Goal: Task Accomplishment & Management: Manage account settings

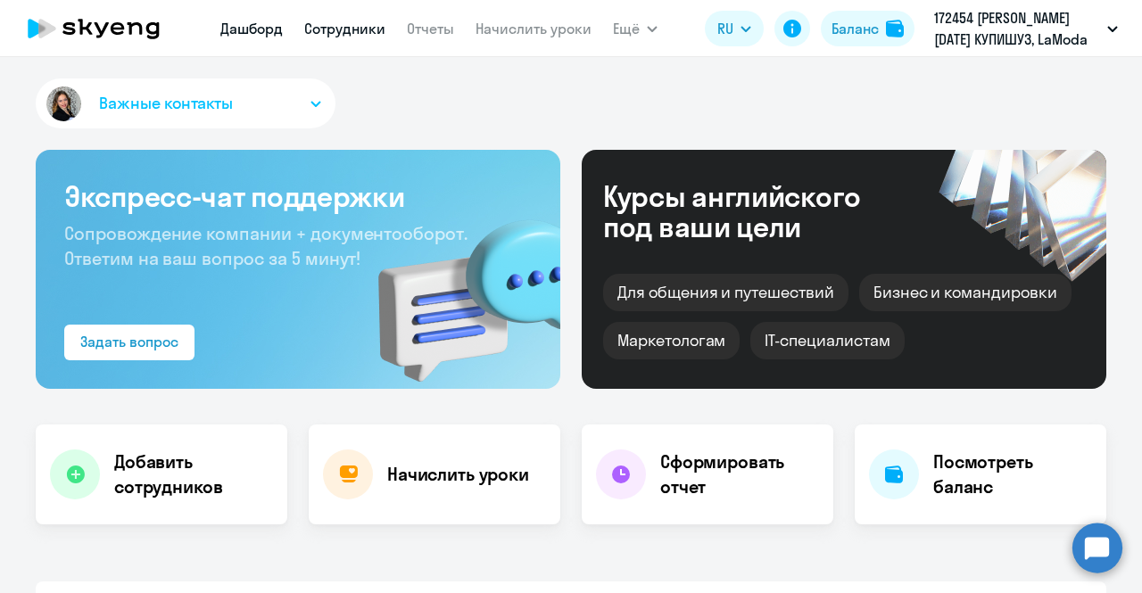
click at [370, 31] on link "Сотрудники" at bounding box center [344, 29] width 81 height 18
select select "30"
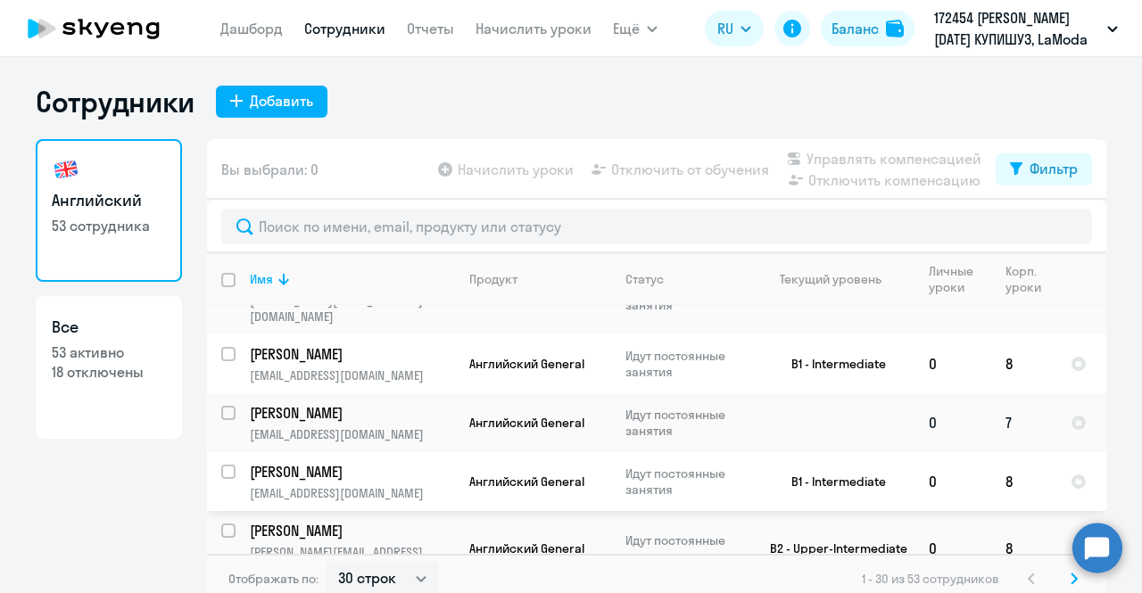
scroll to position [446, 0]
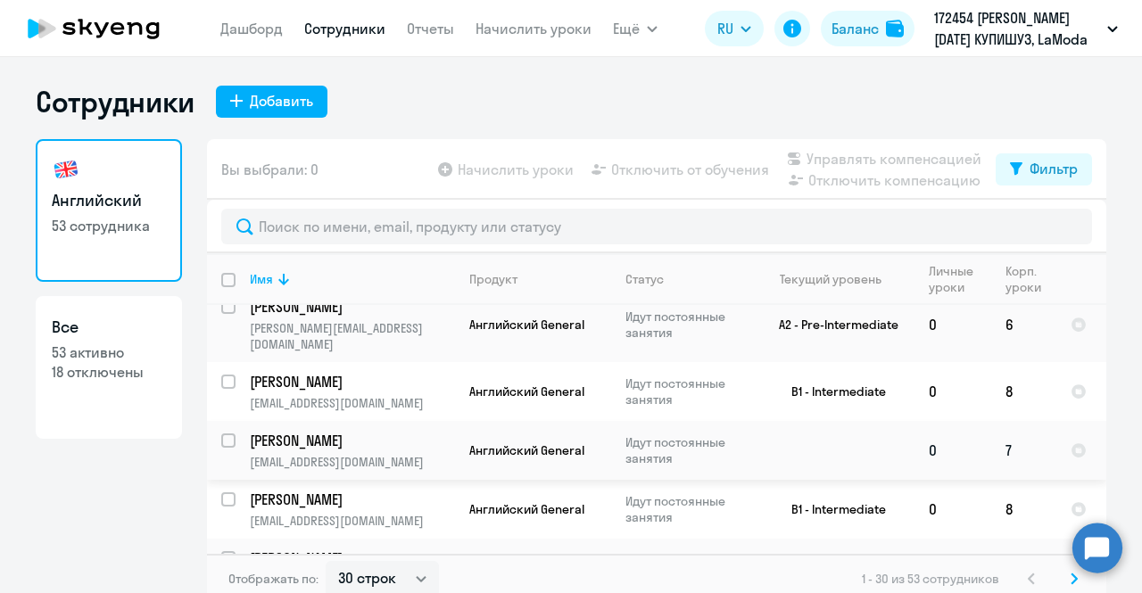
click at [531, 421] on td "Английский General" at bounding box center [533, 450] width 156 height 59
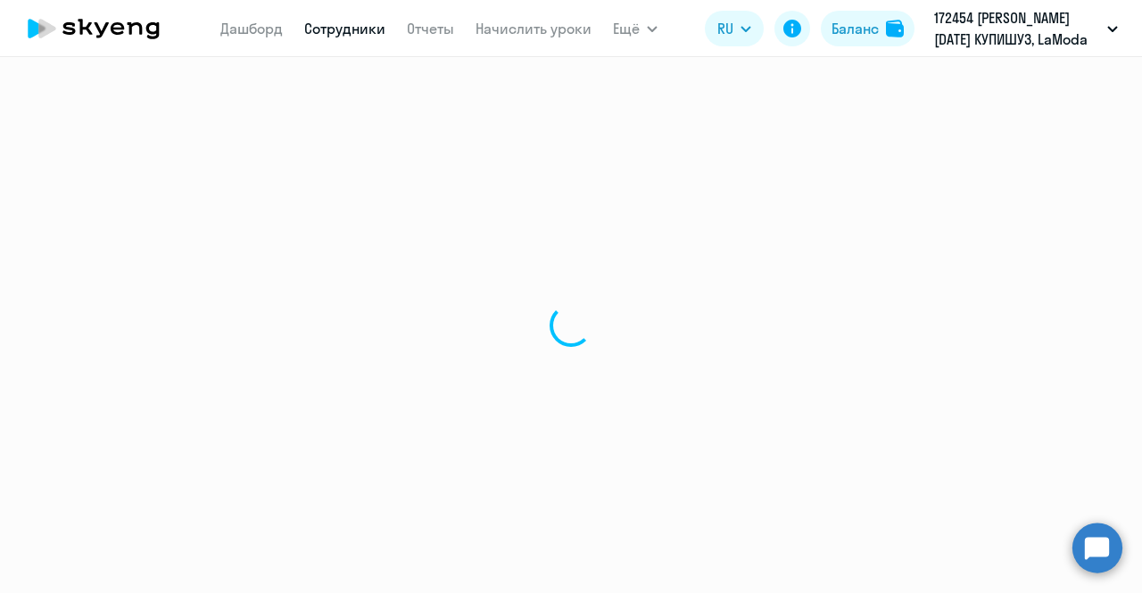
select select "english"
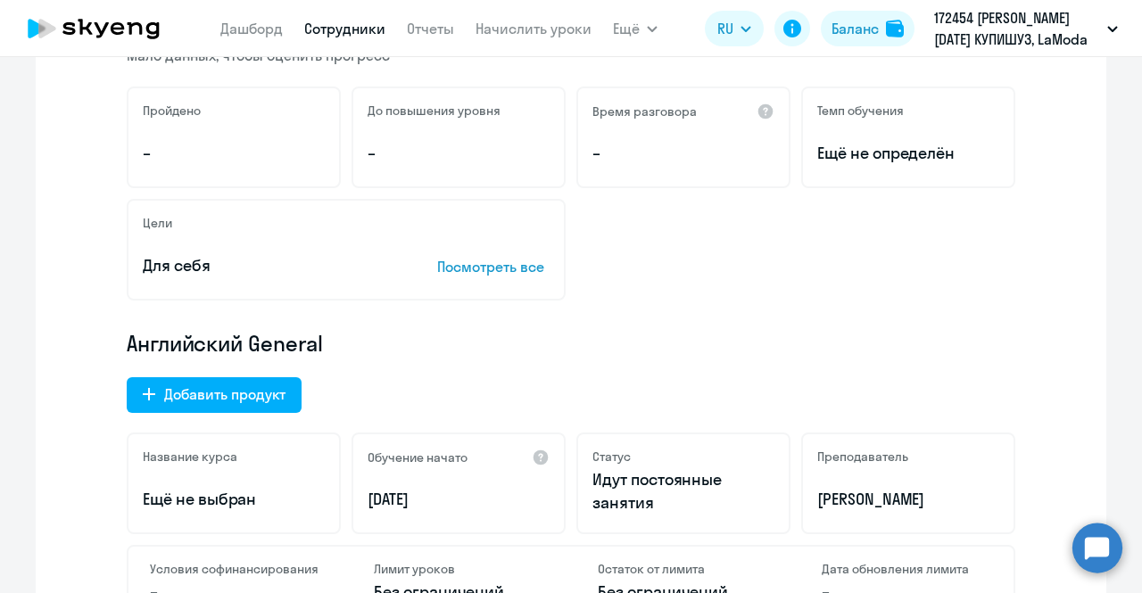
scroll to position [178, 0]
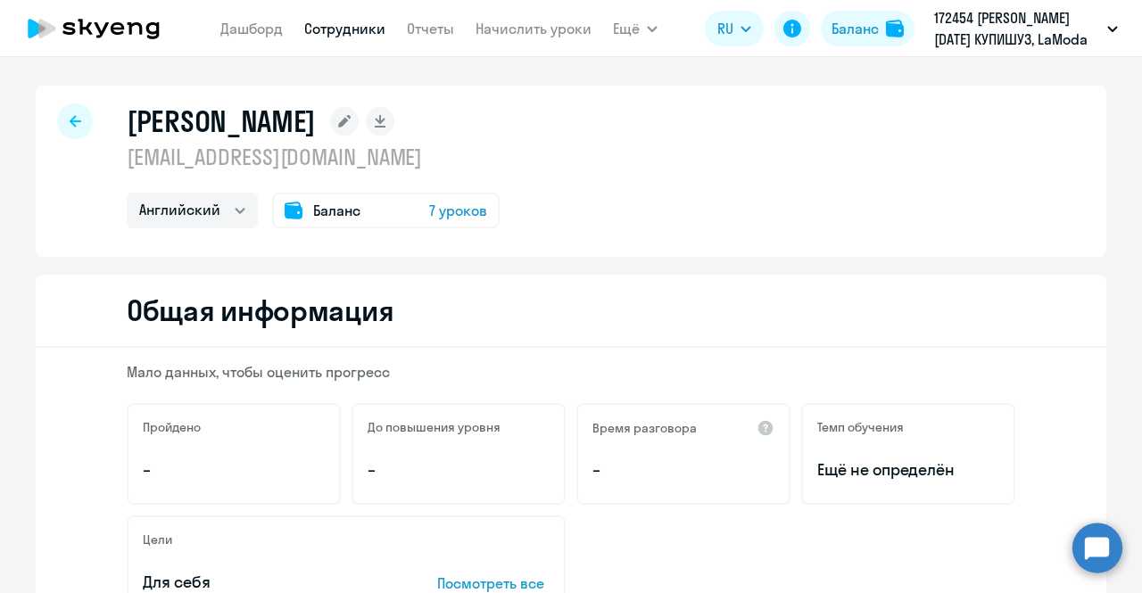
select select "30"
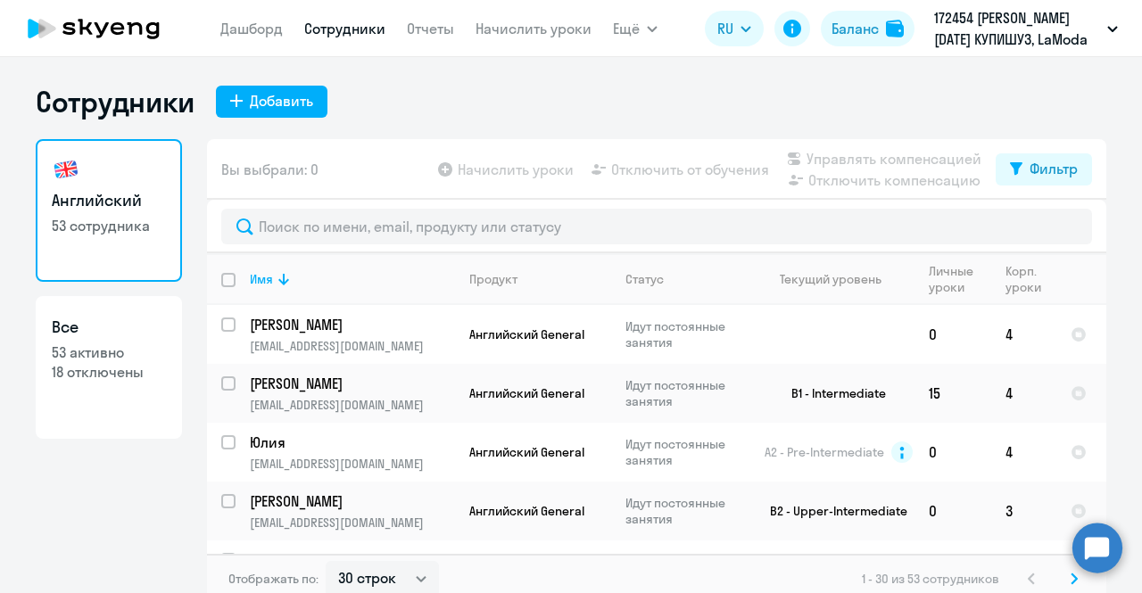
click at [346, 28] on link "Сотрудники" at bounding box center [344, 29] width 81 height 18
click at [294, 100] on div "Добавить" at bounding box center [281, 100] width 63 height 21
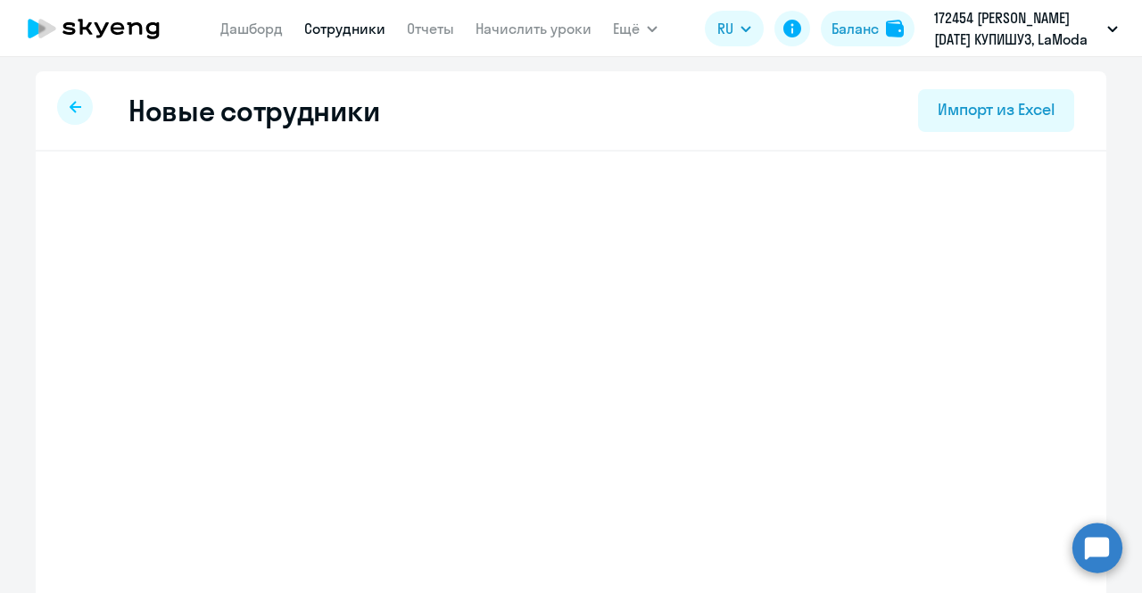
select select "english_adult_not_native_speaker"
select select "3"
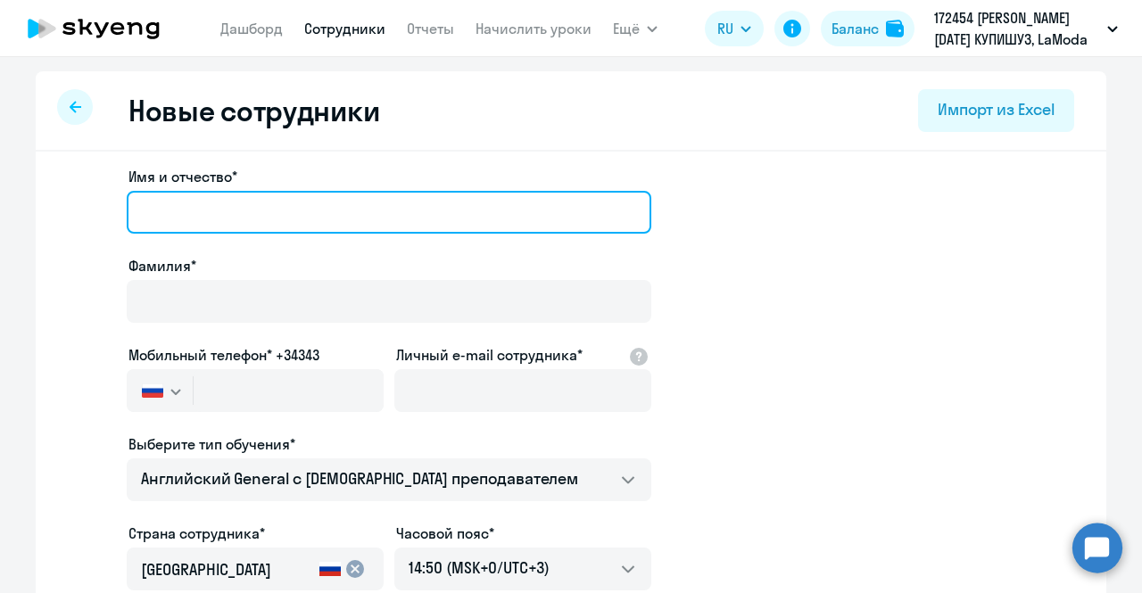
click at [295, 196] on input "Имя и отчество*" at bounding box center [389, 212] width 525 height 43
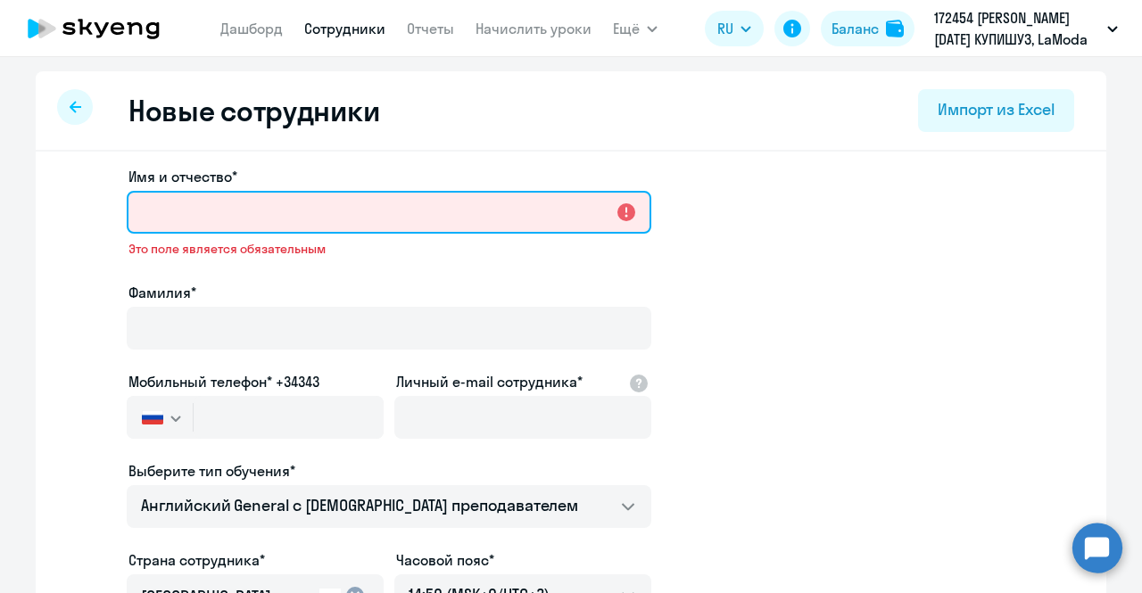
click at [177, 224] on input "Имя и отчество*" at bounding box center [389, 212] width 525 height 43
paste input "Екатерина Дмитриевна"
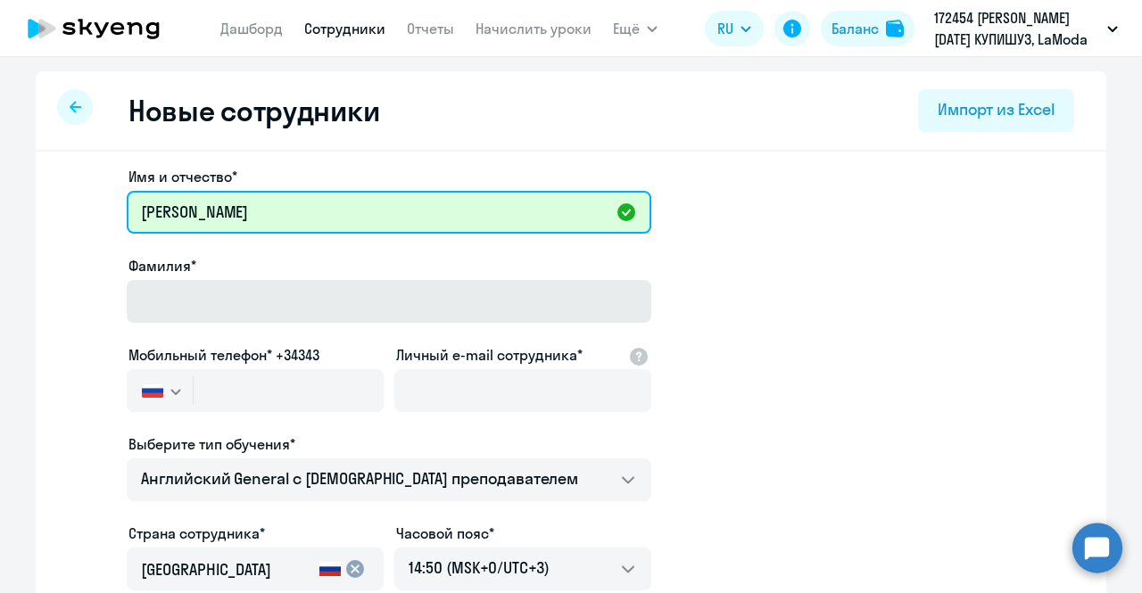
type input "Екатерина Дмитриевна"
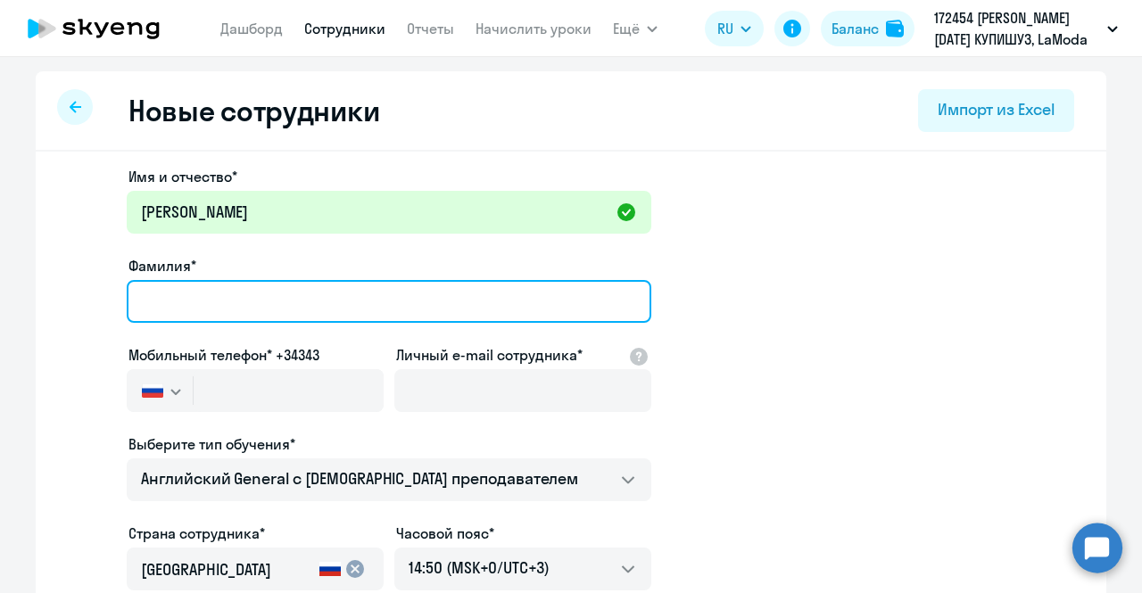
click at [189, 294] on input "Фамилия*" at bounding box center [389, 301] width 525 height 43
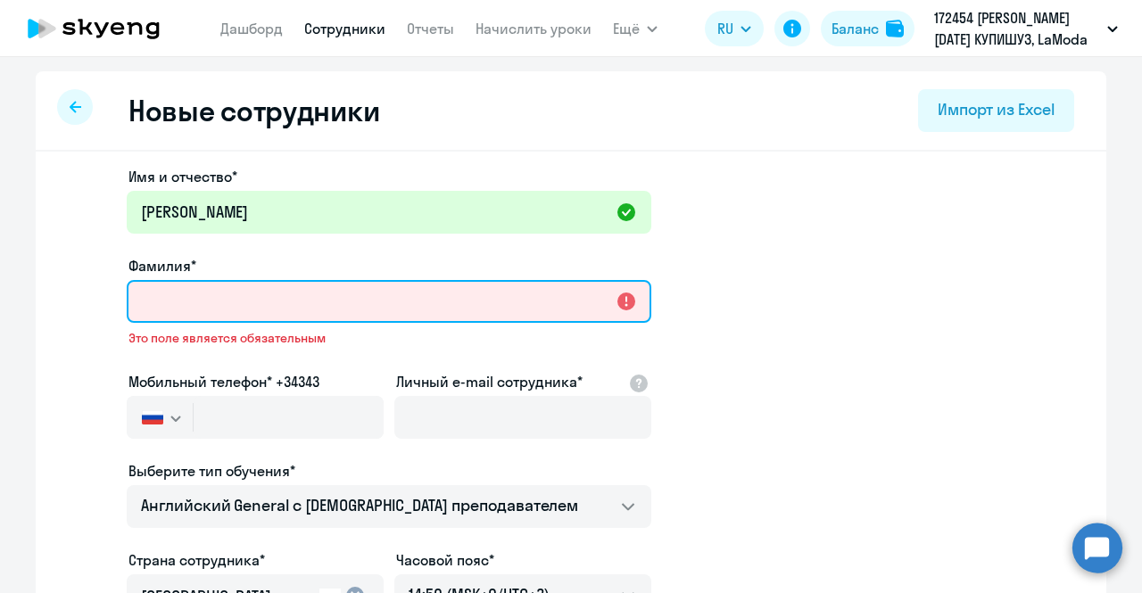
click at [205, 307] on input "Фамилия*" at bounding box center [389, 301] width 525 height 43
paste input "Корниенко"
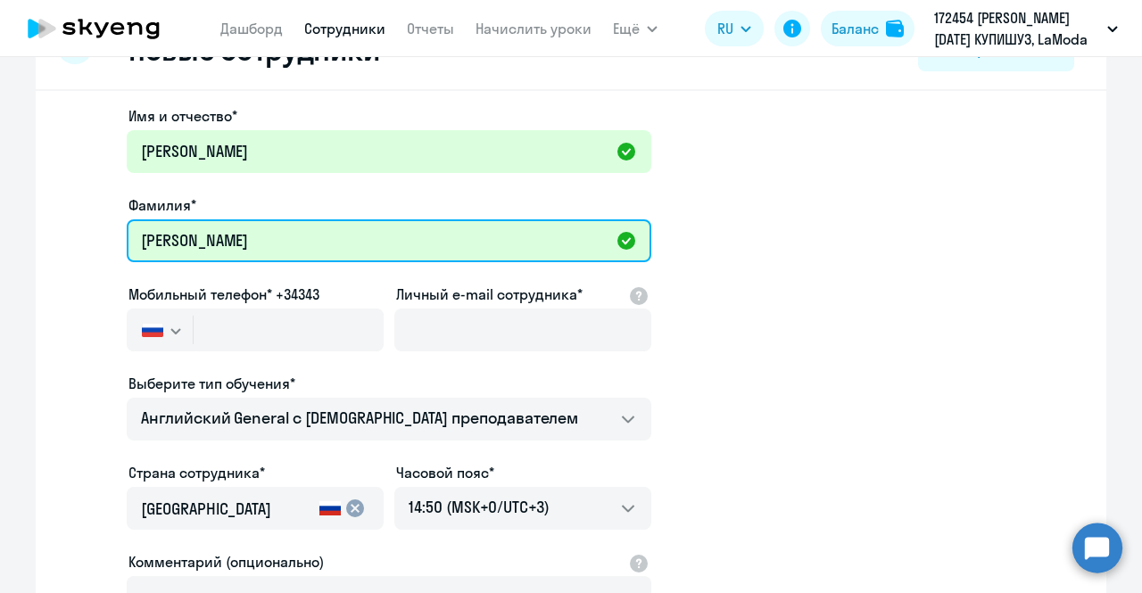
scroll to position [89, 0]
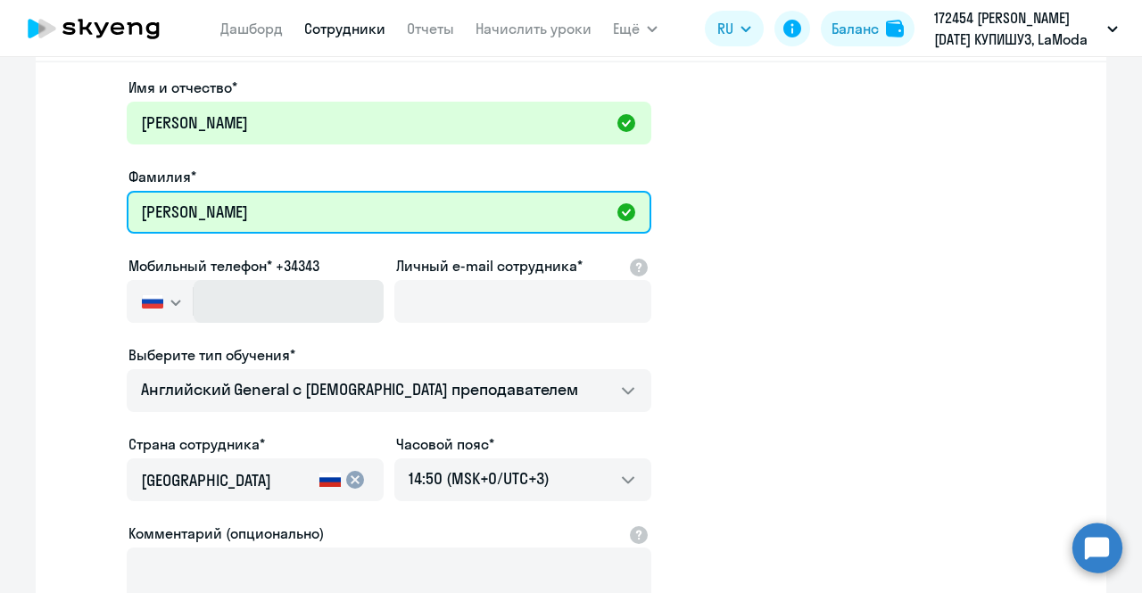
type input "Корниенко"
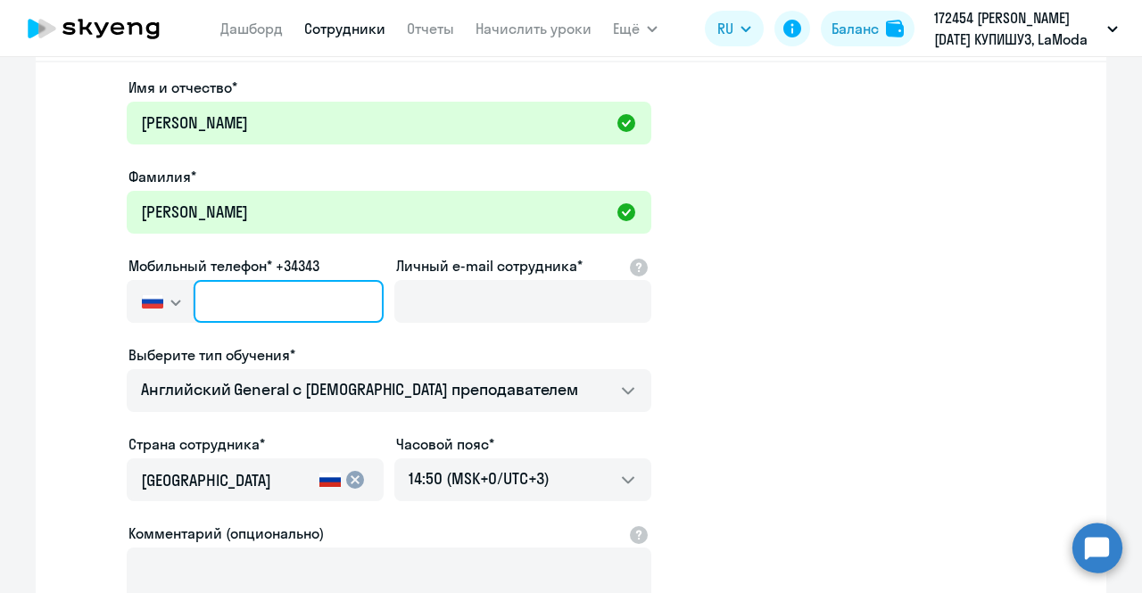
click at [247, 302] on input "text" at bounding box center [289, 301] width 190 height 43
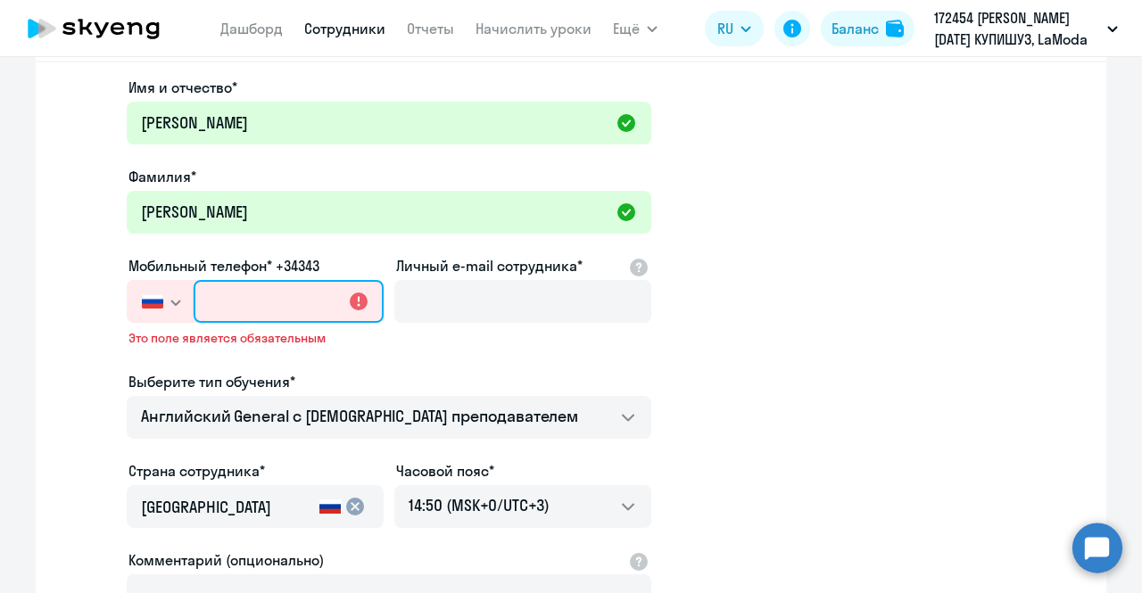
paste input "+7 985 639-94-04"
type input "+7 985 639-94-04"
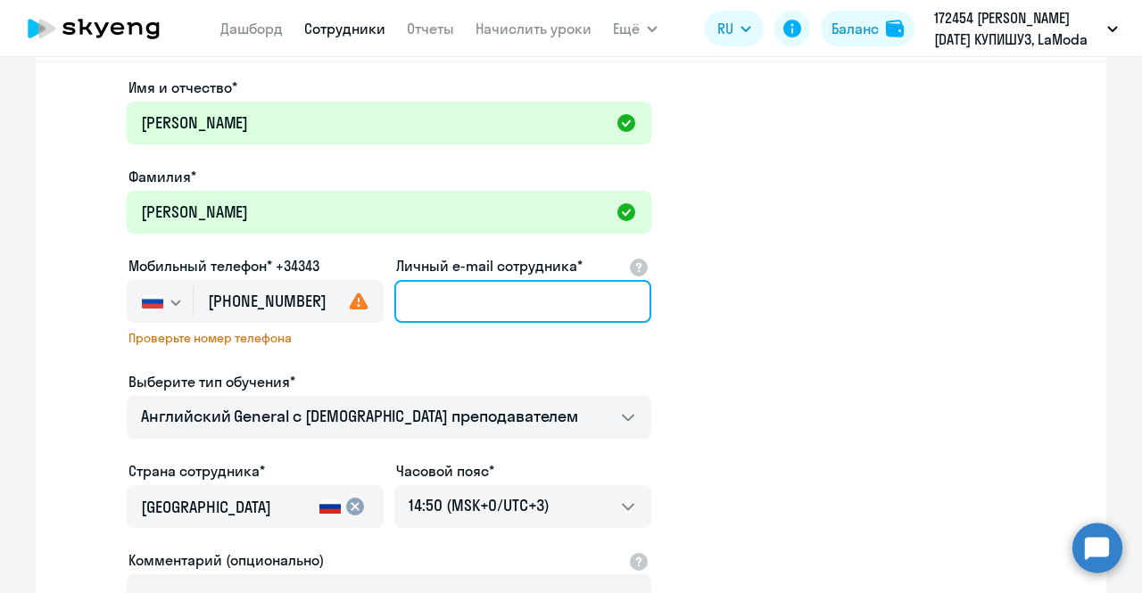
click at [422, 307] on input "Личный e-mail сотрудника*" at bounding box center [522, 301] width 257 height 43
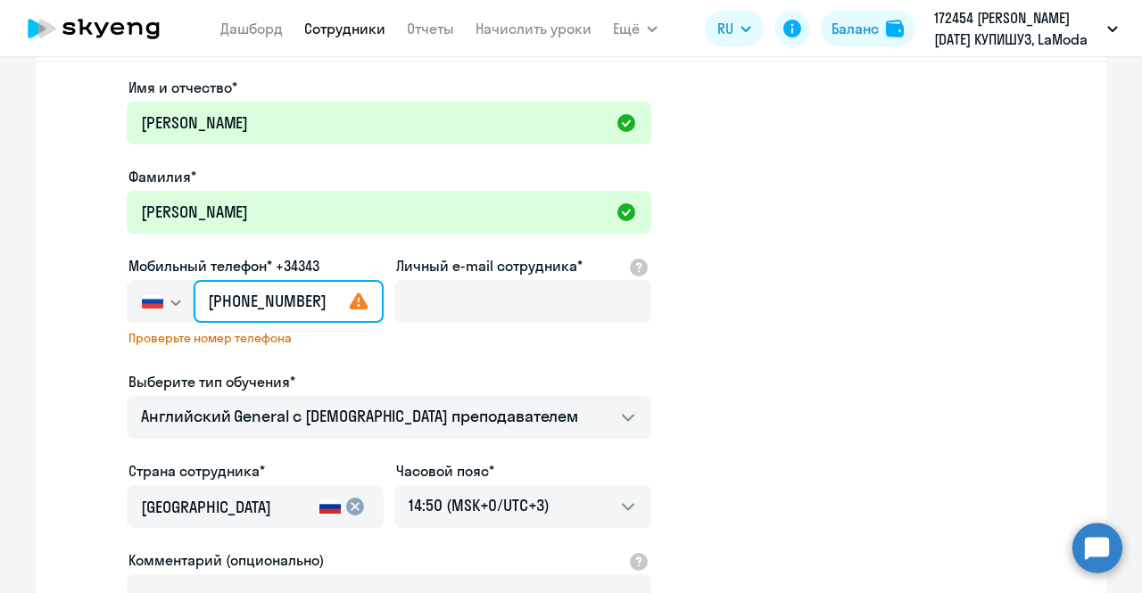
click at [262, 302] on input "+7 985 639-94-04" at bounding box center [289, 301] width 190 height 43
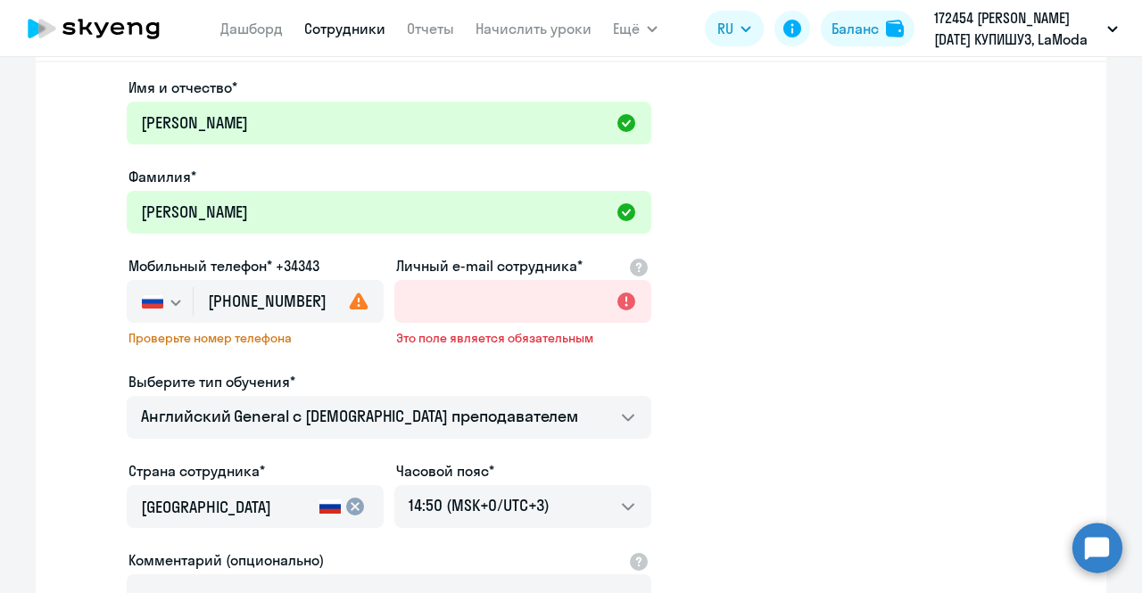
click at [150, 302] on img "button" at bounding box center [152, 301] width 21 height 14
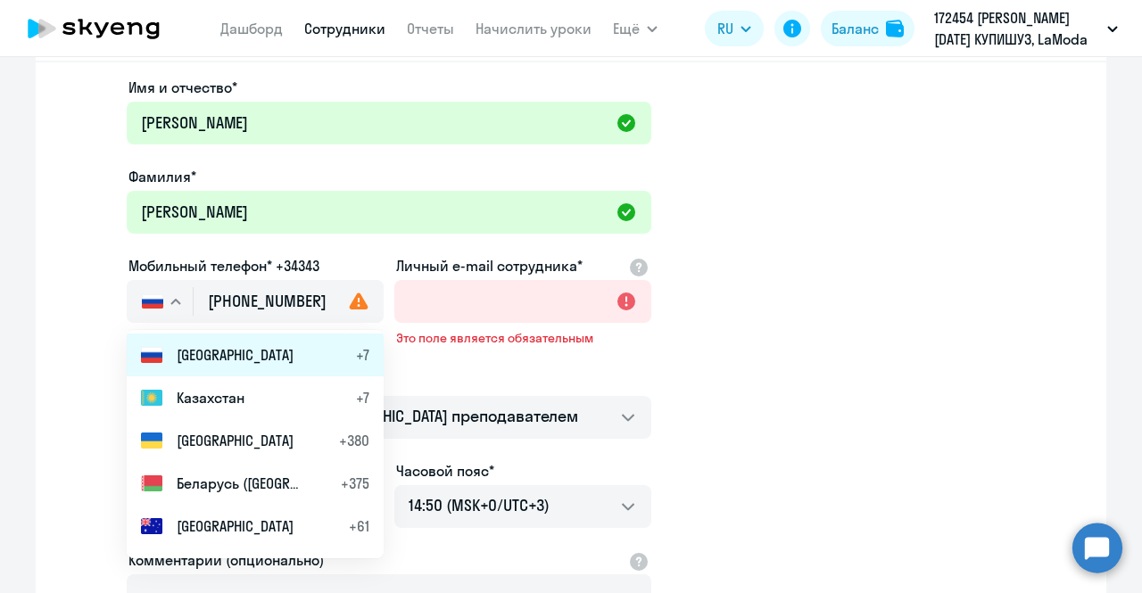
click at [193, 345] on span "Россия" at bounding box center [235, 354] width 117 height 21
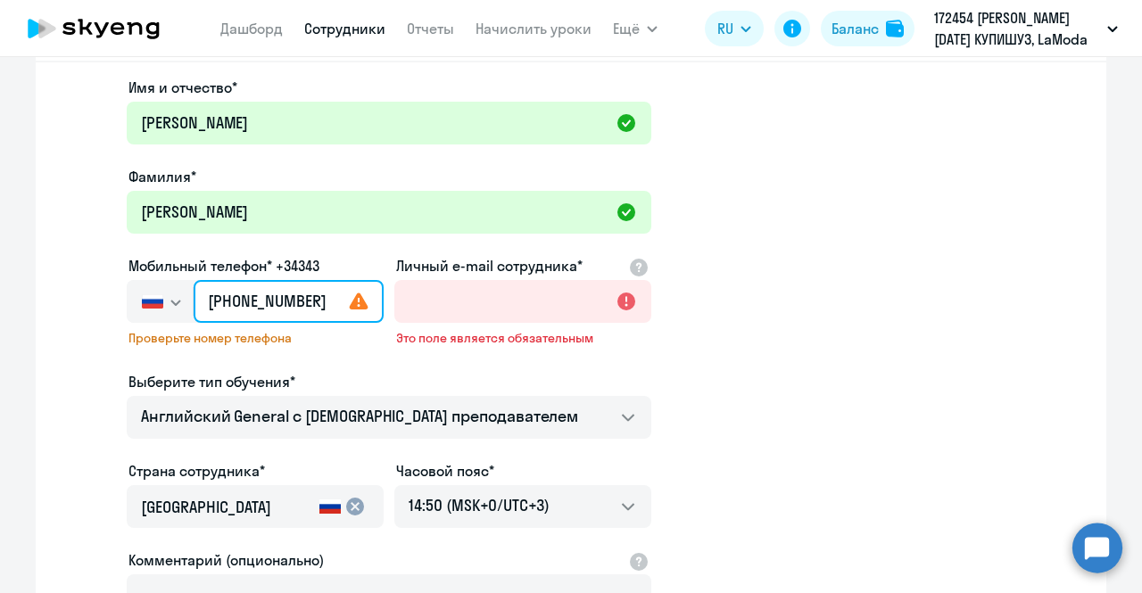
click at [211, 302] on input "+7 985 639-94-04" at bounding box center [289, 301] width 190 height 43
click at [356, 367] on ds-form-field "Мобильный телефон* +34343 Россия +7 Казахстан +7 Украина +380 Беларусь (Белорус…" at bounding box center [255, 313] width 257 height 116
drag, startPoint x: 275, startPoint y: 310, endPoint x: 125, endPoint y: 308, distance: 149.9
click at [127, 308] on div "Россия +7 Казахстан +7 Украина +380 Беларусь (Белоруссия) +375 Австралия +61 Ав…" at bounding box center [255, 301] width 257 height 43
drag, startPoint x: 314, startPoint y: 299, endPoint x: 136, endPoint y: 303, distance: 177.6
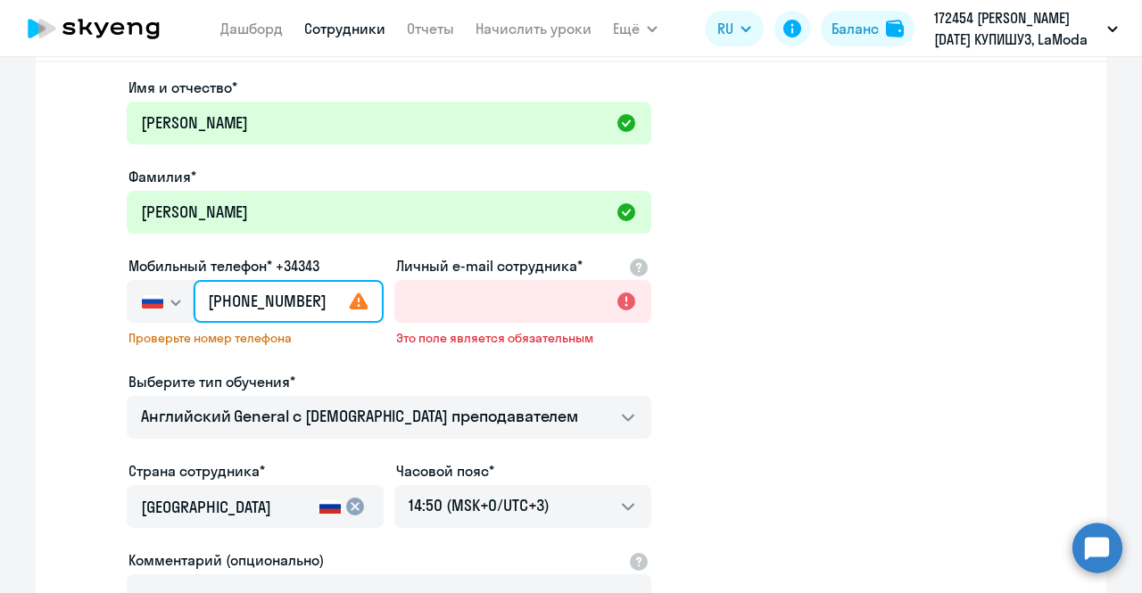
click at [136, 303] on div "Россия +7 Казахстан +7 Украина +380 Беларусь (Белоруссия) +375 Австралия +61 Ав…" at bounding box center [255, 301] width 257 height 43
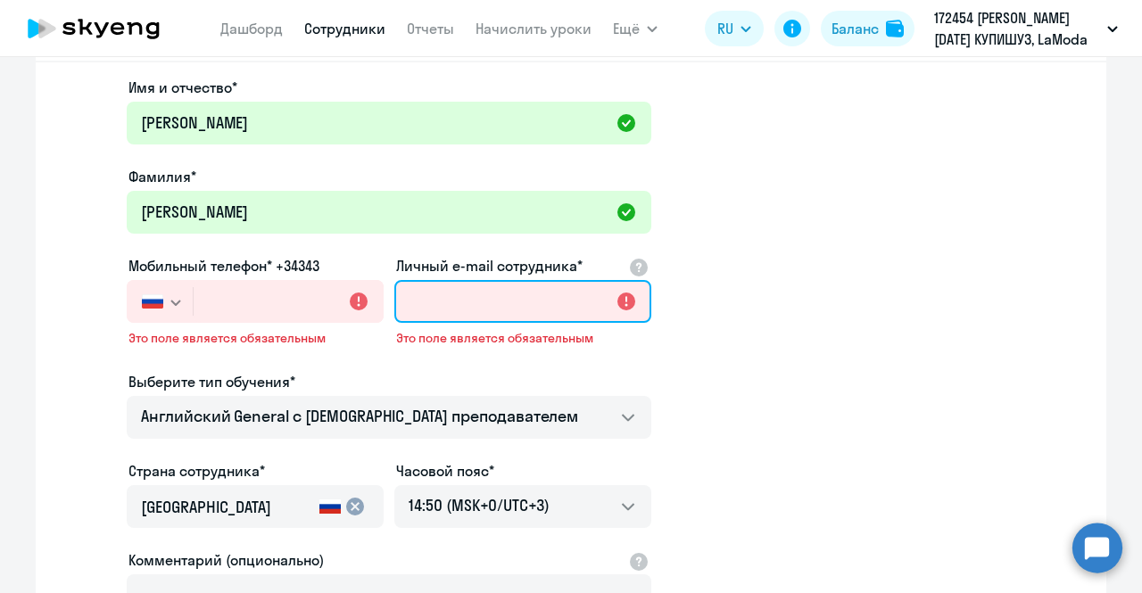
click at [494, 299] on input "Личный e-mail сотрудника*" at bounding box center [522, 301] width 257 height 43
paste input "Ekaterina.kornienko@lamoda.ru"
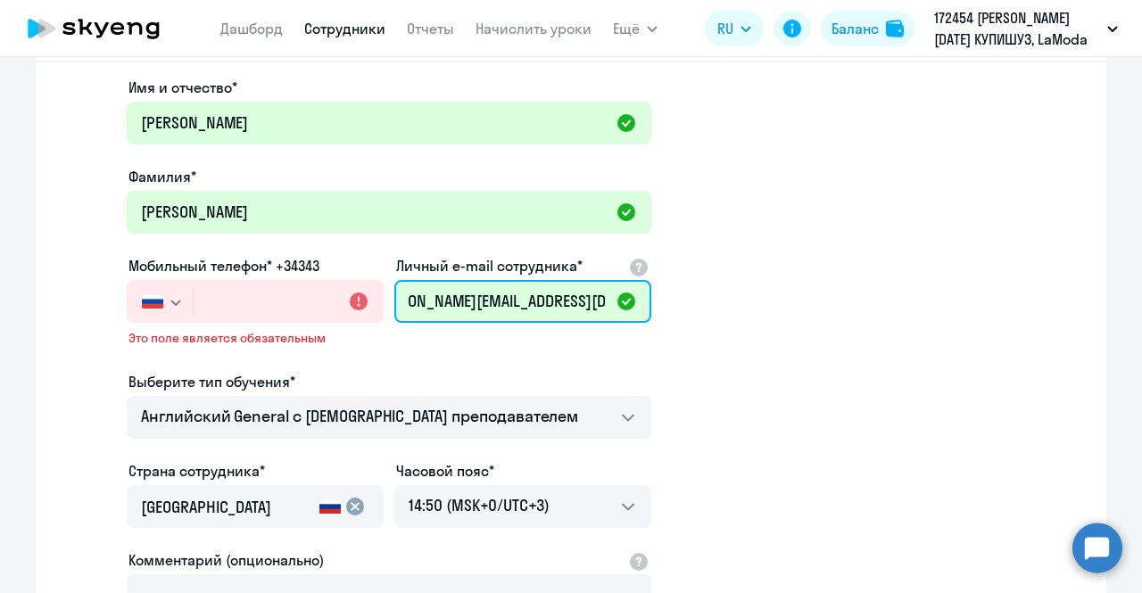
type input "Ekaterina.kornienko@lamoda.ru"
click at [764, 370] on app-new-student-form "Имя и отчество* Екатерина Дмитриевна Фамилия* Корниенко Мобильный телефон* +343…" at bounding box center [570, 408] width 1013 height 663
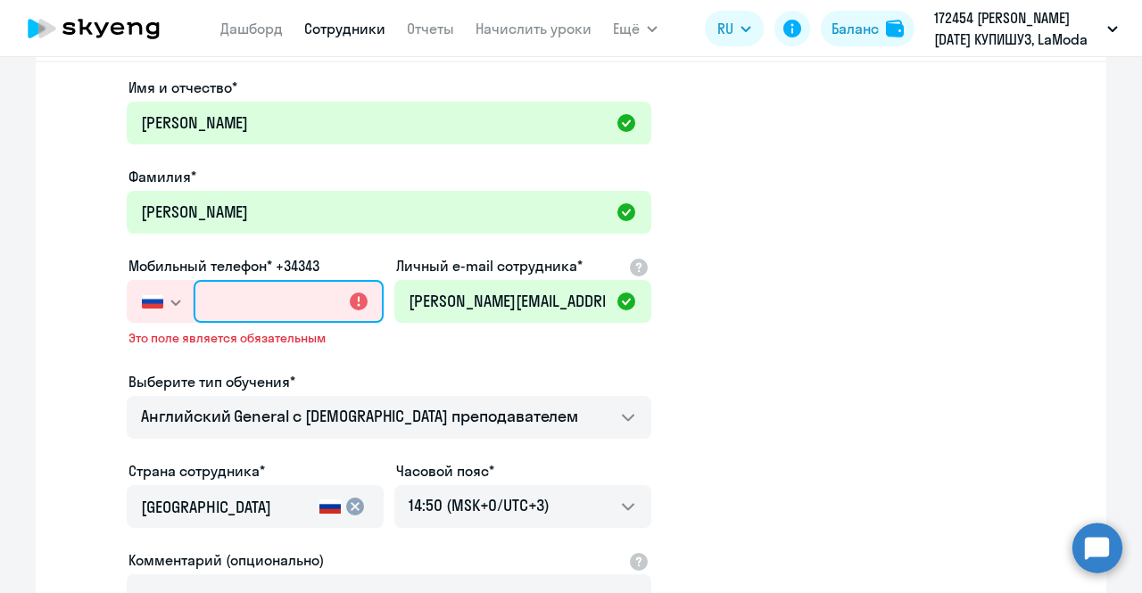
click at [306, 303] on input "text" at bounding box center [289, 301] width 190 height 43
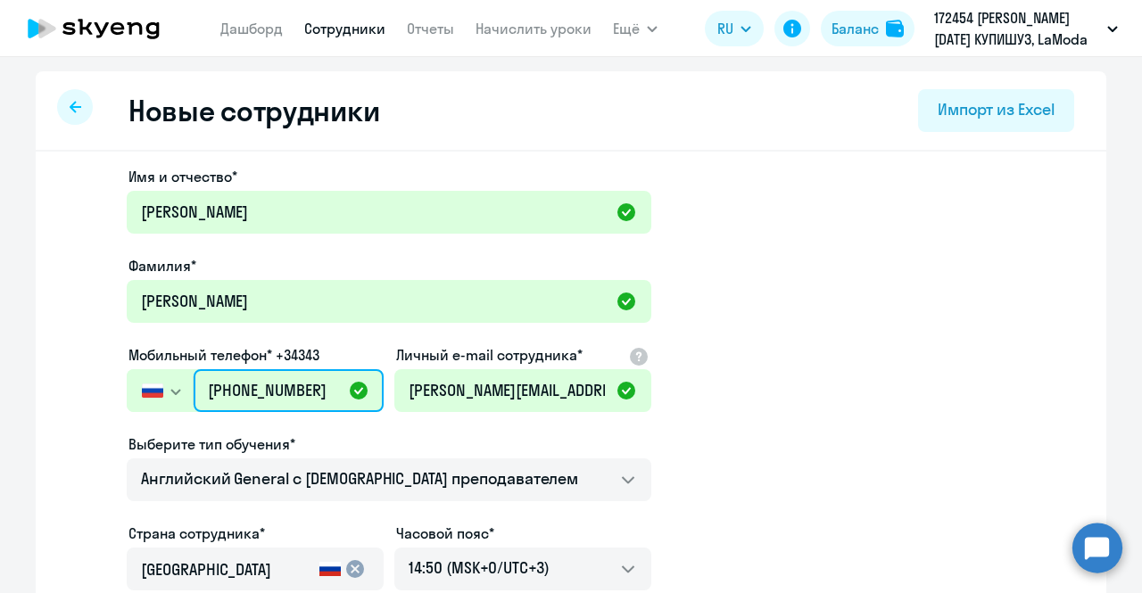
type input "+7 985 639-94-04"
click at [725, 335] on app-new-student-form "Имя и отчество* Екатерина Дмитриевна Фамилия* Корниенко Мобильный телефон* +343…" at bounding box center [570, 484] width 1013 height 636
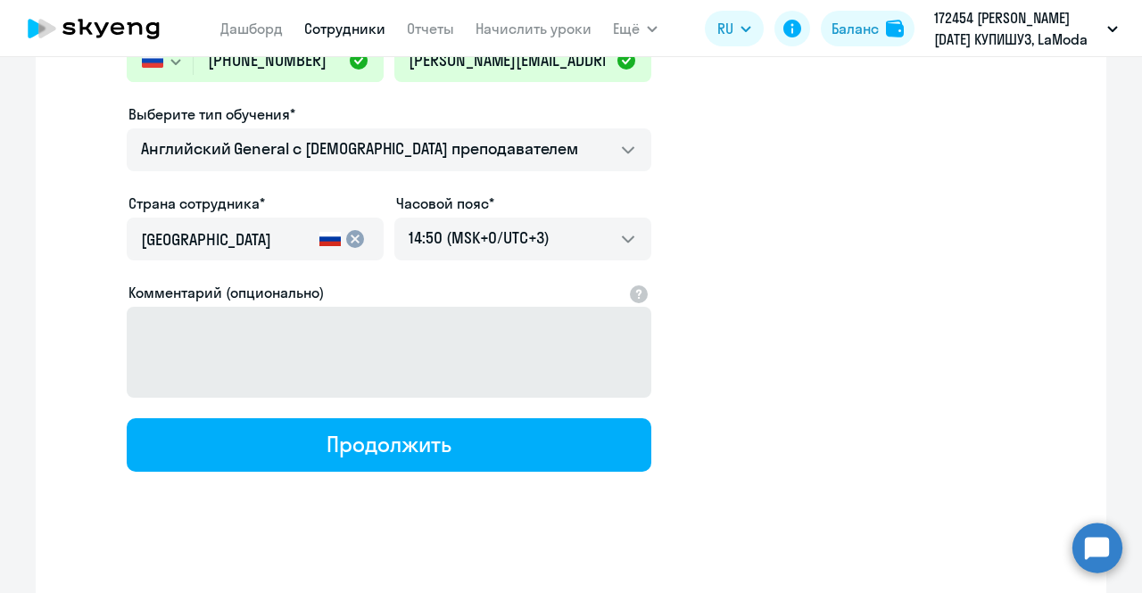
scroll to position [341, 0]
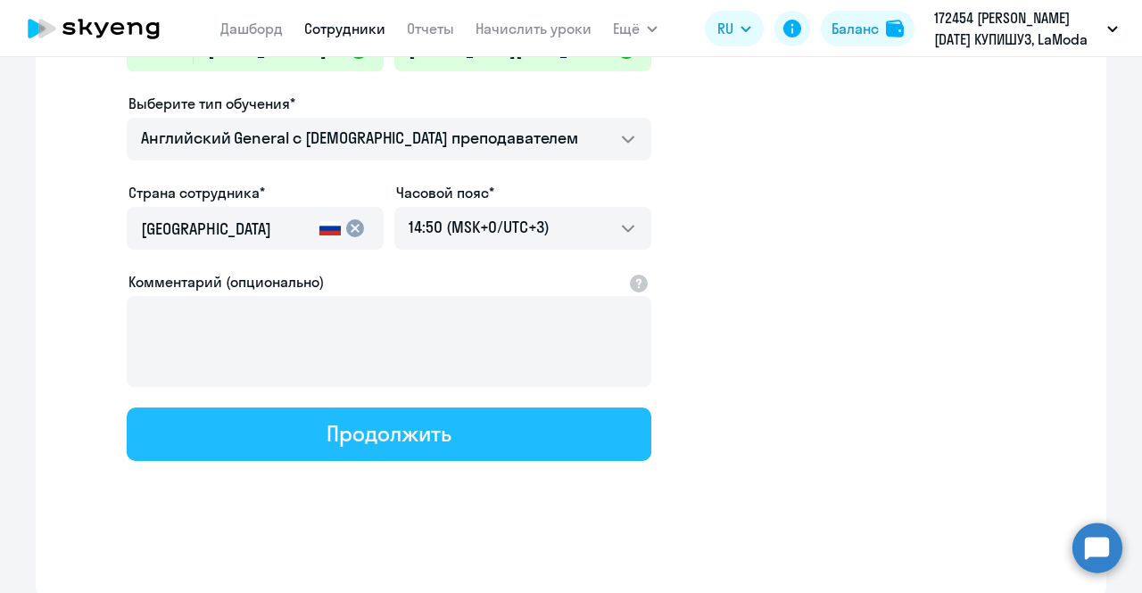
click at [417, 438] on div "Продолжить" at bounding box center [389, 433] width 124 height 29
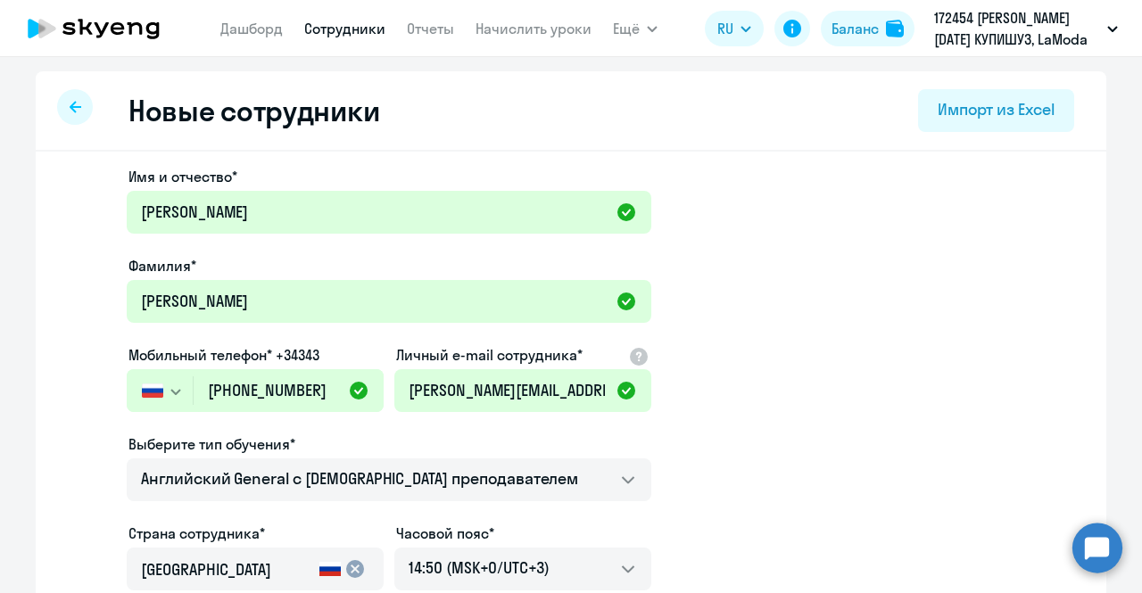
select select "english_adult_not_native_speaker"
select select "3"
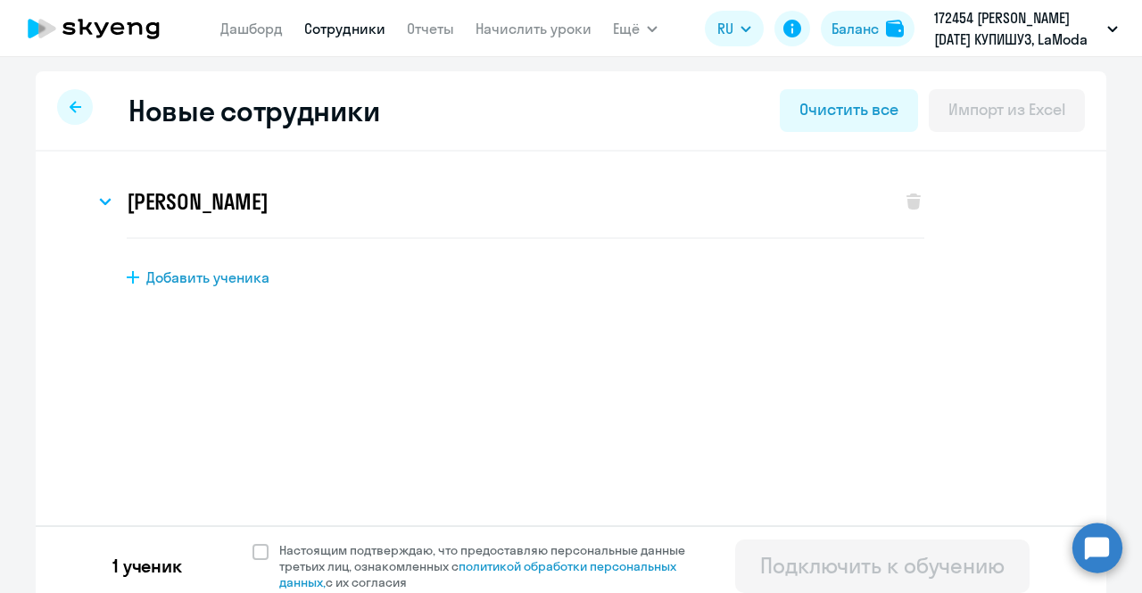
scroll to position [0, 0]
click at [268, 195] on h3 "Екатерина Дмитриевна Корниенко" at bounding box center [197, 201] width 141 height 29
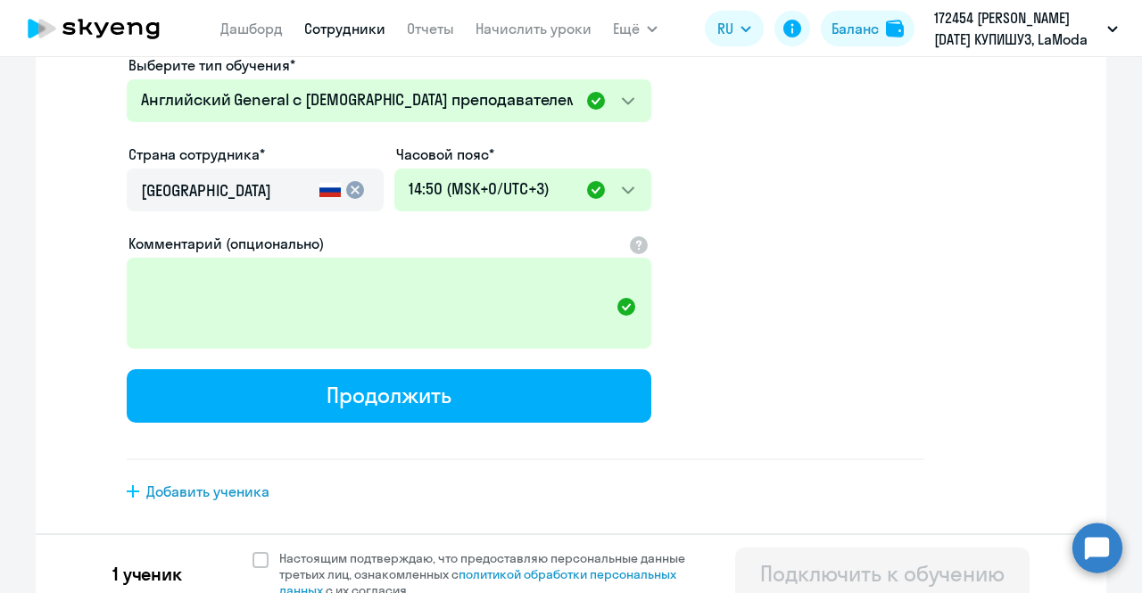
scroll to position [478, 0]
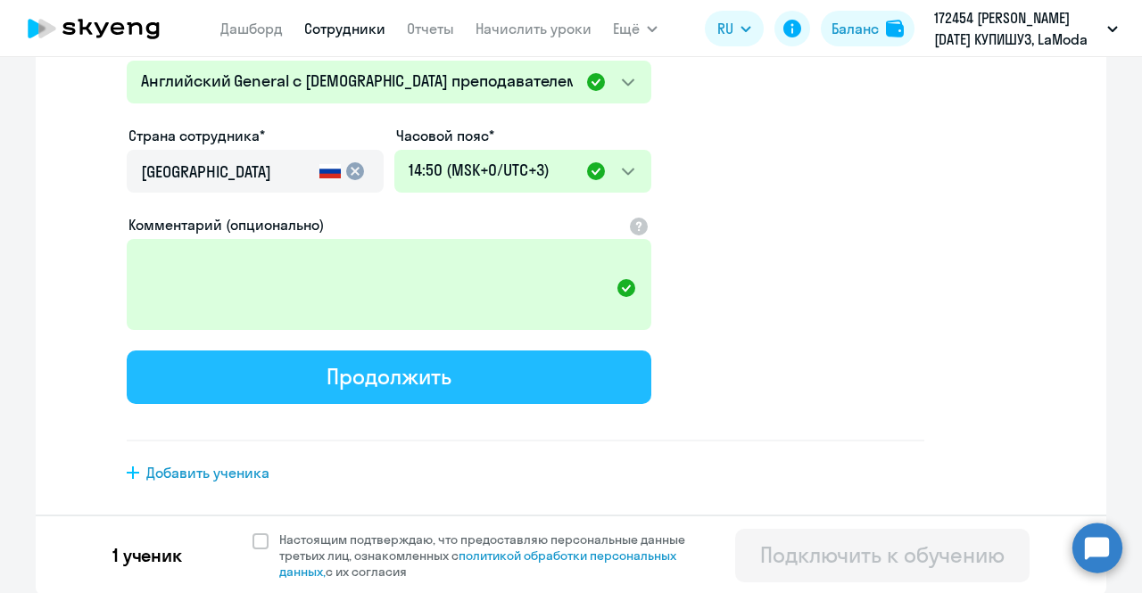
click at [333, 379] on div "Продолжить" at bounding box center [389, 376] width 124 height 29
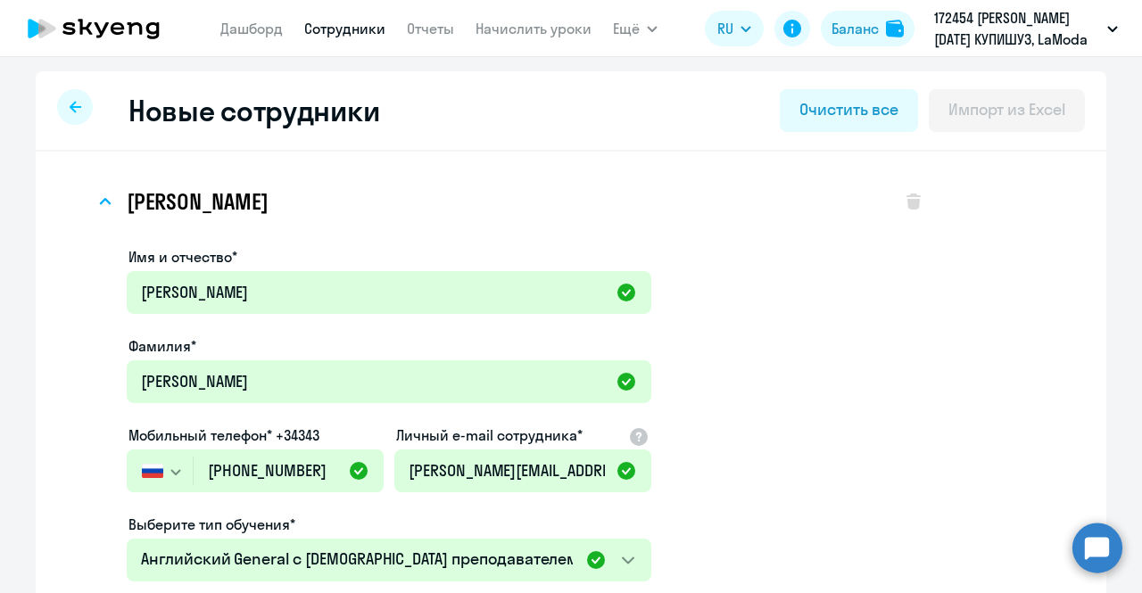
select select "english_adult_not_native_speaker"
select select "3"
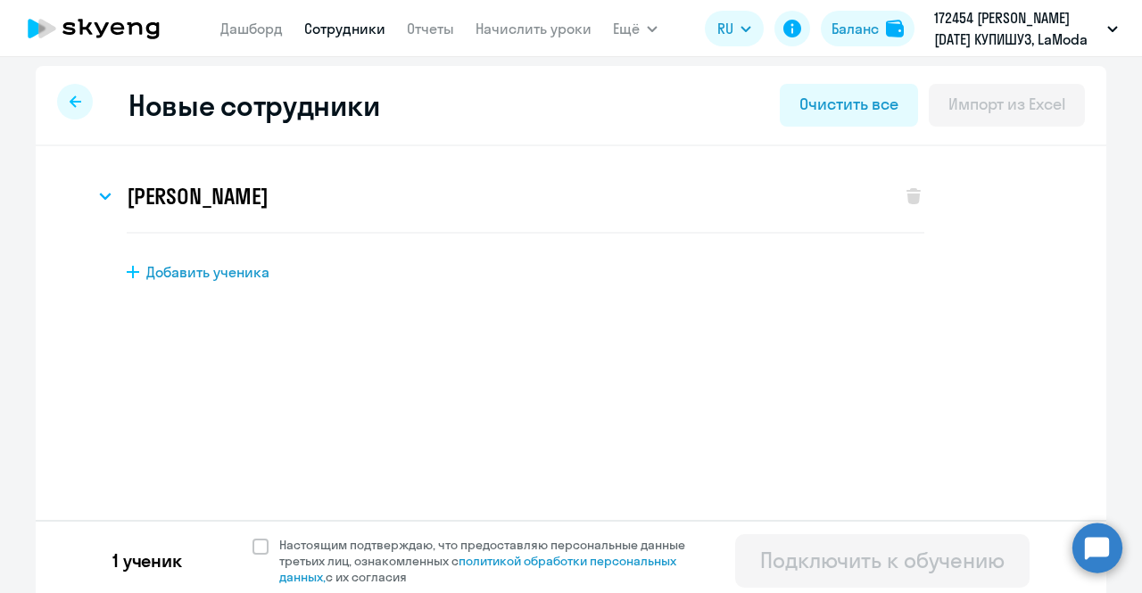
scroll to position [12, 0]
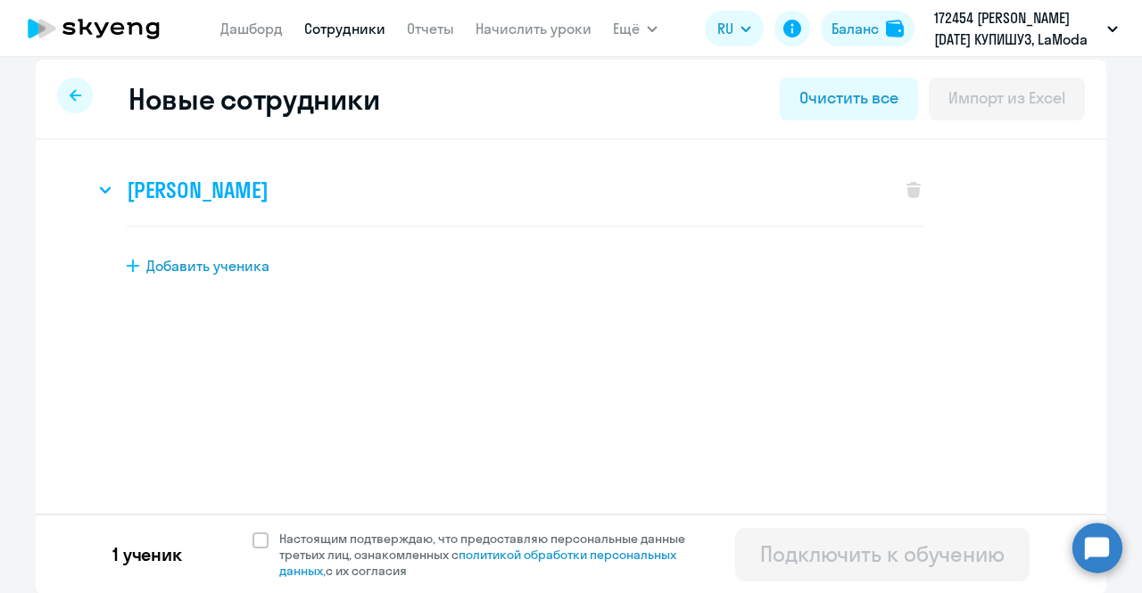
click at [591, 170] on div "Екатерина Дмитриевна Корниенко" at bounding box center [489, 189] width 789 height 71
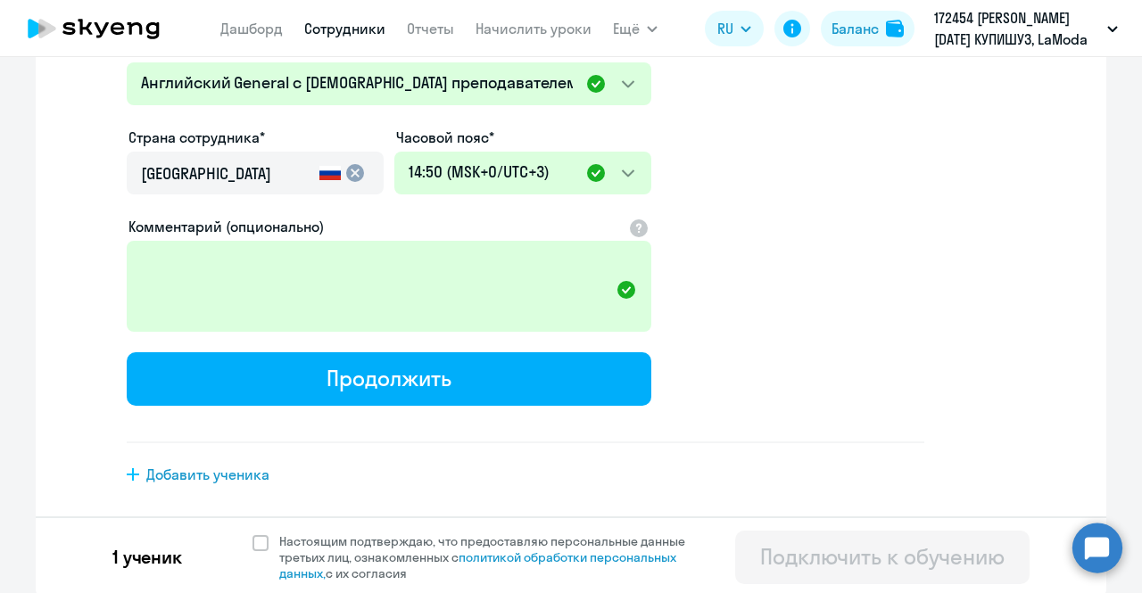
scroll to position [478, 0]
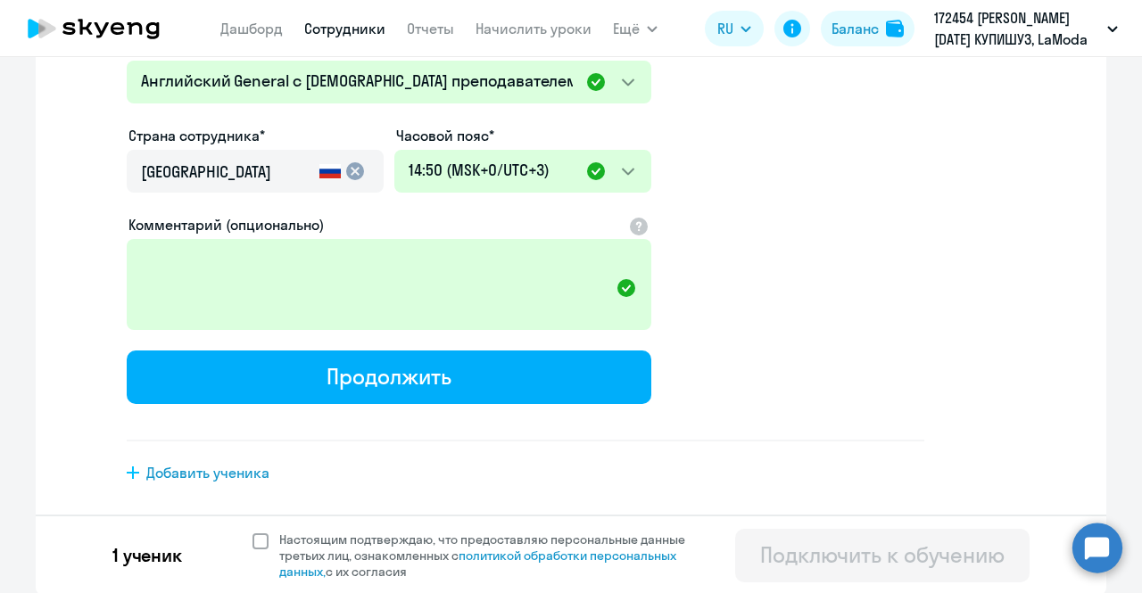
click at [259, 534] on span at bounding box center [260, 542] width 16 height 16
click at [252, 532] on input "Настоящим подтверждаю, что предоставляю персональные данные третьих лиц, ознако…" at bounding box center [252, 531] width 1 height 1
checkbox input "true"
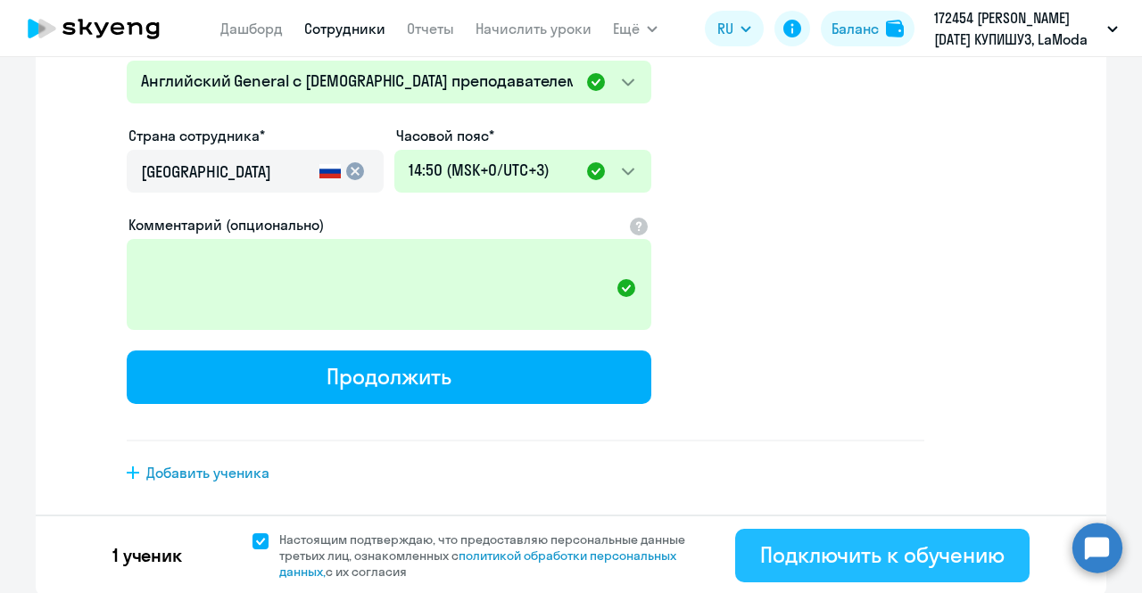
click at [760, 542] on div "Подключить к обучению" at bounding box center [882, 555] width 244 height 29
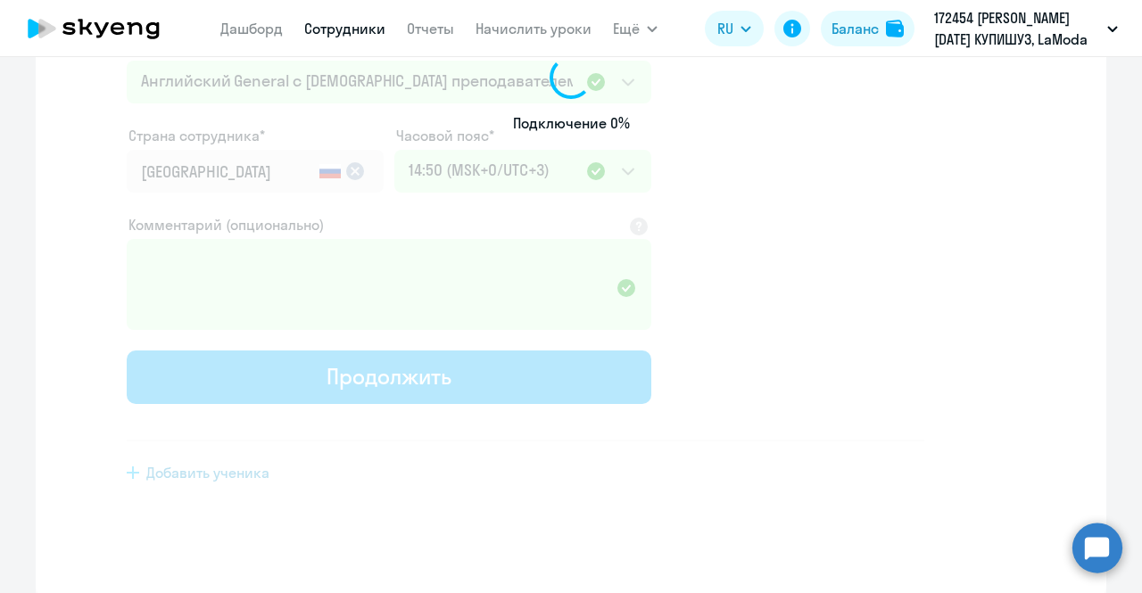
select select "english_adult_not_native_speaker"
select select "3"
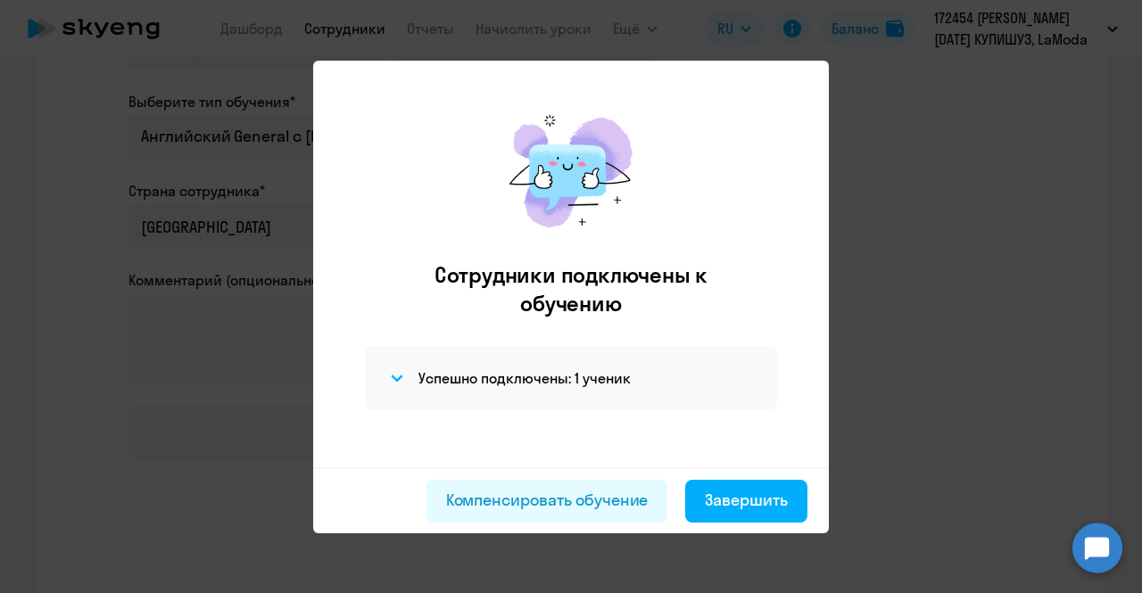
scroll to position [341, 0]
click at [400, 376] on icon at bounding box center [397, 378] width 10 height 5
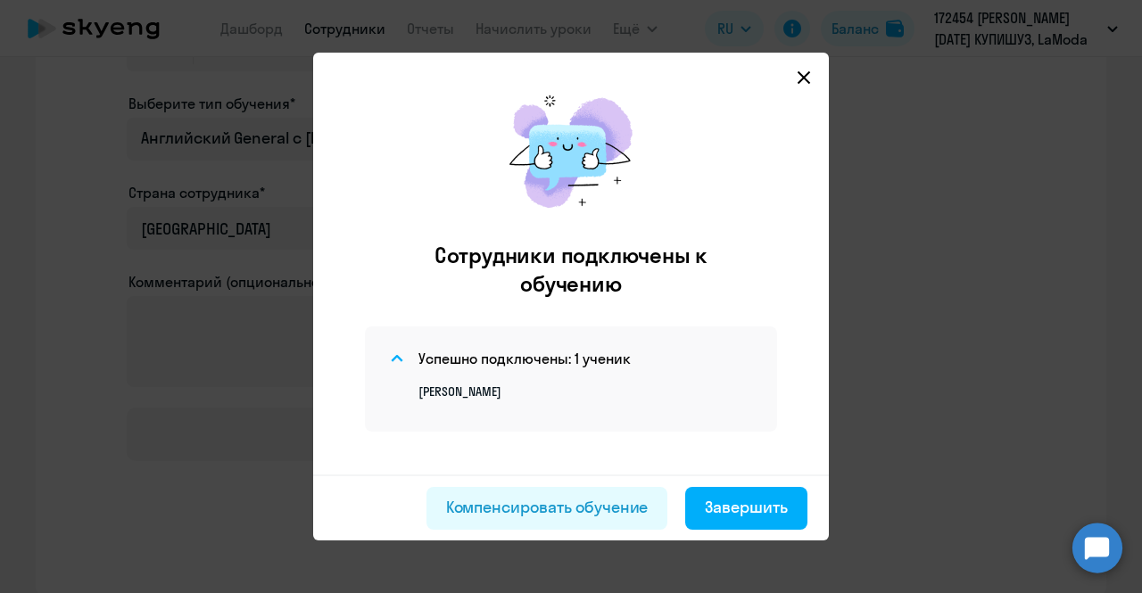
scroll to position [0, 0]
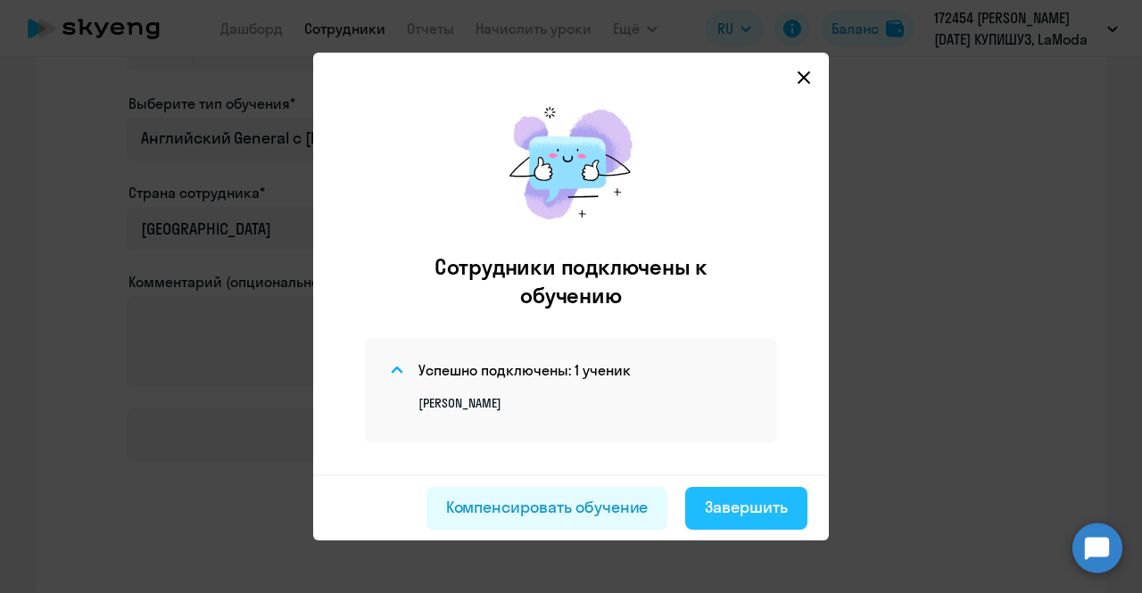
click at [748, 497] on div "Завершить" at bounding box center [746, 507] width 83 height 23
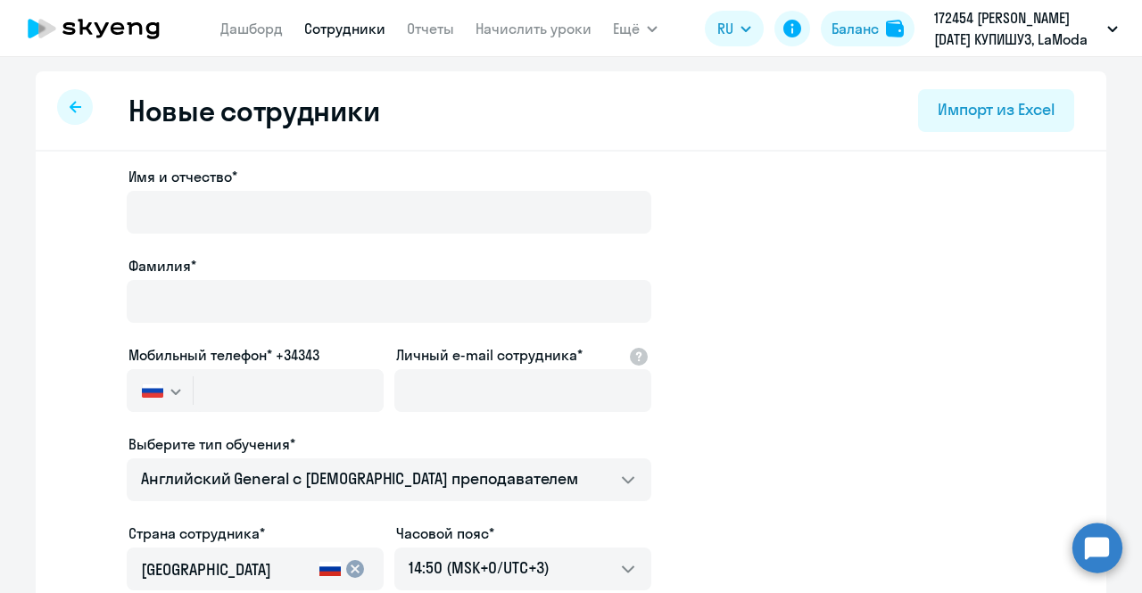
select select "30"
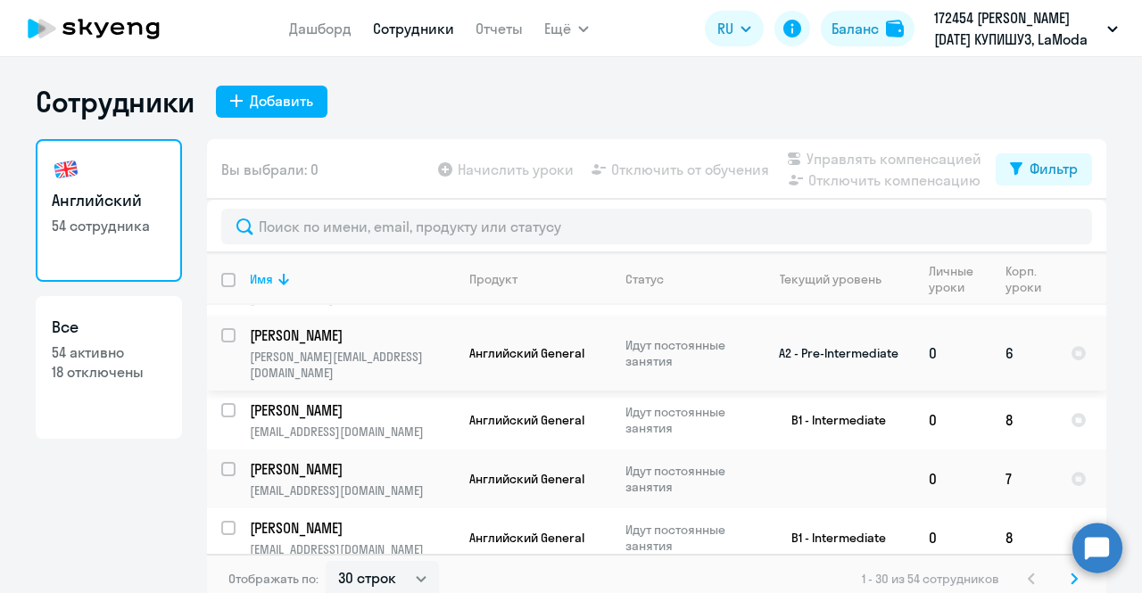
scroll to position [446, 0]
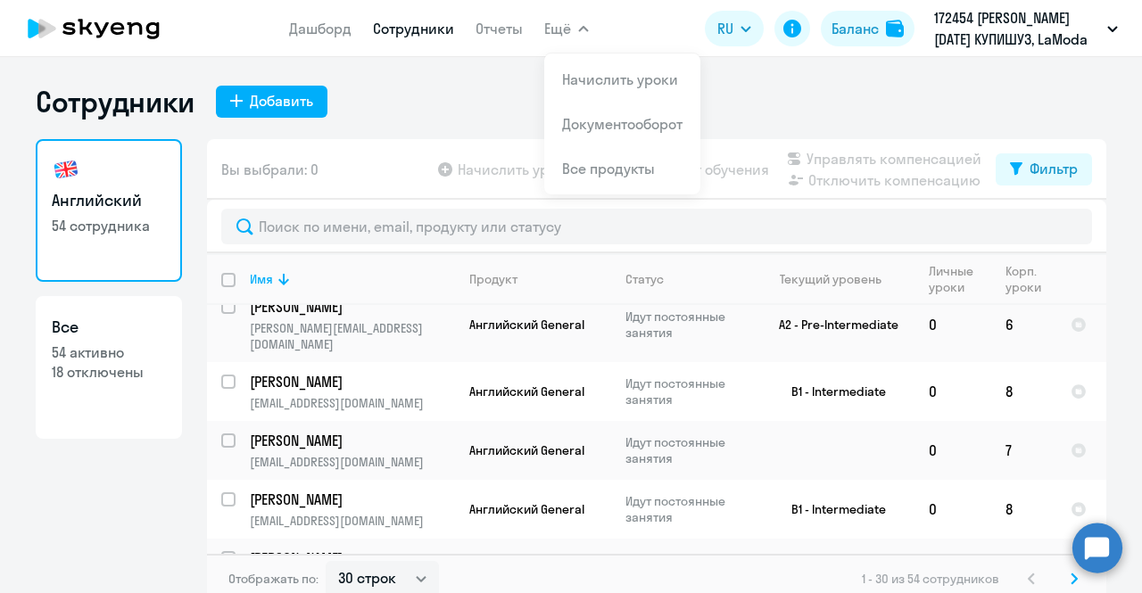
click at [563, 19] on span "Ещё" at bounding box center [557, 28] width 27 height 21
click at [562, 25] on span "Ещё" at bounding box center [557, 28] width 27 height 21
click at [587, 67] on li "Начислить уроки" at bounding box center [622, 79] width 156 height 45
click at [562, 40] on button "Ещё" at bounding box center [566, 29] width 45 height 36
click at [570, 29] on button "Ещё" at bounding box center [566, 29] width 45 height 36
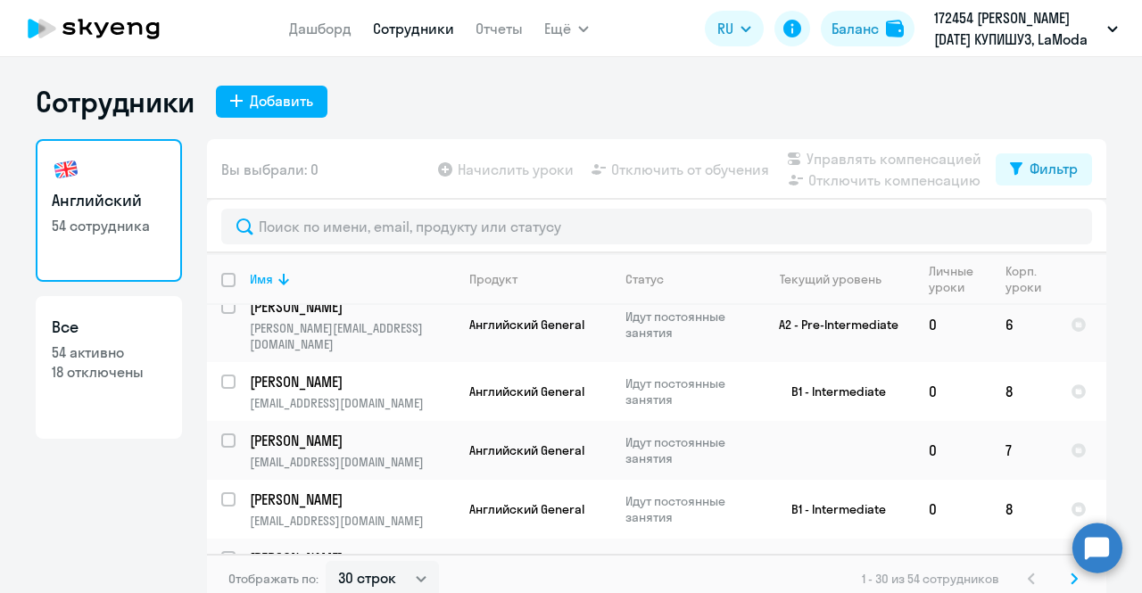
click at [575, 36] on button "Ещё" at bounding box center [566, 29] width 45 height 36
click at [571, 31] on button "Ещё" at bounding box center [566, 29] width 45 height 36
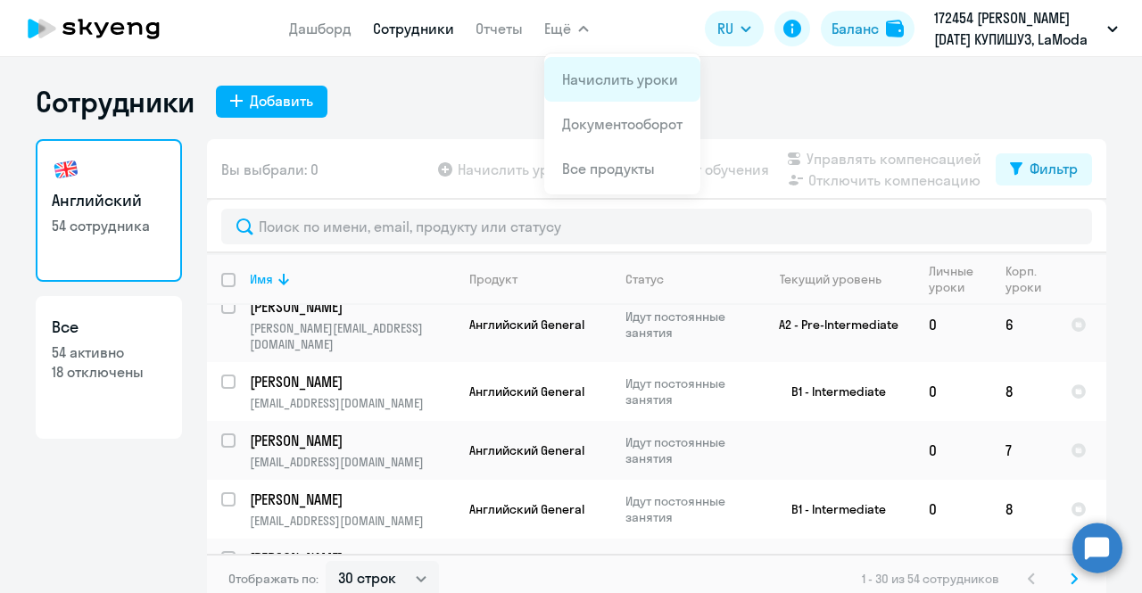
click at [598, 74] on link "Начислить уроки" at bounding box center [620, 79] width 116 height 18
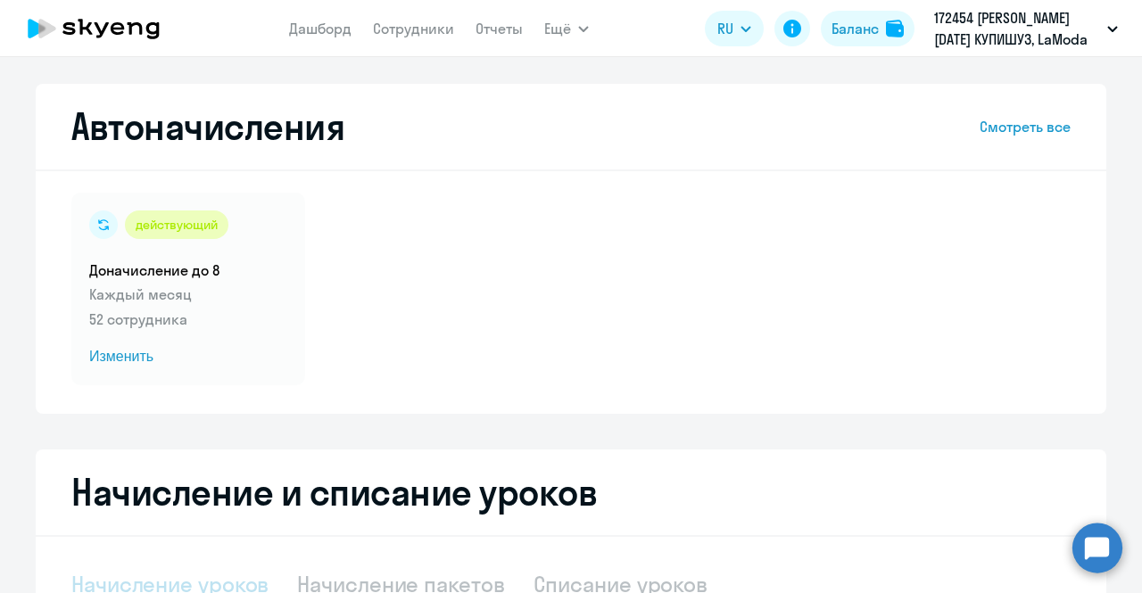
select select "10"
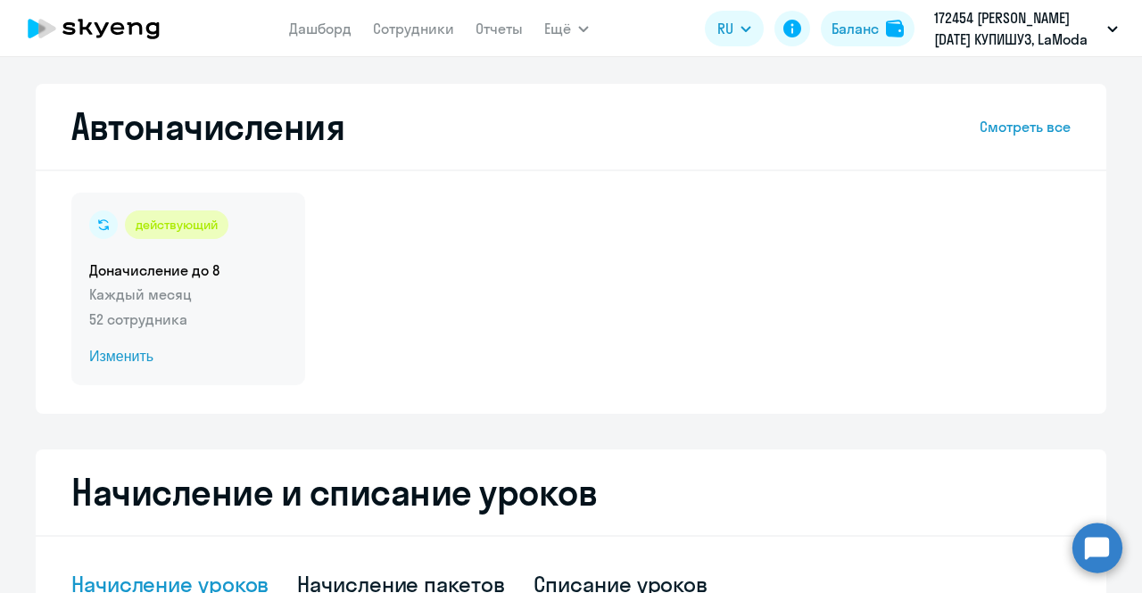
click at [145, 302] on p "Каждый месяц" at bounding box center [188, 294] width 198 height 21
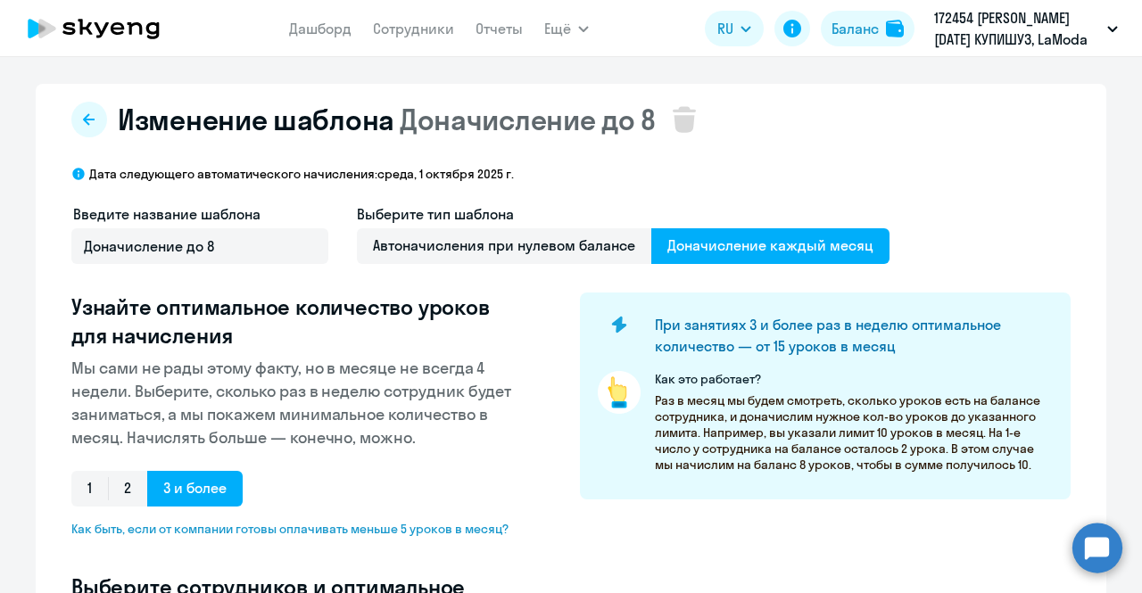
select select "10"
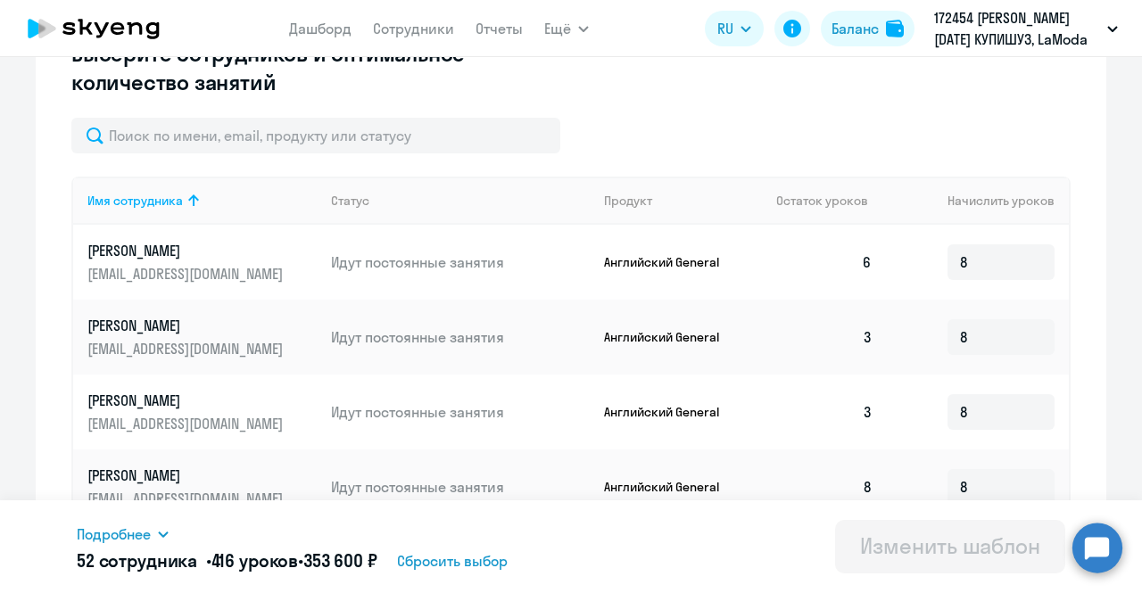
scroll to position [535, 0]
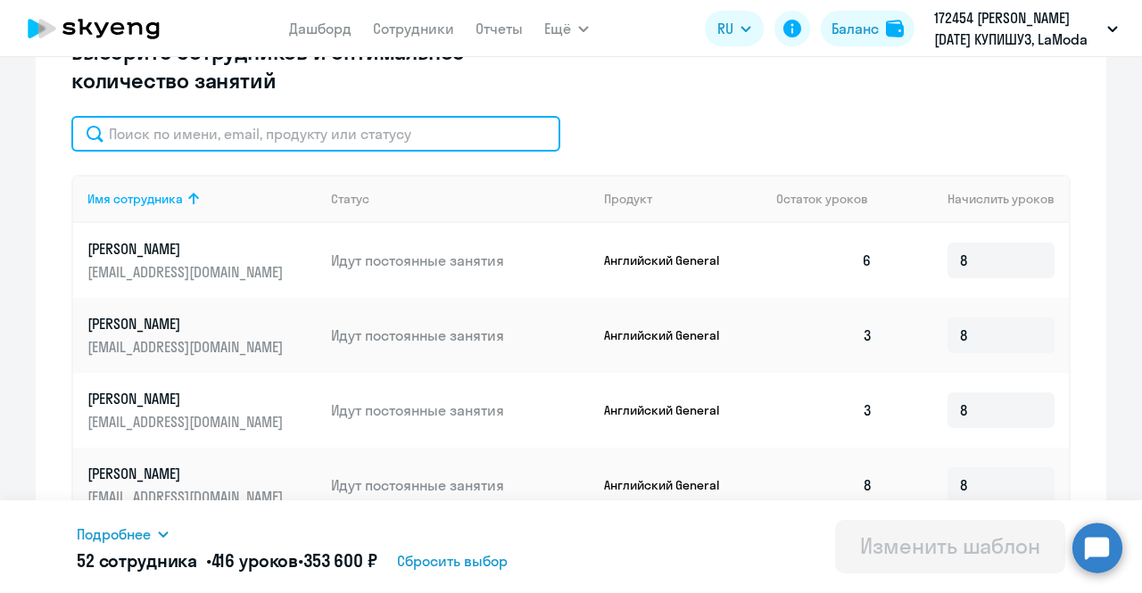
click at [313, 131] on input "text" at bounding box center [315, 134] width 489 height 36
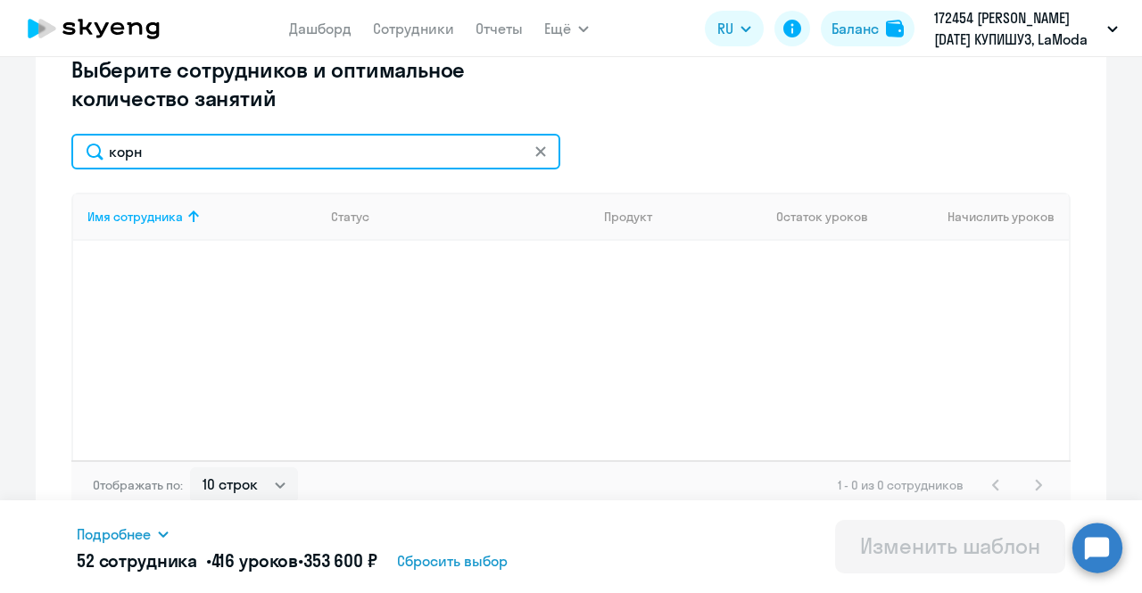
scroll to position [534, 0]
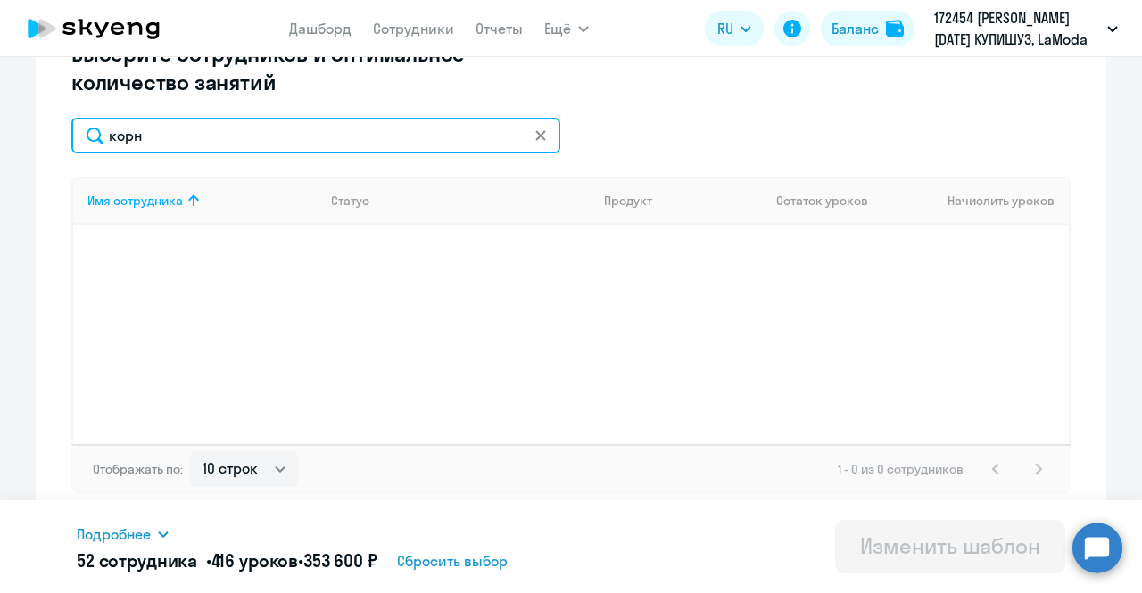
type input "корн"
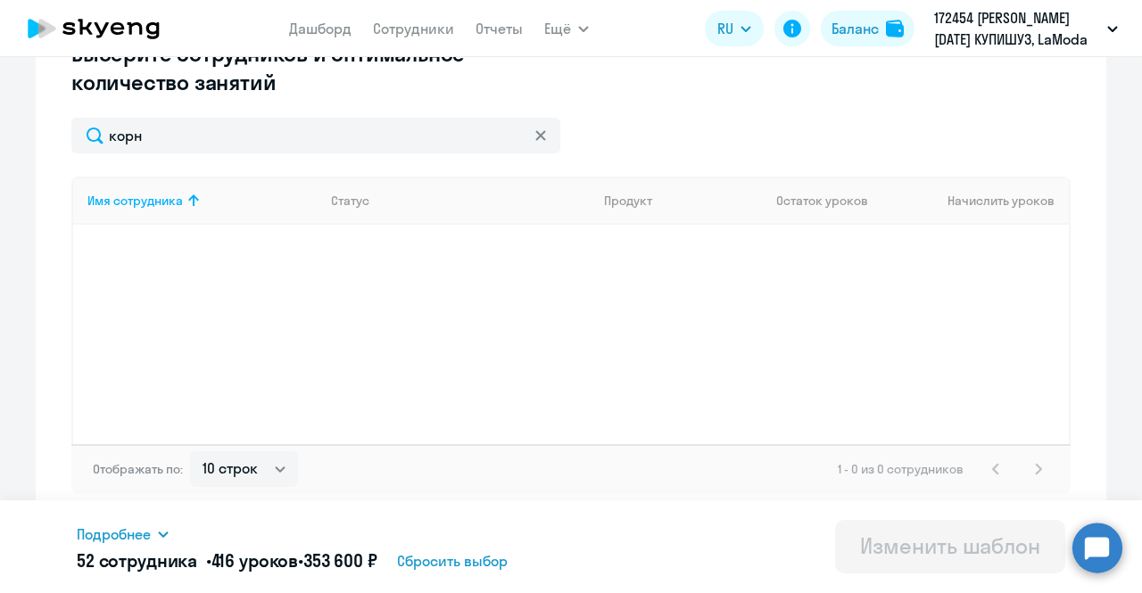
click at [537, 133] on icon at bounding box center [540, 135] width 10 height 10
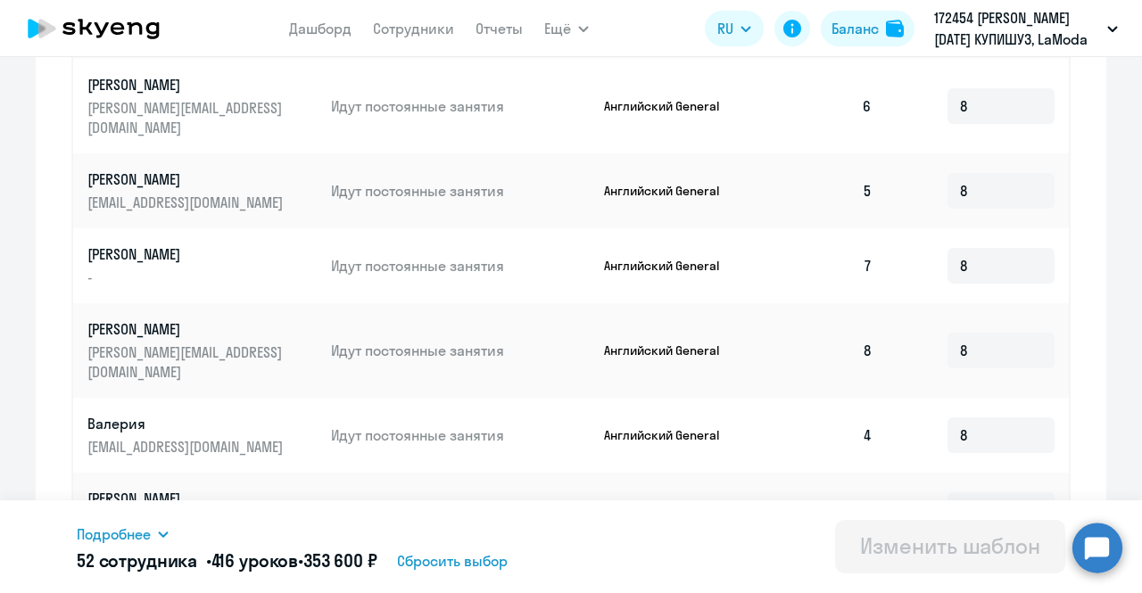
scroll to position [1063, 0]
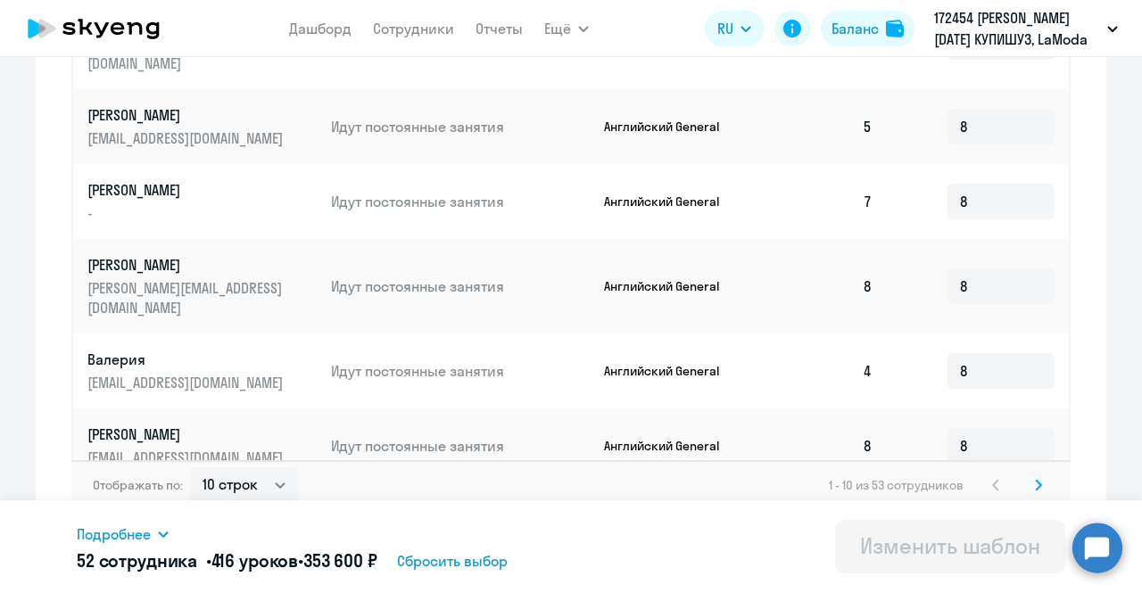
click at [143, 532] on span "Подробнее" at bounding box center [114, 534] width 74 height 21
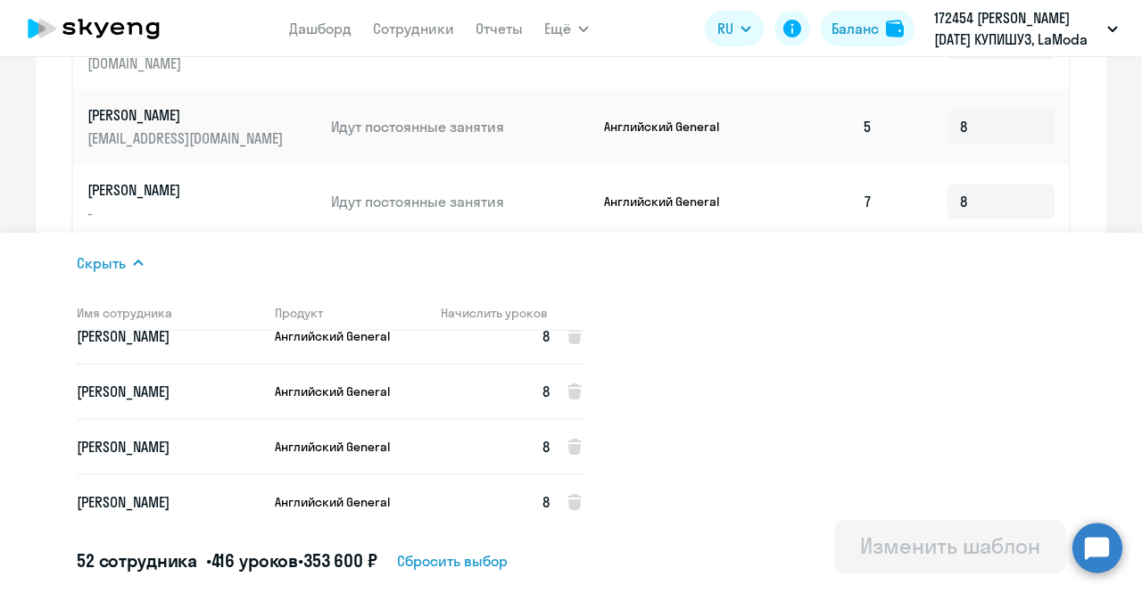
scroll to position [2678, 0]
click at [537, 167] on td "Идут постоянные занятия" at bounding box center [453, 201] width 273 height 75
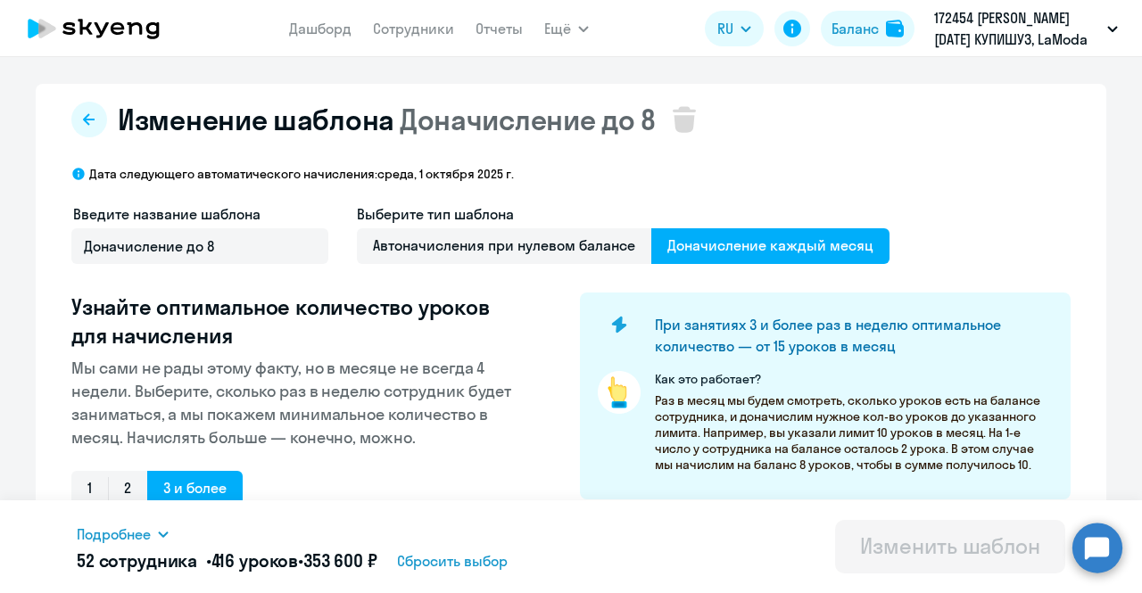
scroll to position [0, 0]
click at [402, 24] on link "Сотрудники" at bounding box center [413, 29] width 81 height 18
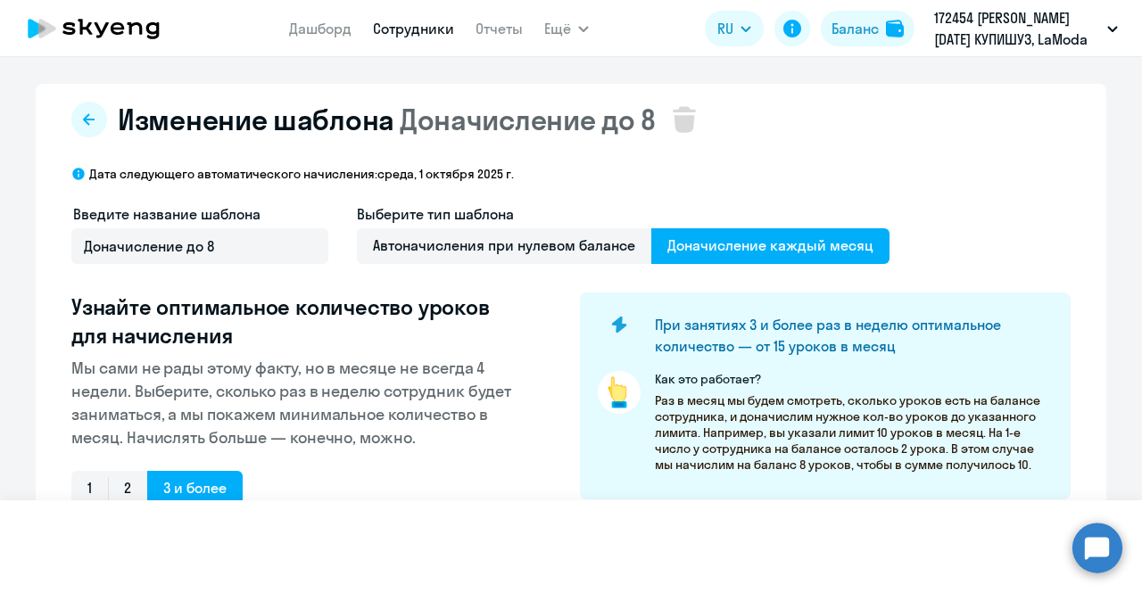
select select "30"
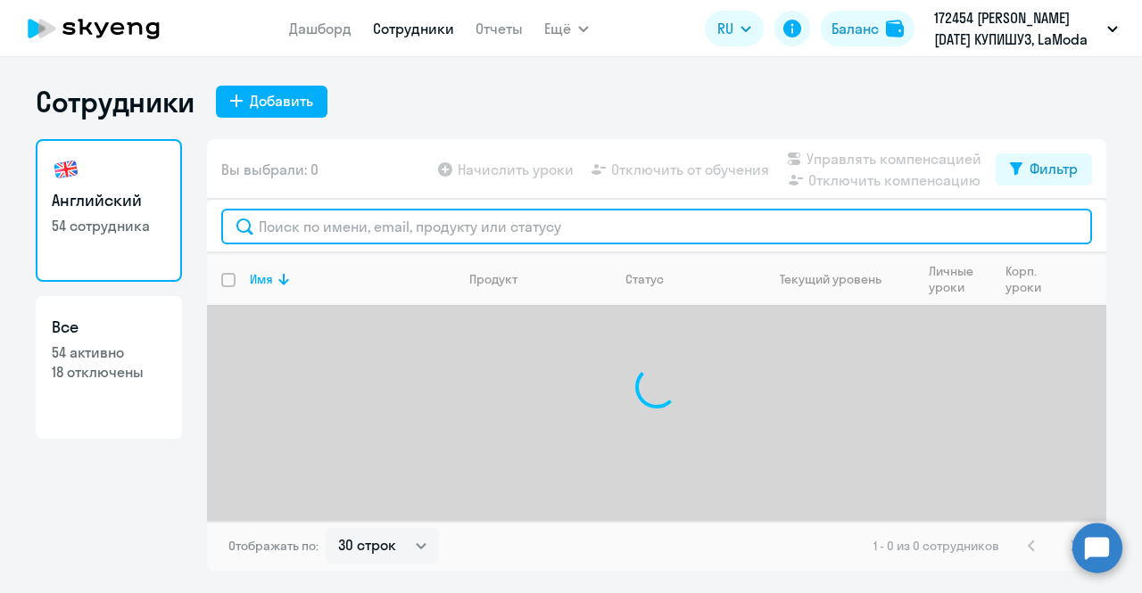
click at [455, 219] on input "text" at bounding box center [656, 227] width 871 height 36
type input "[PERSON_NAME]"
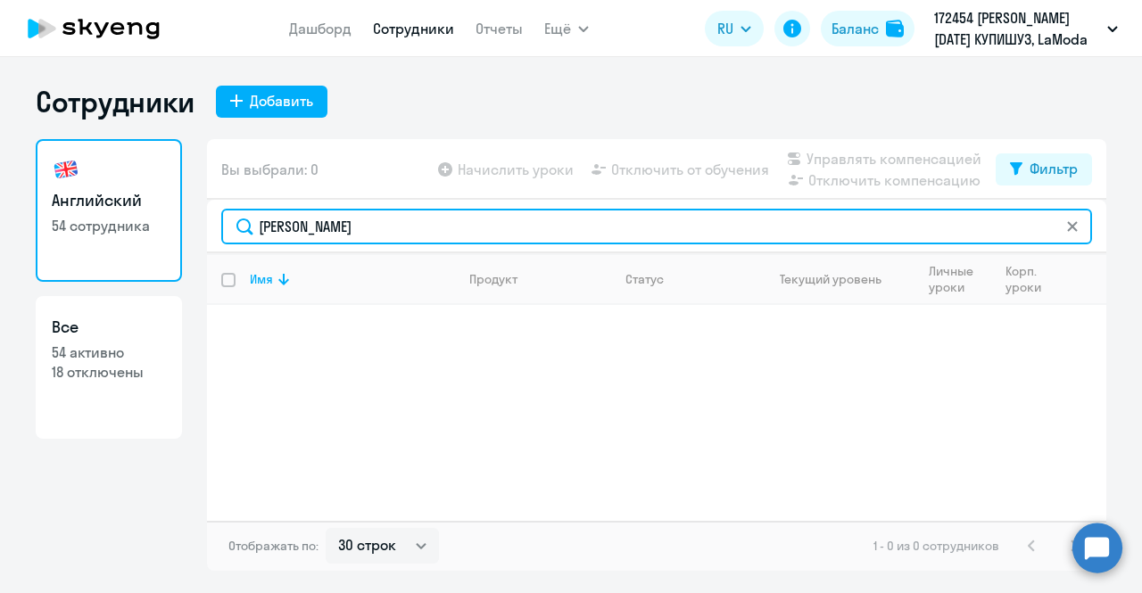
click at [459, 224] on input "[PERSON_NAME]" at bounding box center [656, 227] width 871 height 36
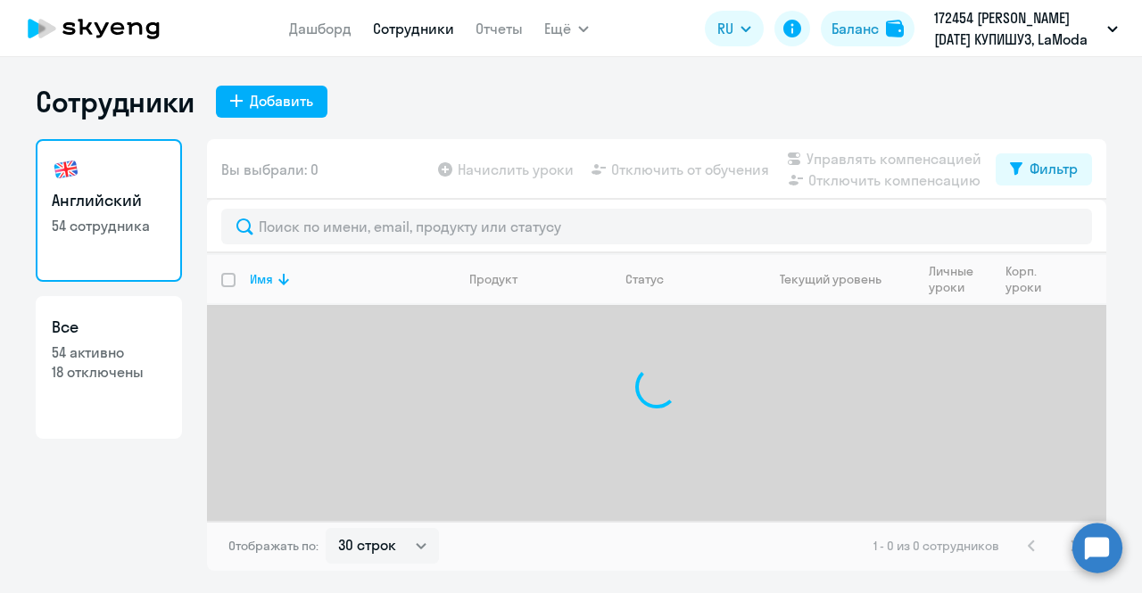
click at [517, 117] on div "Сотрудники Добавить" at bounding box center [571, 102] width 1071 height 36
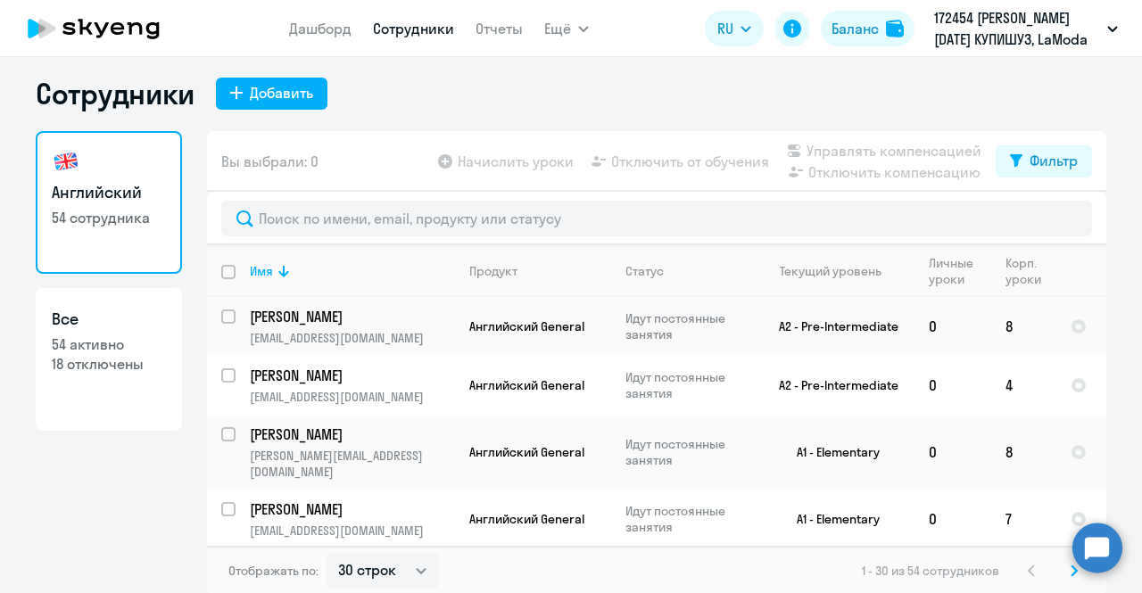
scroll to position [11, 0]
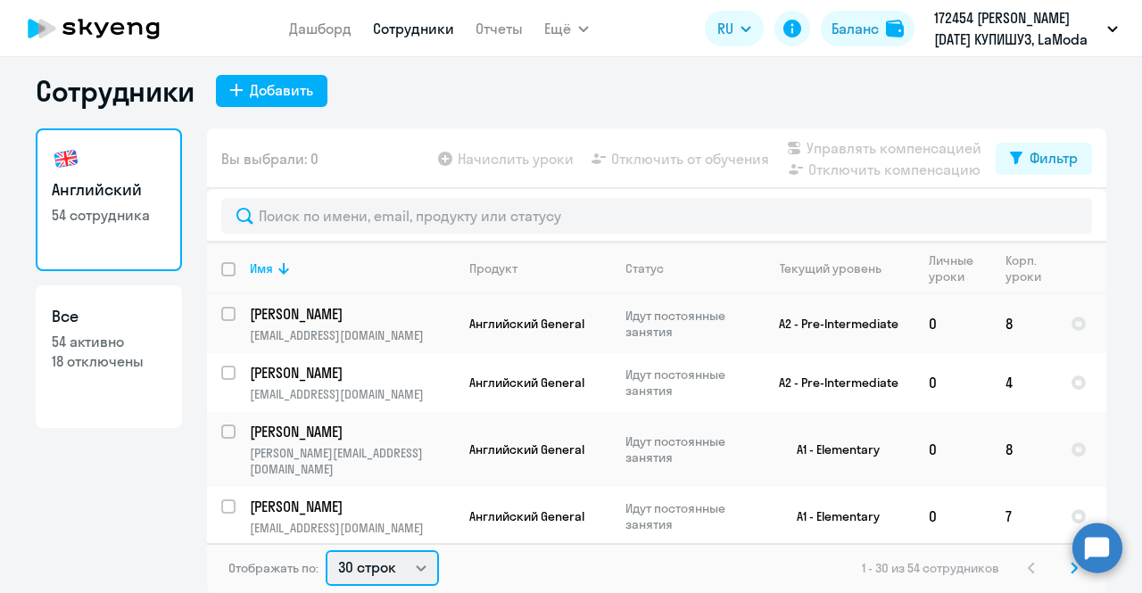
drag, startPoint x: 387, startPoint y: 565, endPoint x: 384, endPoint y: 555, distance: 10.4
click at [387, 565] on select "30 строк 50 строк 100 строк" at bounding box center [382, 568] width 113 height 36
select select "50"
click at [326, 550] on select "30 строк 50 строк 100 строк" at bounding box center [382, 568] width 113 height 36
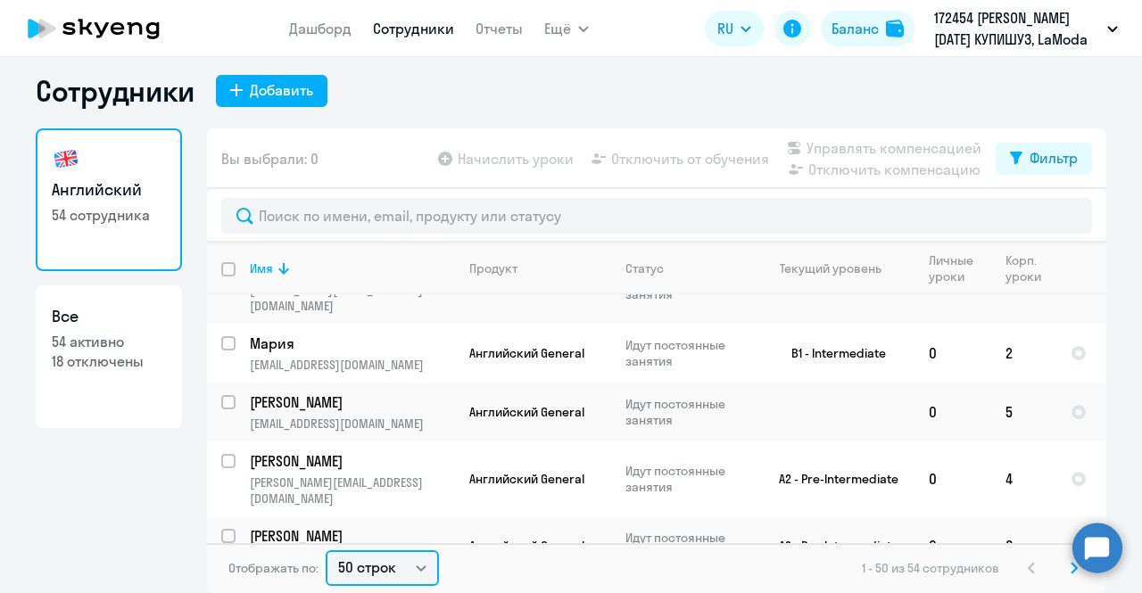
scroll to position [1249, 0]
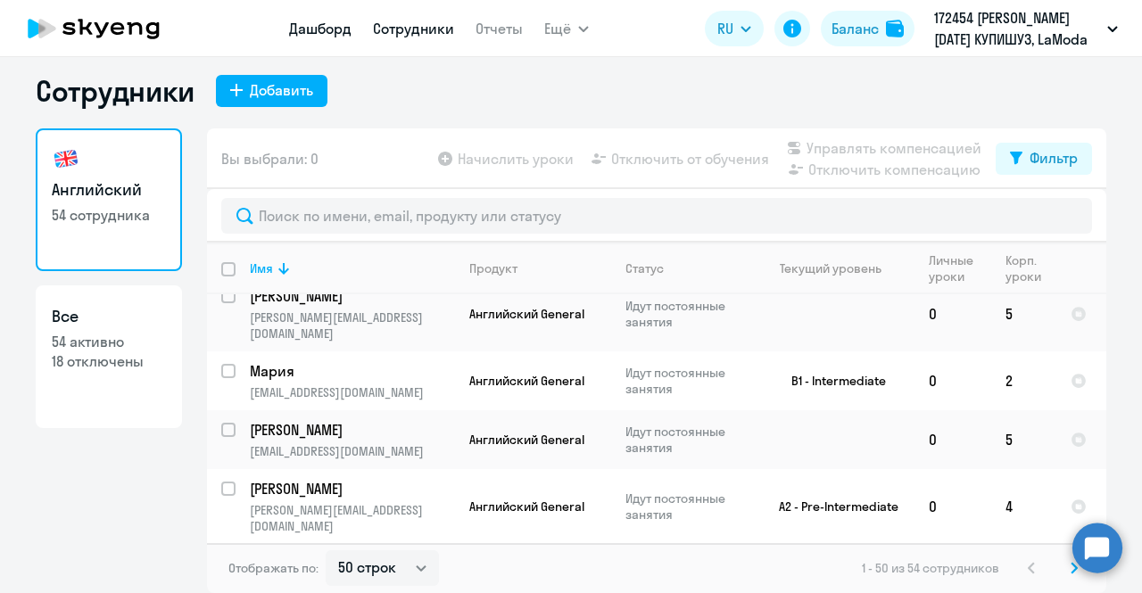
click at [336, 30] on link "Дашборд" at bounding box center [320, 29] width 62 height 18
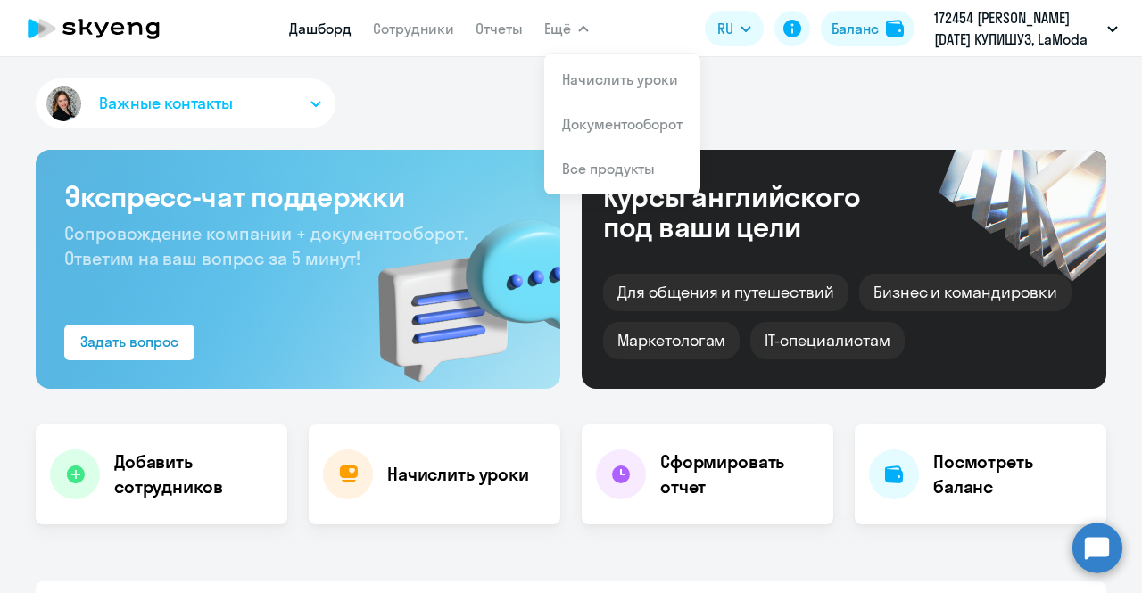
click at [469, 38] on nav "Дашборд Сотрудники Отчеты" at bounding box center [406, 29] width 234 height 36
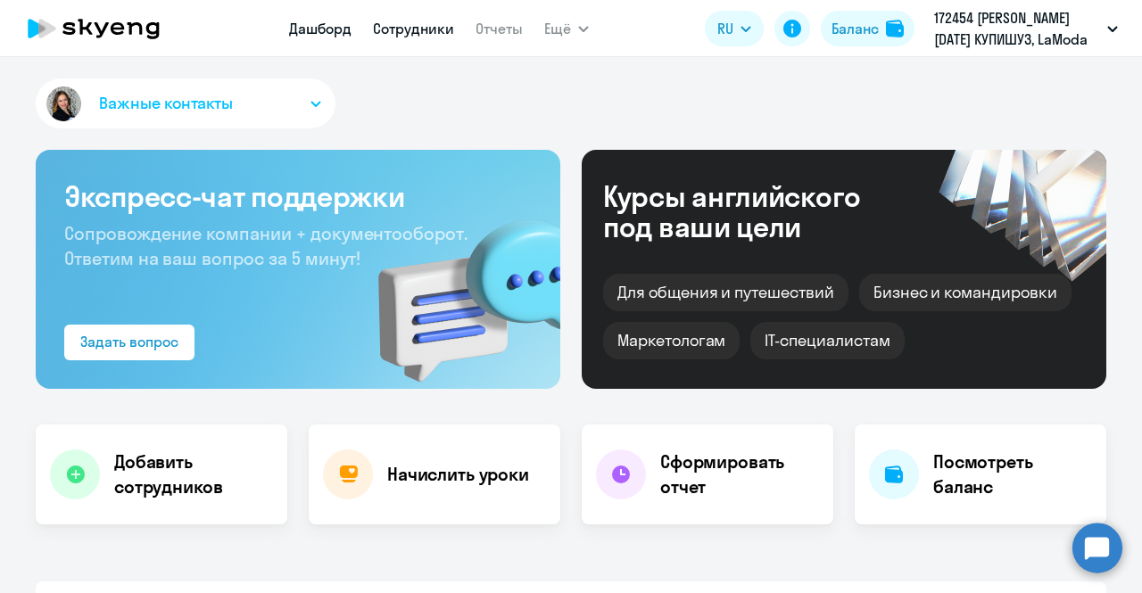
click at [421, 34] on link "Сотрудники" at bounding box center [413, 29] width 81 height 18
select select "30"
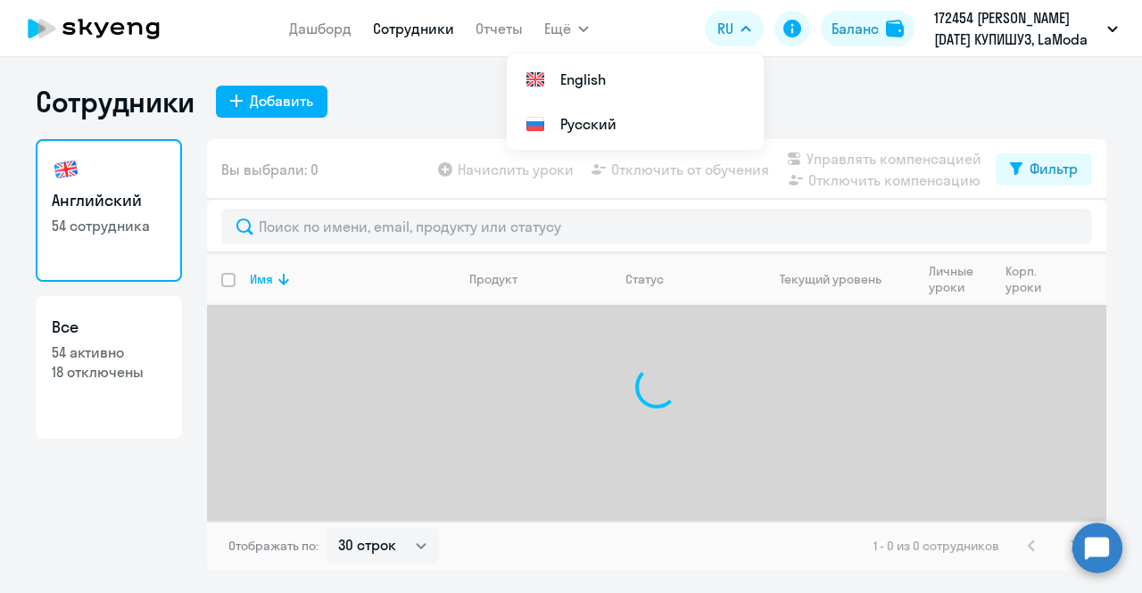
click at [1035, 34] on p "172454 [PERSON_NAME][DATE] КУПИШУЗ, LaModa КУПИШУЗ, ООО" at bounding box center [1017, 28] width 166 height 43
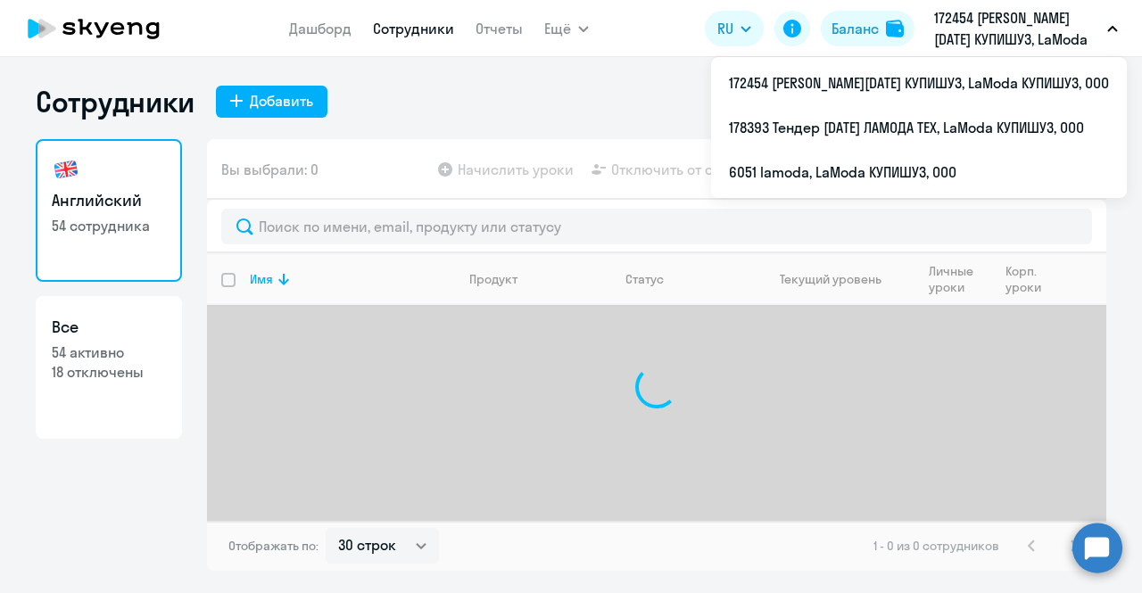
click at [1019, 34] on p "172454 [PERSON_NAME][DATE] КУПИШУЗ, LaModa КУПИШУЗ, ООО" at bounding box center [1017, 28] width 166 height 43
click at [996, 34] on p "172454 [PERSON_NAME][DATE] КУПИШУЗ, LaModa КУПИШУЗ, ООО" at bounding box center [1017, 28] width 166 height 43
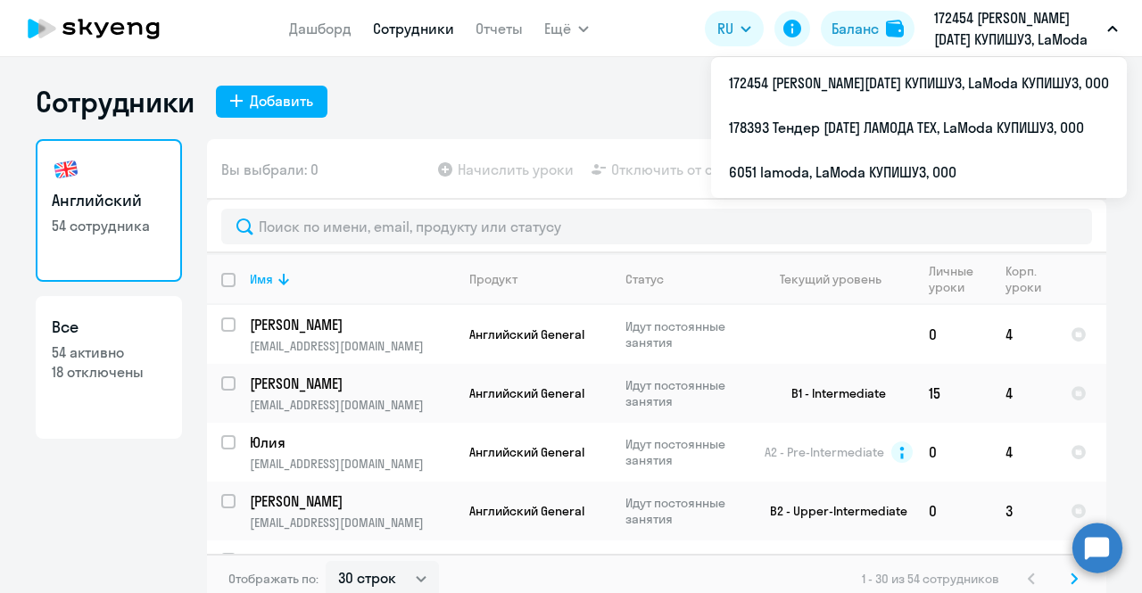
click at [987, 40] on p "172454 [PERSON_NAME][DATE] КУПИШУЗ, LaModa КУПИШУЗ, ООО" at bounding box center [1017, 28] width 166 height 43
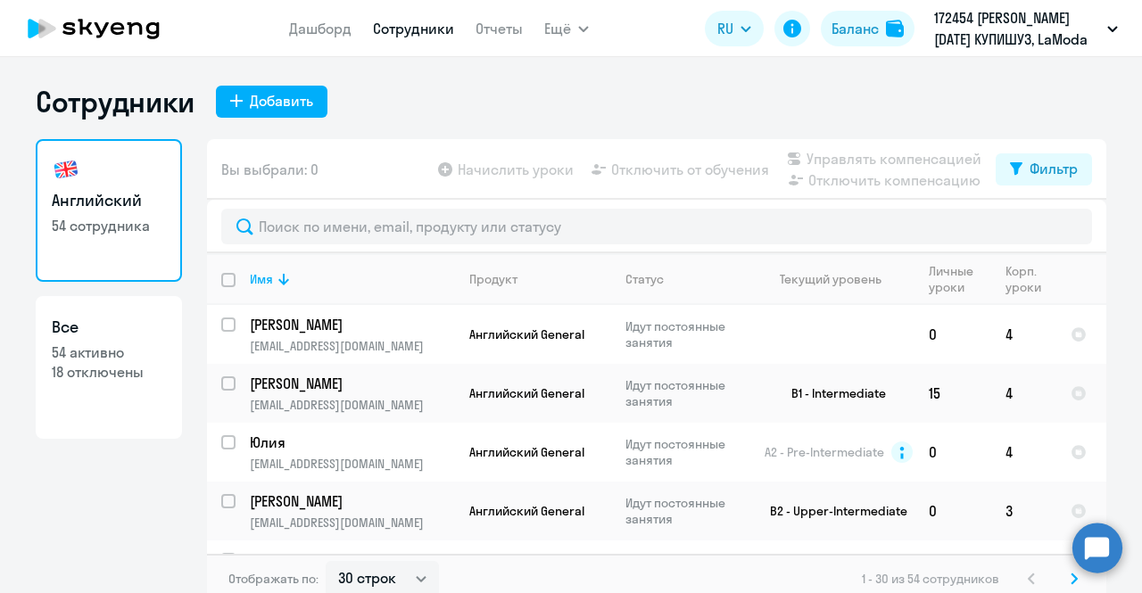
click at [987, 40] on p "172454 [PERSON_NAME][DATE] КУПИШУЗ, LaModa КУПИШУЗ, ООО" at bounding box center [1017, 28] width 166 height 43
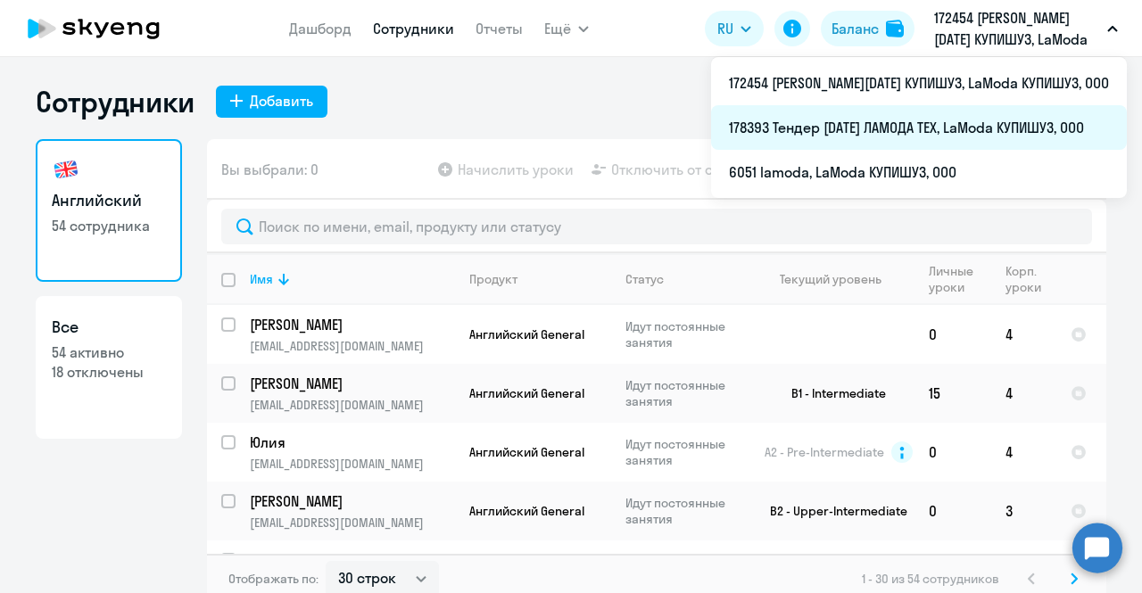
click at [987, 119] on li "178393 Тендер [DATE] ЛАМОДА ТЕХ, LaModa КУПИШУЗ, ООО" at bounding box center [919, 127] width 416 height 45
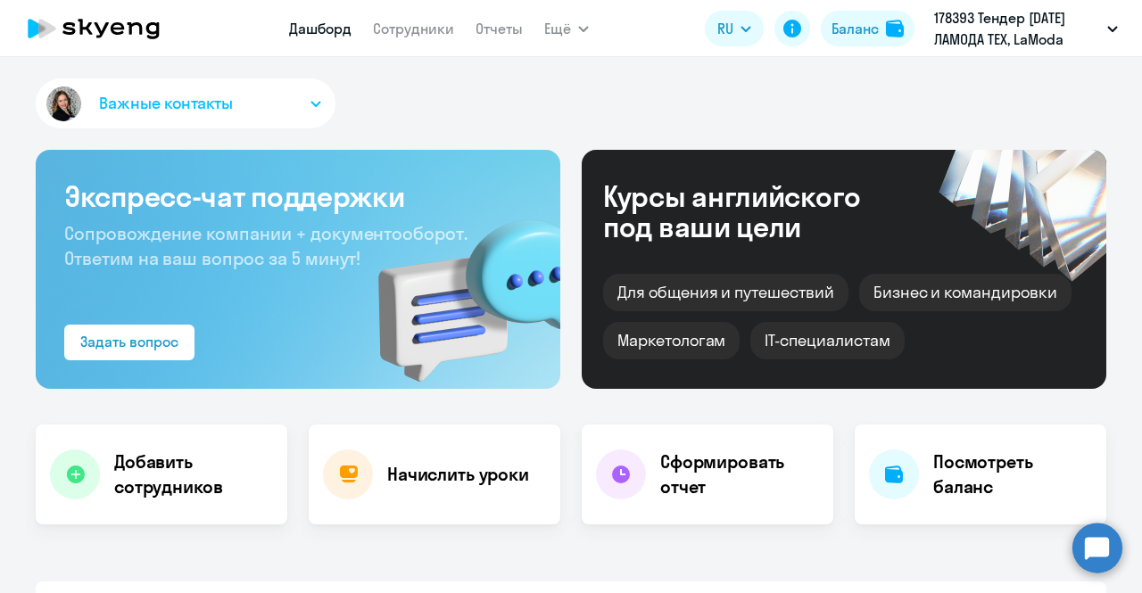
click at [393, 42] on nav "Дашборд Сотрудники Отчеты" at bounding box center [406, 29] width 234 height 36
click at [394, 37] on link "Сотрудники" at bounding box center [413, 29] width 81 height 18
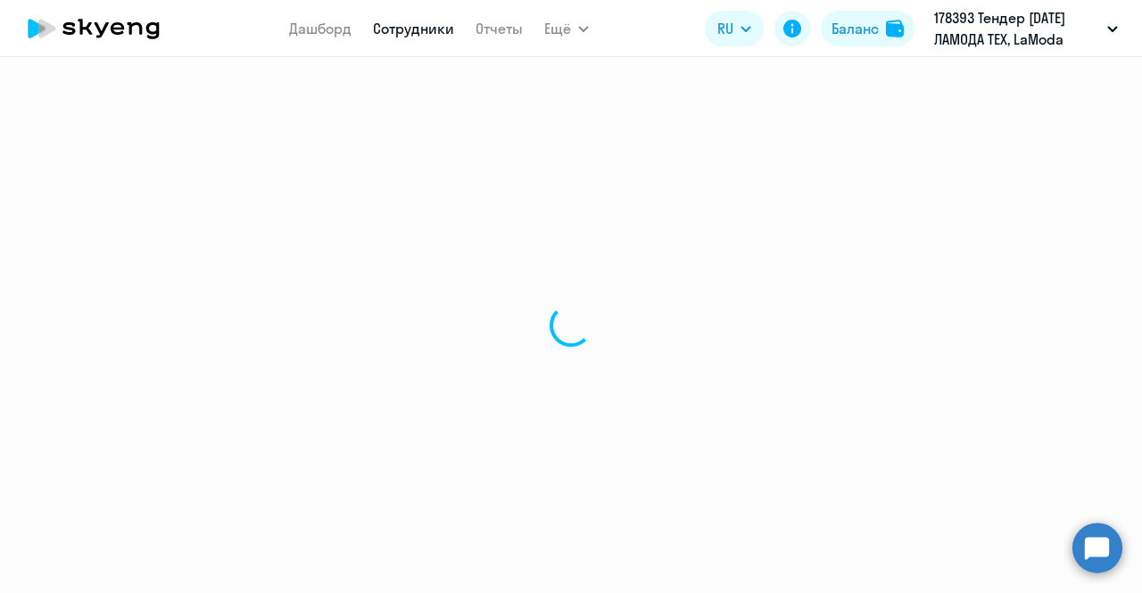
select select "30"
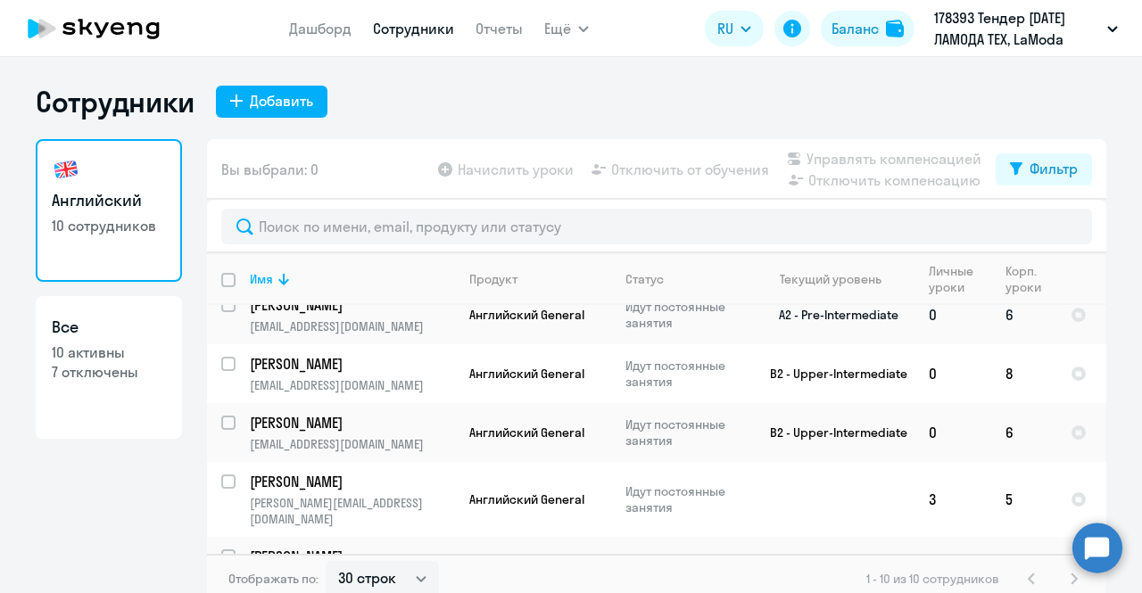
scroll to position [334, 0]
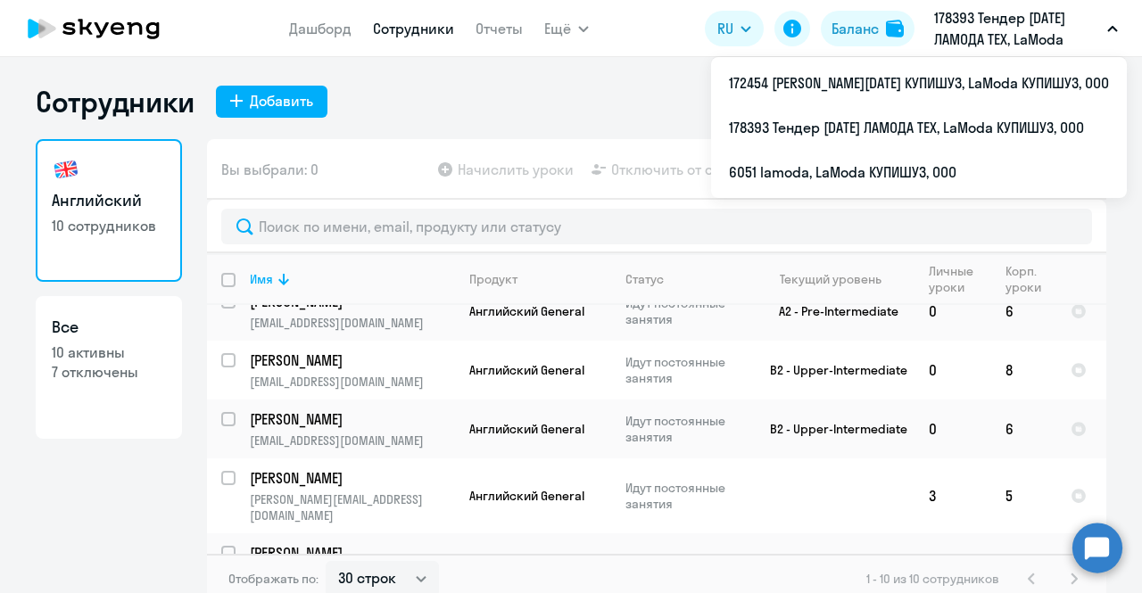
click at [983, 39] on p "178393 Тендер [DATE] ЛАМОДА ТЕХ, LaModa КУПИШУЗ, ООО" at bounding box center [1017, 28] width 166 height 43
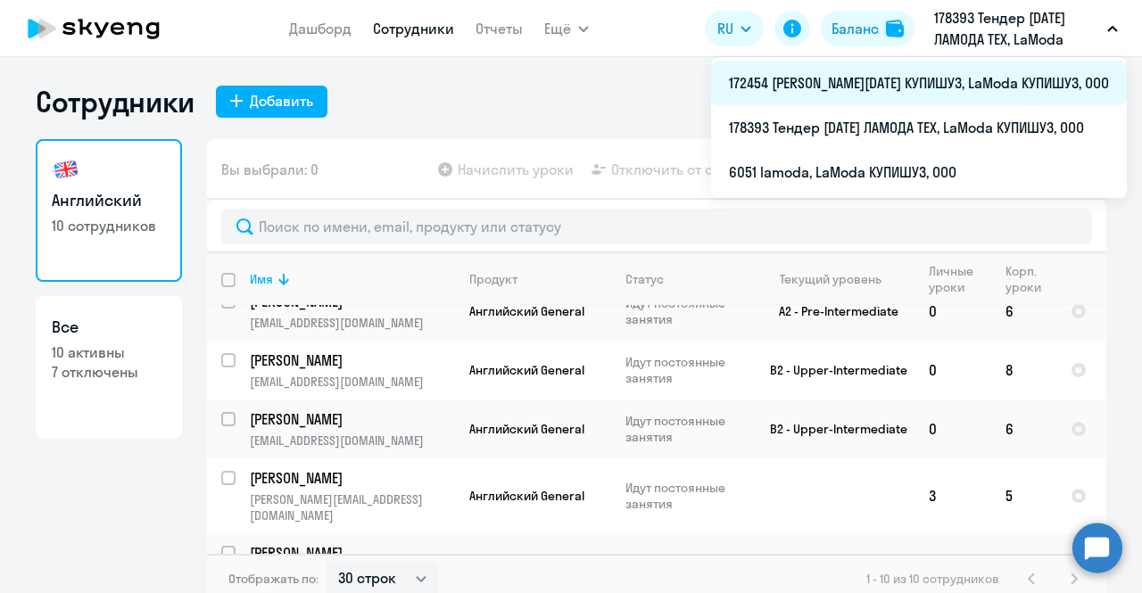
click at [914, 80] on li "172454 [PERSON_NAME][DATE] КУПИШУЗ, LaModa КУПИШУЗ, ООО" at bounding box center [919, 83] width 416 height 45
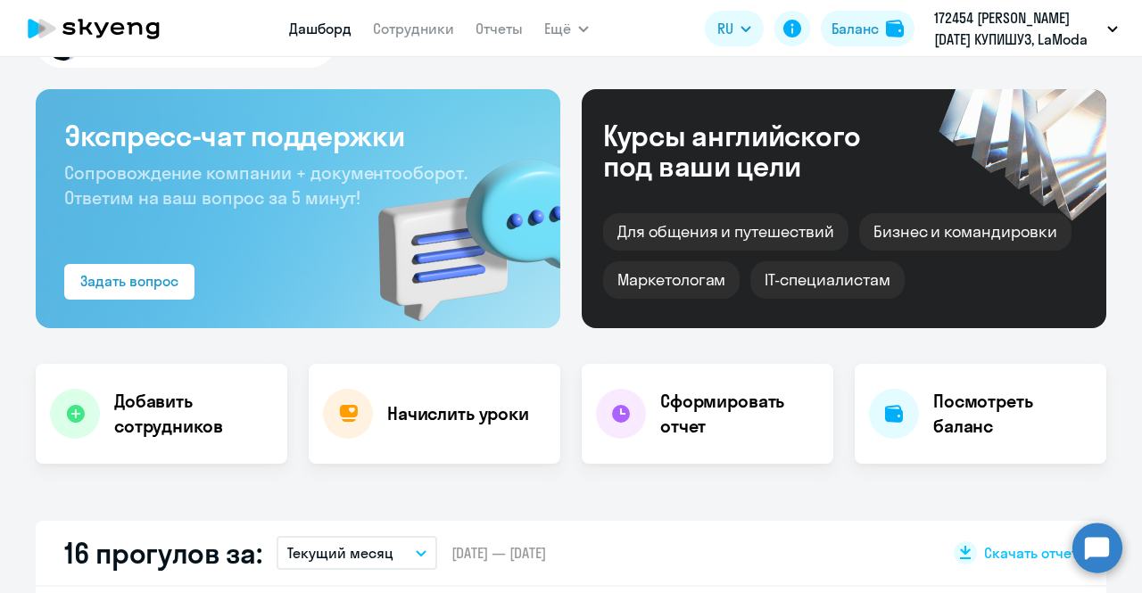
scroll to position [89, 0]
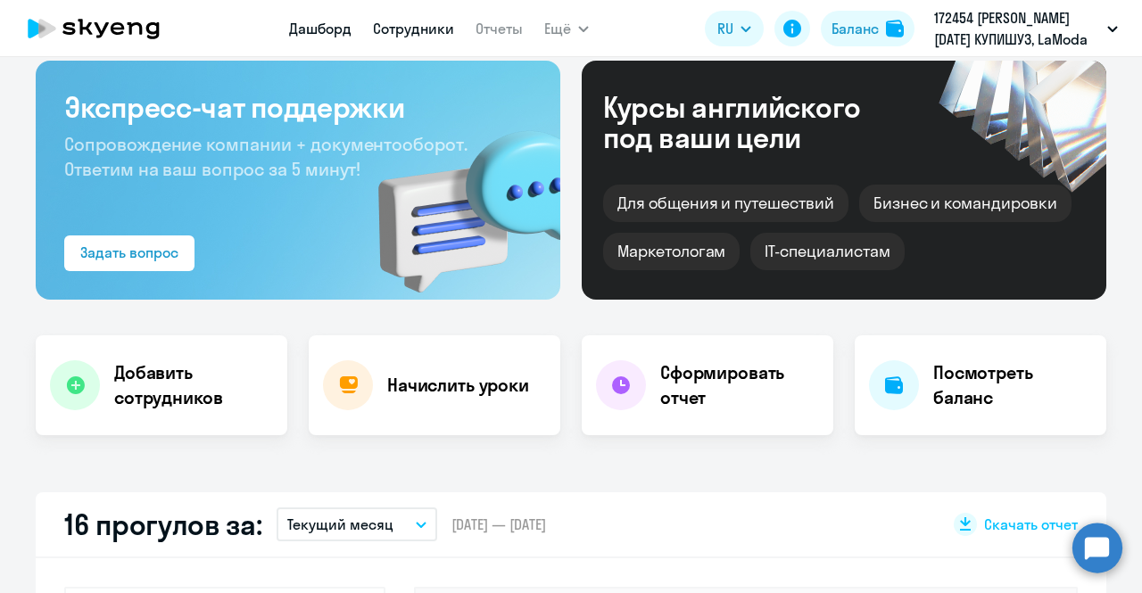
click at [434, 25] on link "Сотрудники" at bounding box center [413, 29] width 81 height 18
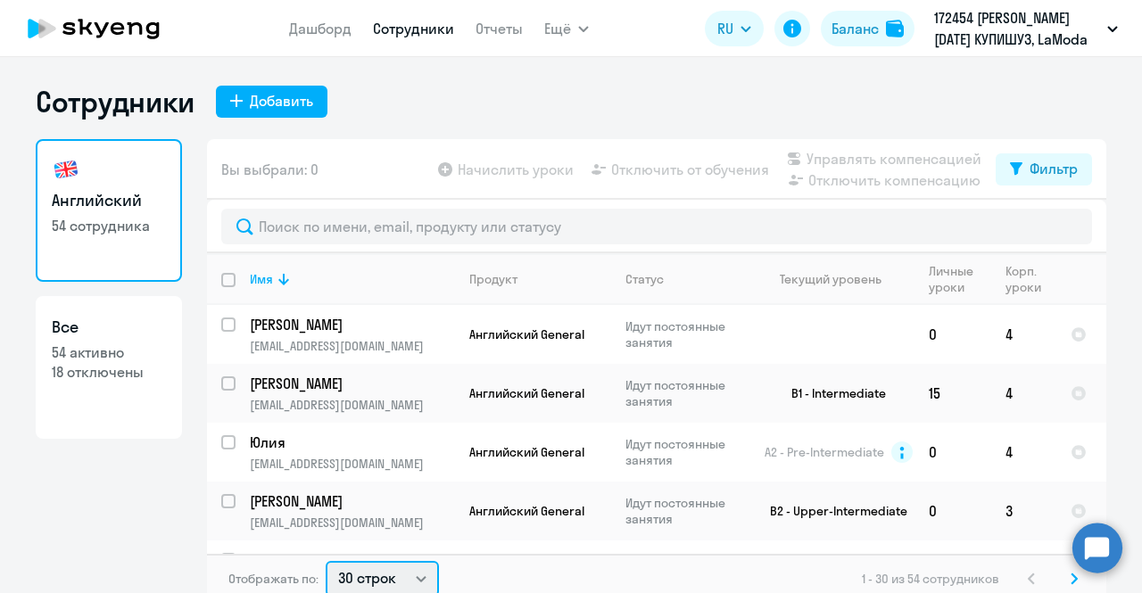
drag, startPoint x: 369, startPoint y: 576, endPoint x: 367, endPoint y: 561, distance: 15.4
click at [369, 576] on select "30 строк 50 строк 100 строк" at bounding box center [382, 579] width 113 height 36
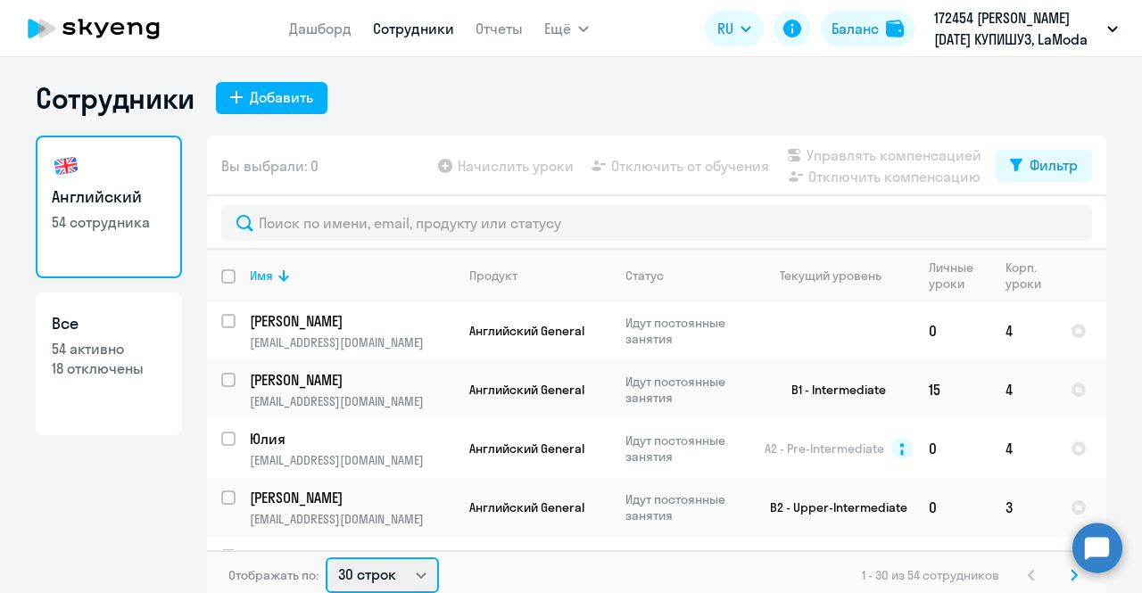
select select "50"
click at [326, 558] on select "30 строк 50 строк 100 строк" at bounding box center [382, 576] width 113 height 36
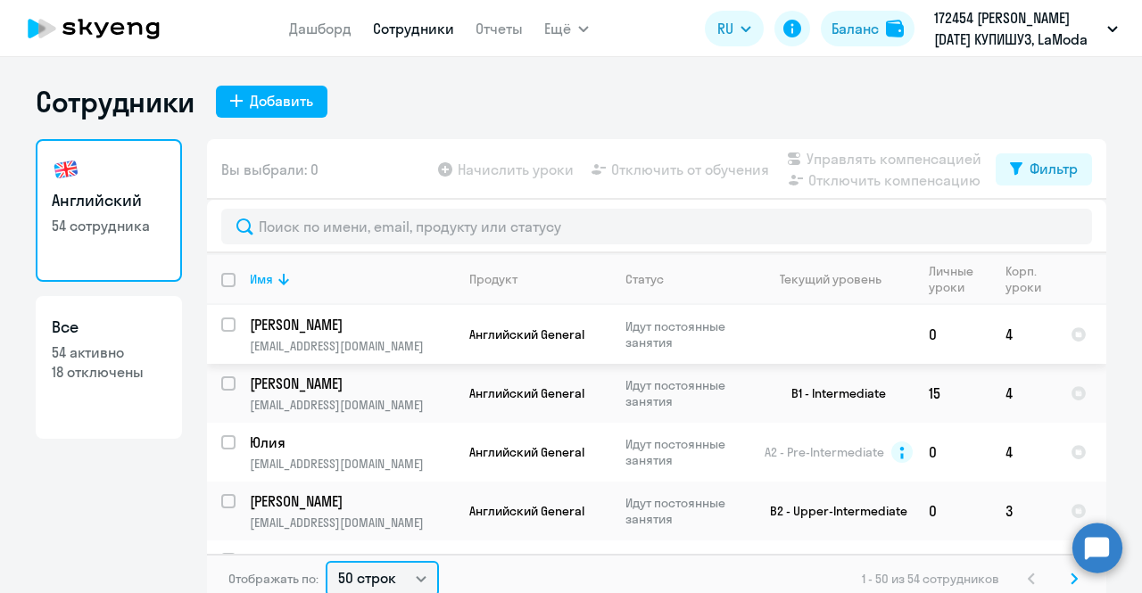
scroll to position [0, 0]
click at [105, 361] on p "54 активно" at bounding box center [109, 353] width 114 height 20
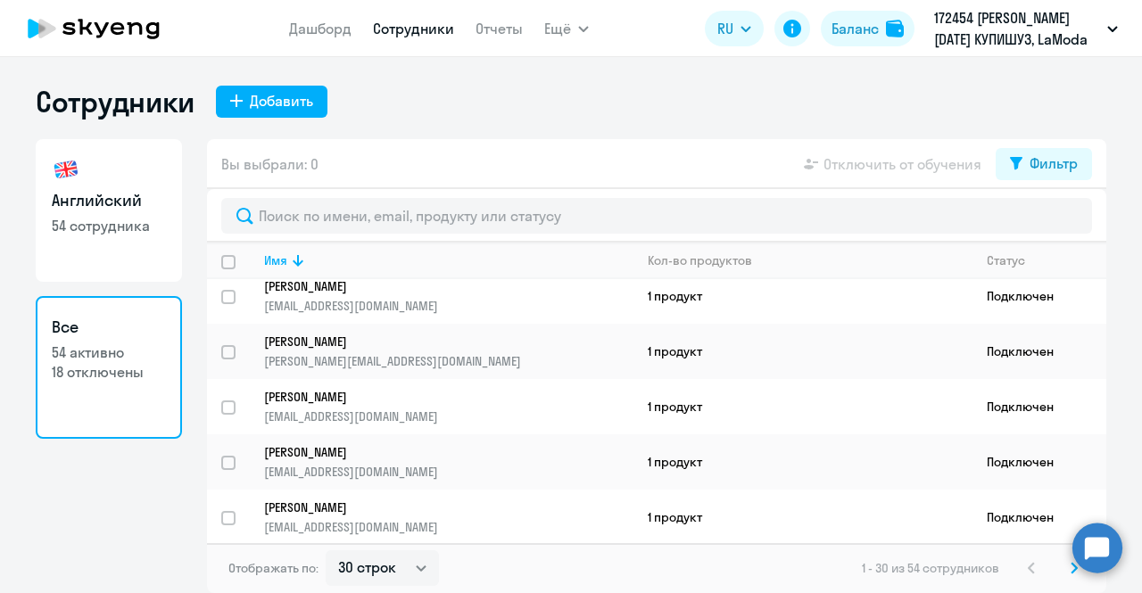
scroll to position [1359, 0]
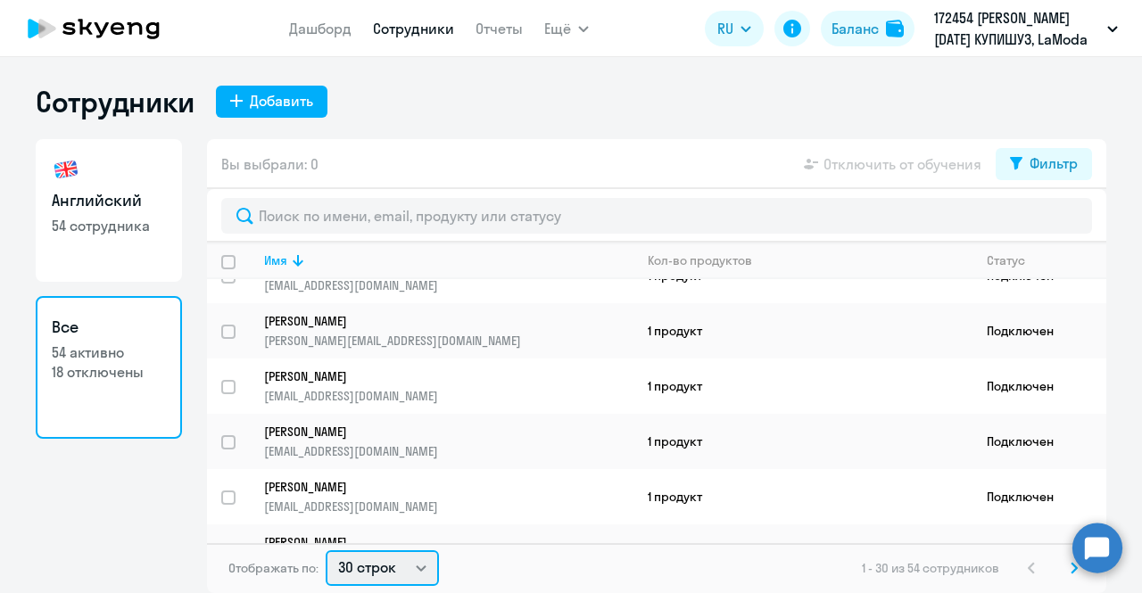
click at [379, 574] on select "30 строк 50 строк 100 строк" at bounding box center [382, 568] width 113 height 36
select select "50"
click at [326, 550] on select "30 строк 50 строк 100 строк" at bounding box center [382, 568] width 113 height 36
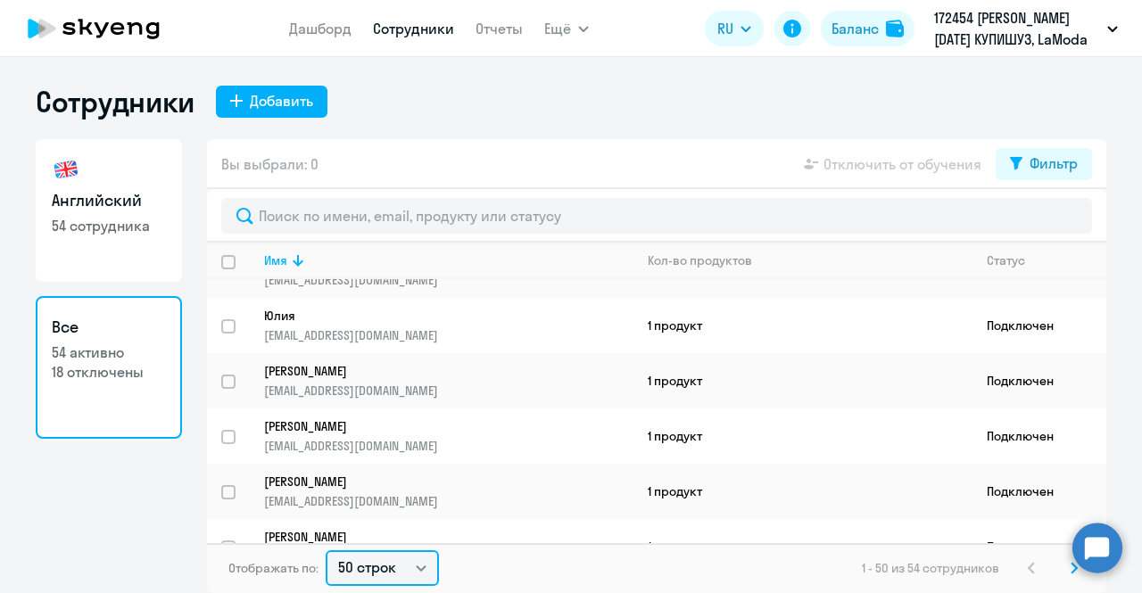
scroll to position [0, 0]
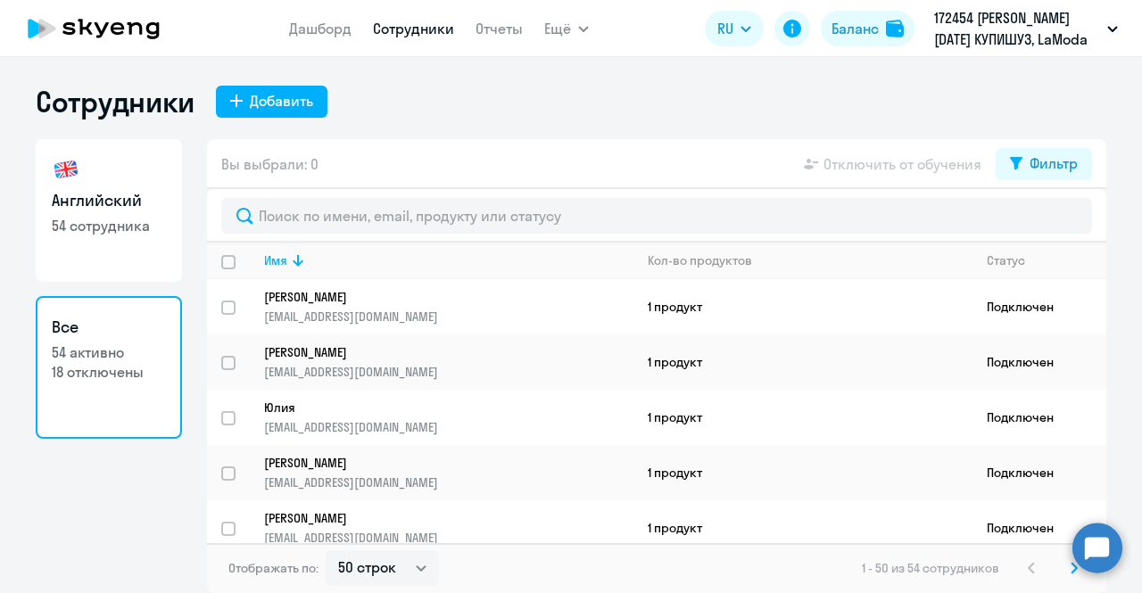
click at [130, 204] on h3 "Английский" at bounding box center [109, 200] width 114 height 23
select select "30"
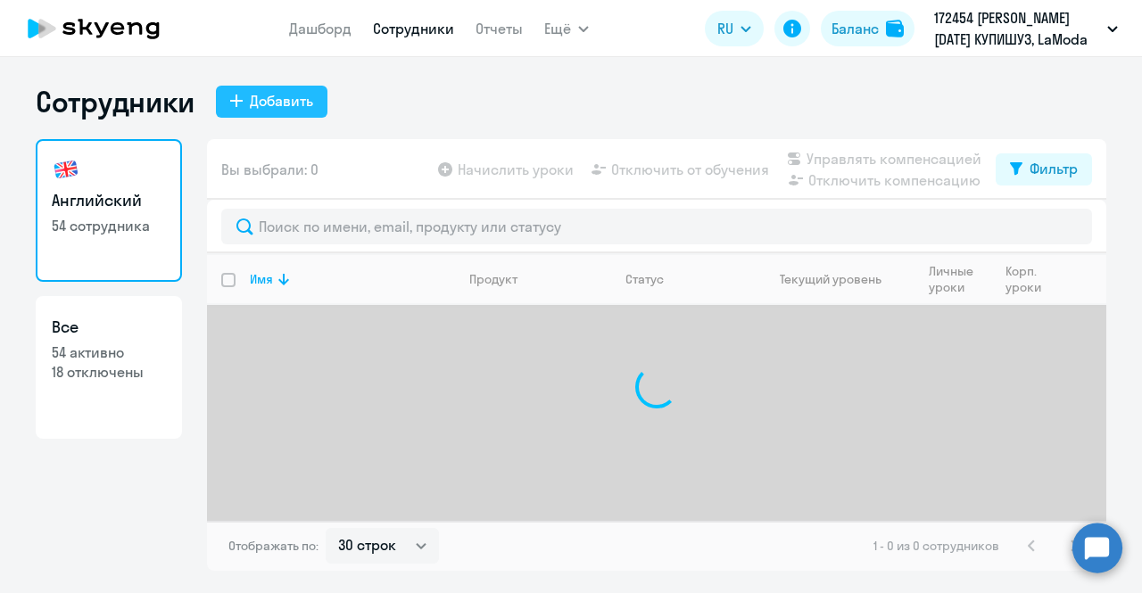
click at [264, 101] on div "Добавить" at bounding box center [281, 100] width 63 height 21
select select "english_adult_not_native_speaker"
select select "3"
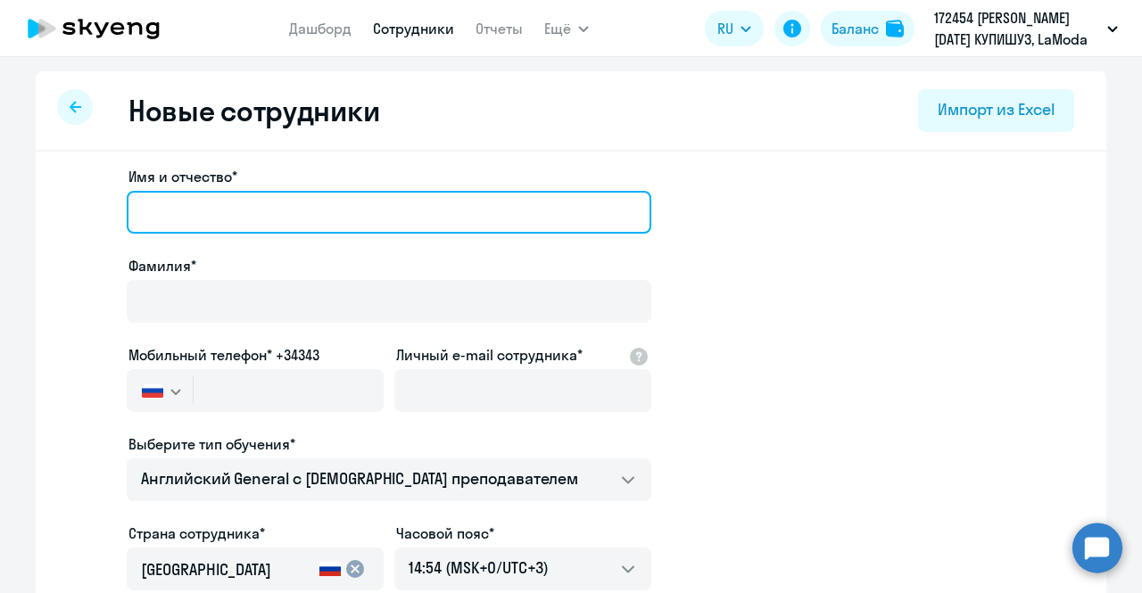
click at [269, 209] on input "Имя и отчество*" at bounding box center [389, 212] width 525 height 43
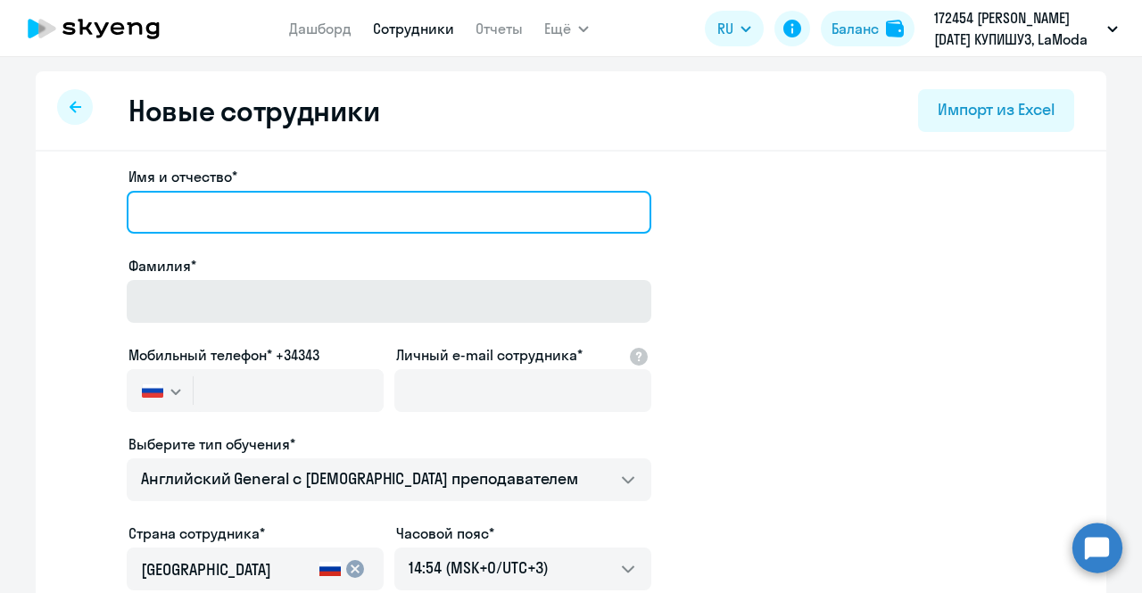
type input "Екатерина Дмитриевна"
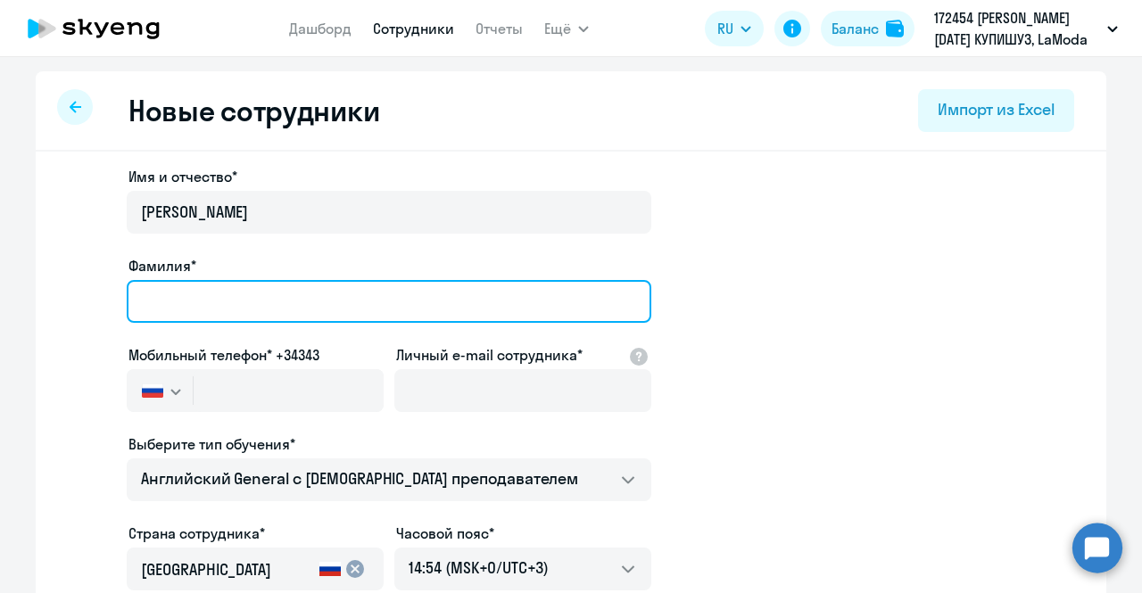
click at [228, 296] on input "Фамилия*" at bounding box center [389, 301] width 525 height 43
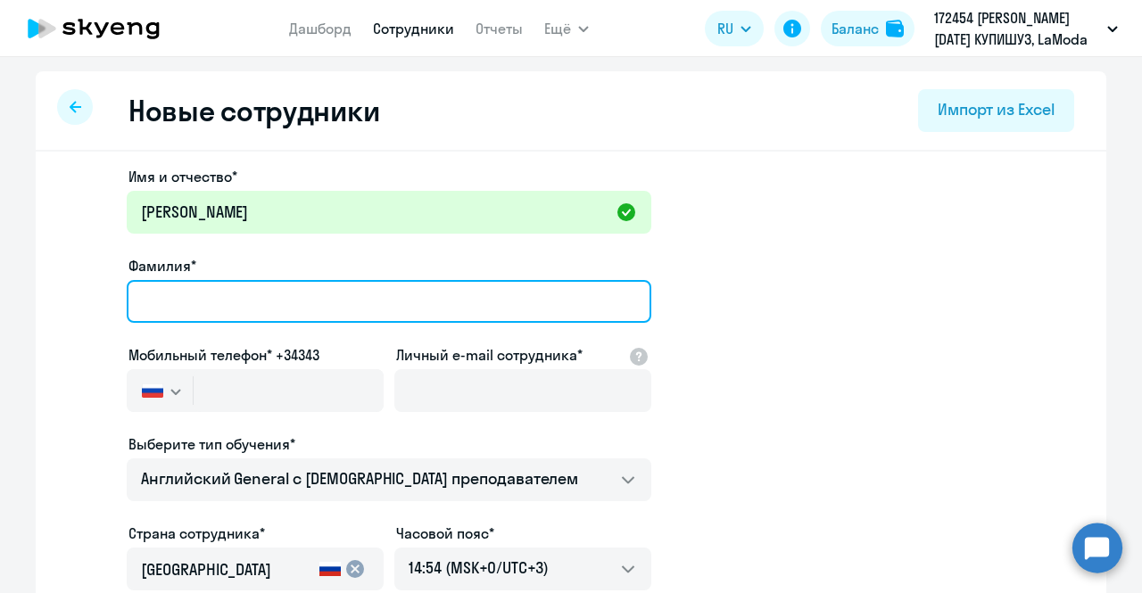
type input "Корниенко"
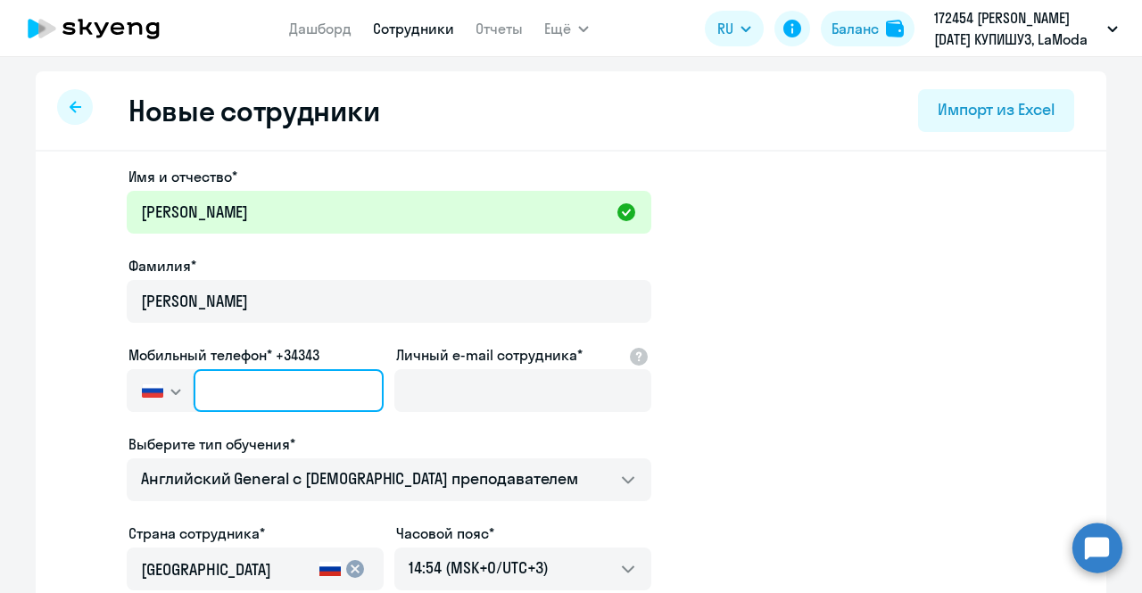
click at [237, 389] on input "text" at bounding box center [289, 390] width 190 height 43
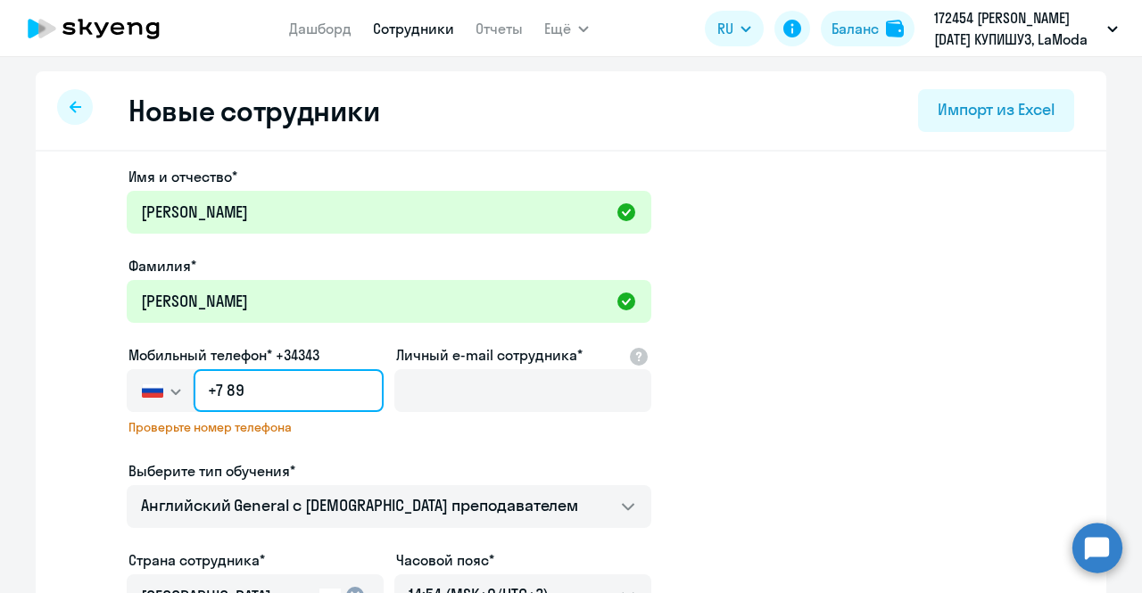
type input "+7 8"
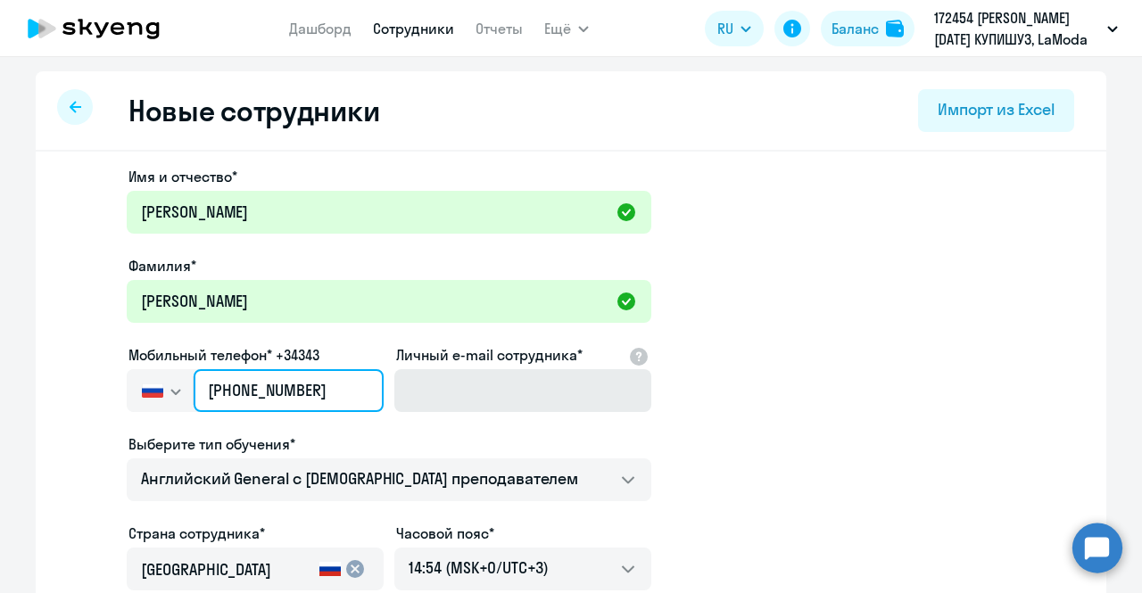
type input "+7 985 639-94-04"
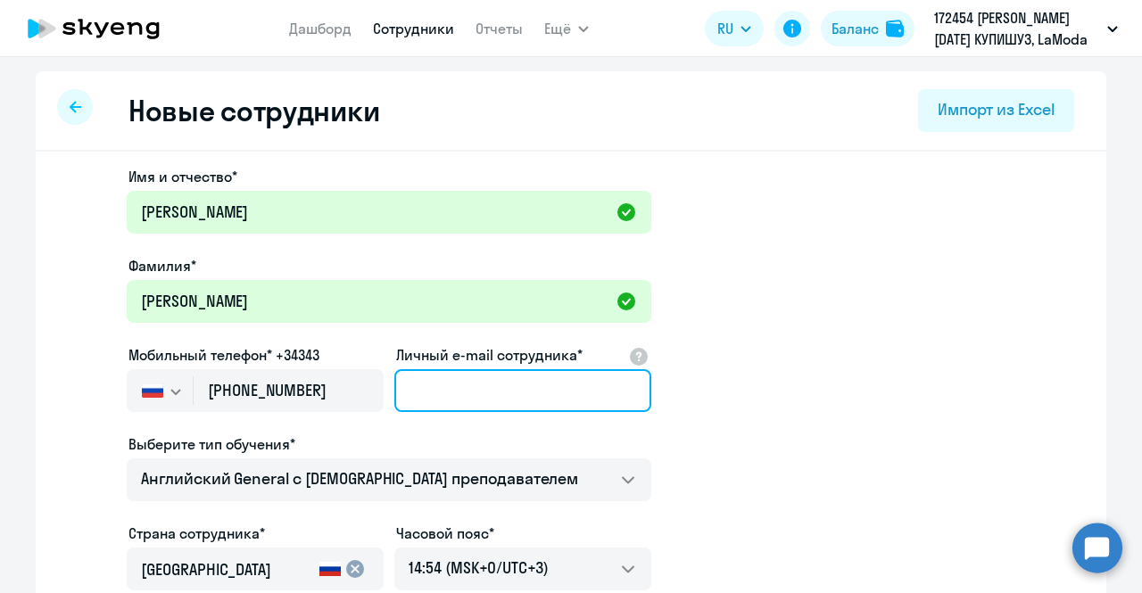
click at [517, 386] on input "Личный e-mail сотрудника*" at bounding box center [522, 390] width 257 height 43
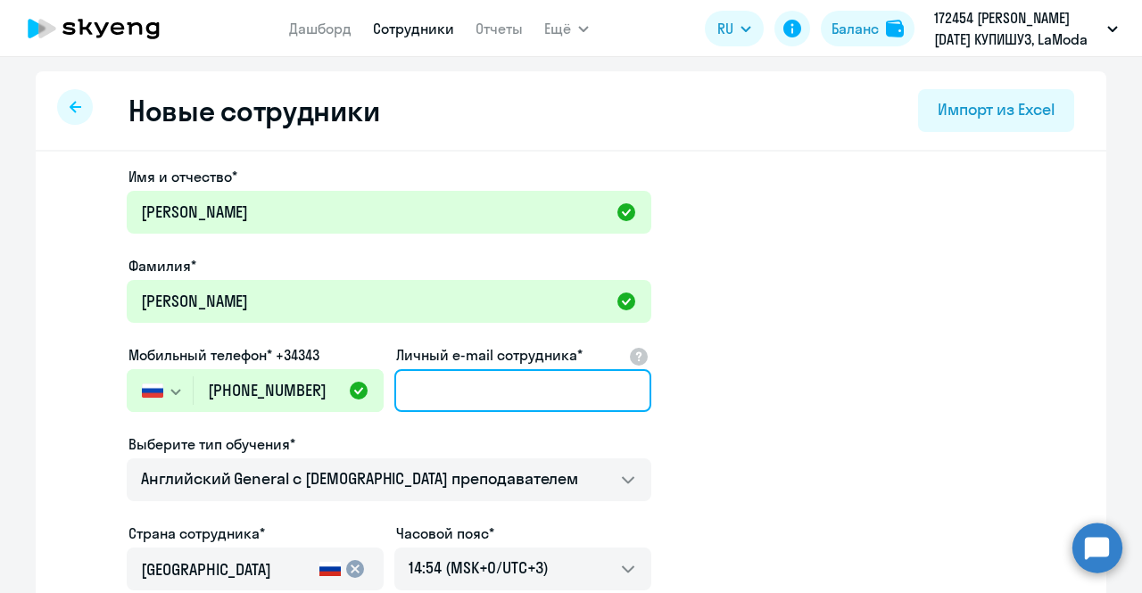
type input "Ekaterina.kornienko@lamoda.ru"
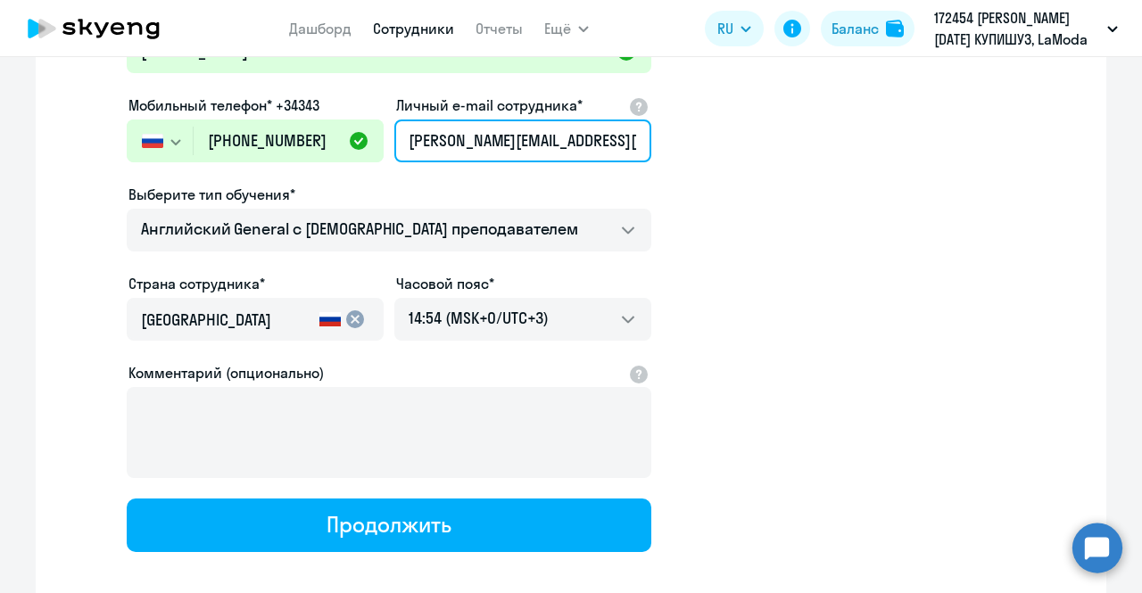
scroll to position [268, 0]
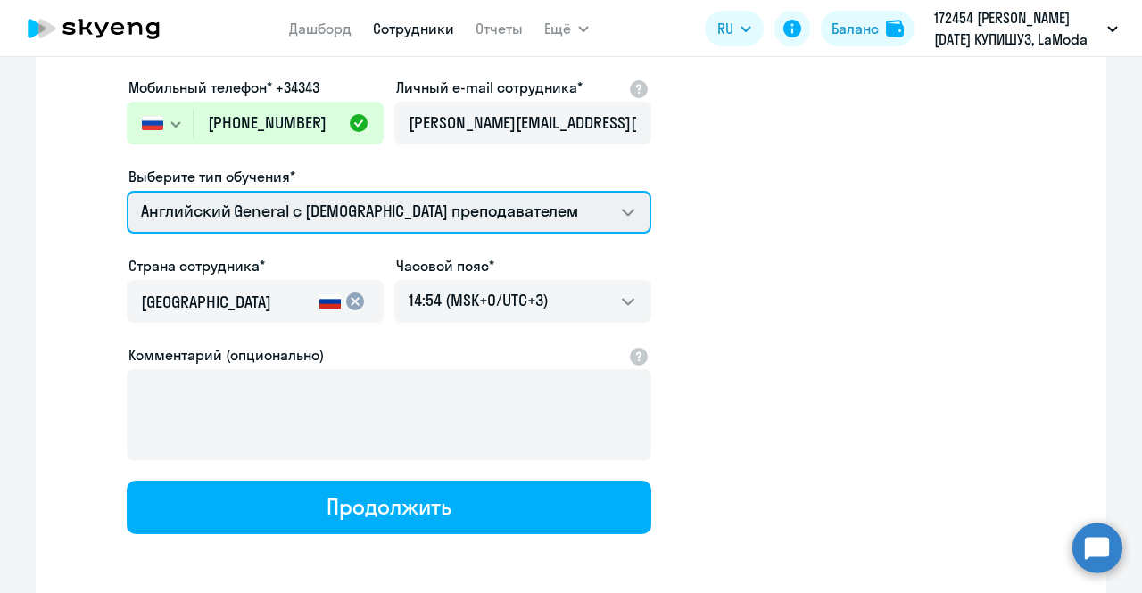
click at [461, 217] on select "Премиум английский с русскоговорящим преподавателем Английский General с русско…" at bounding box center [389, 212] width 525 height 43
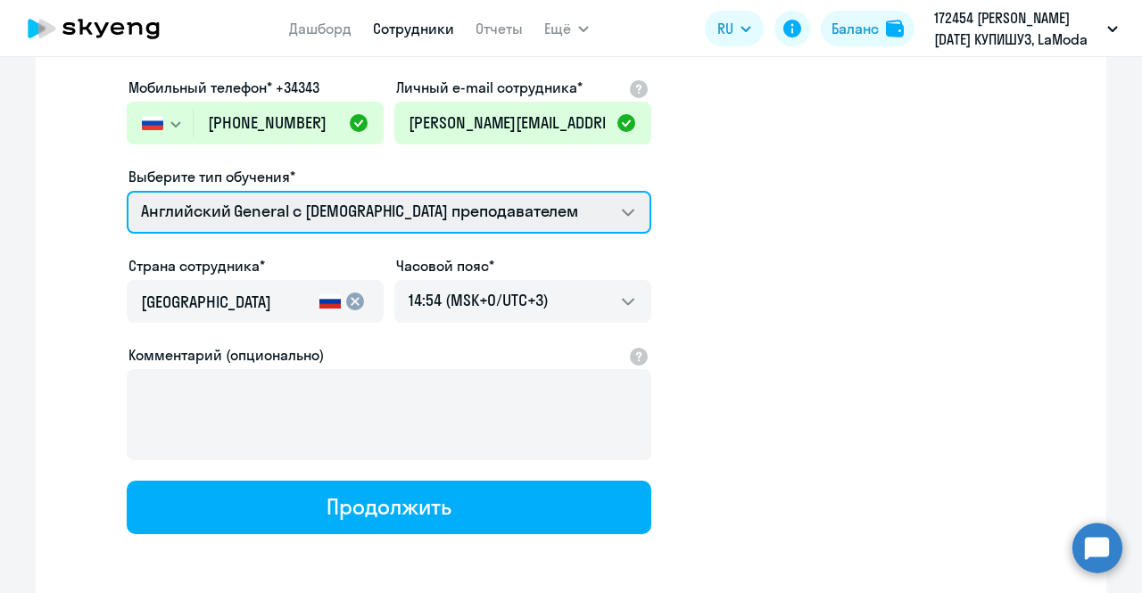
click at [127, 191] on select "Премиум английский с русскоговорящим преподавателем Английский General с русско…" at bounding box center [389, 212] width 525 height 43
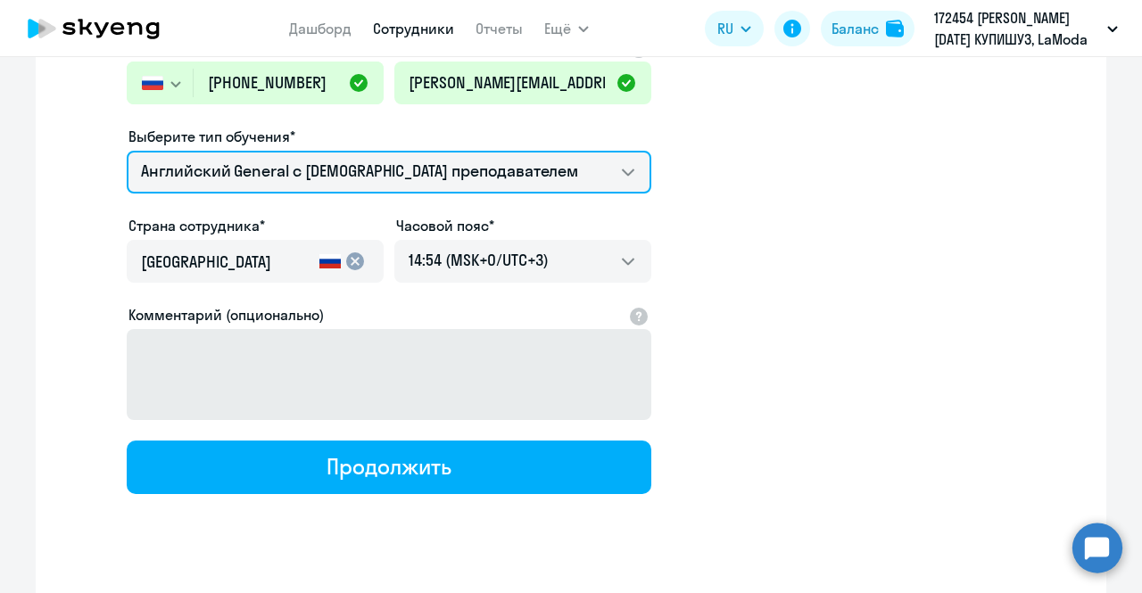
scroll to position [341, 0]
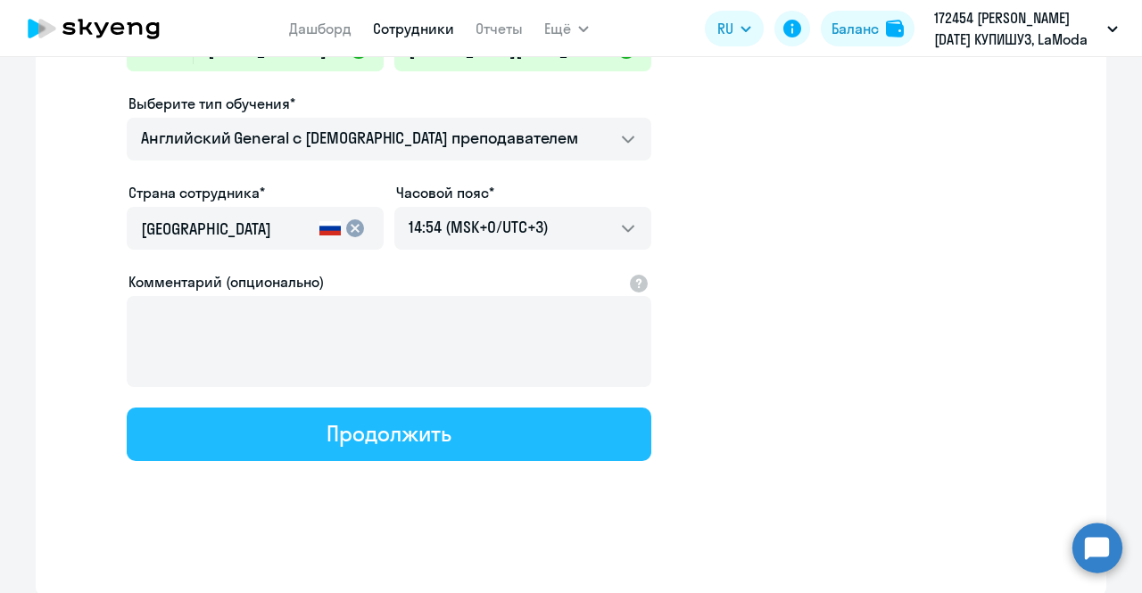
click at [369, 419] on div "Продолжить" at bounding box center [389, 433] width 124 height 29
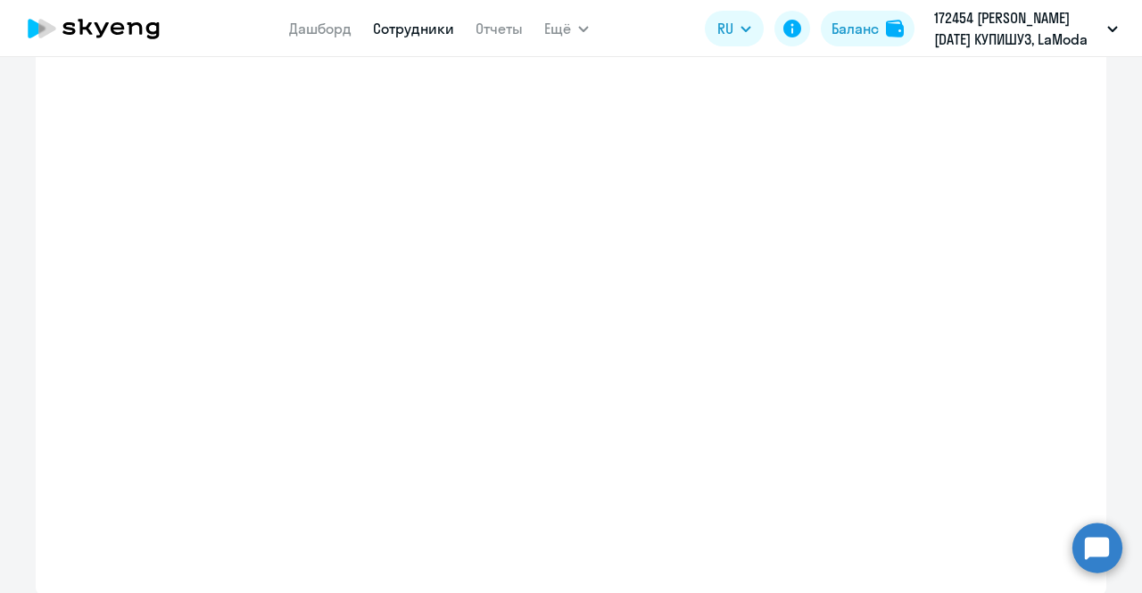
select select "english_adult_not_native_speaker"
select select "3"
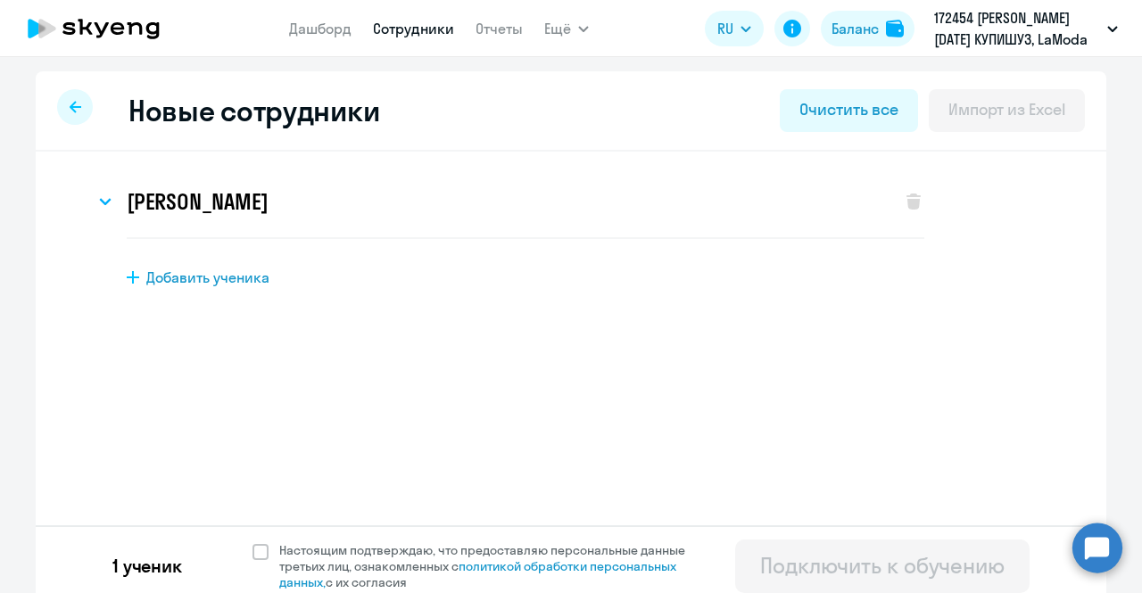
scroll to position [12, 0]
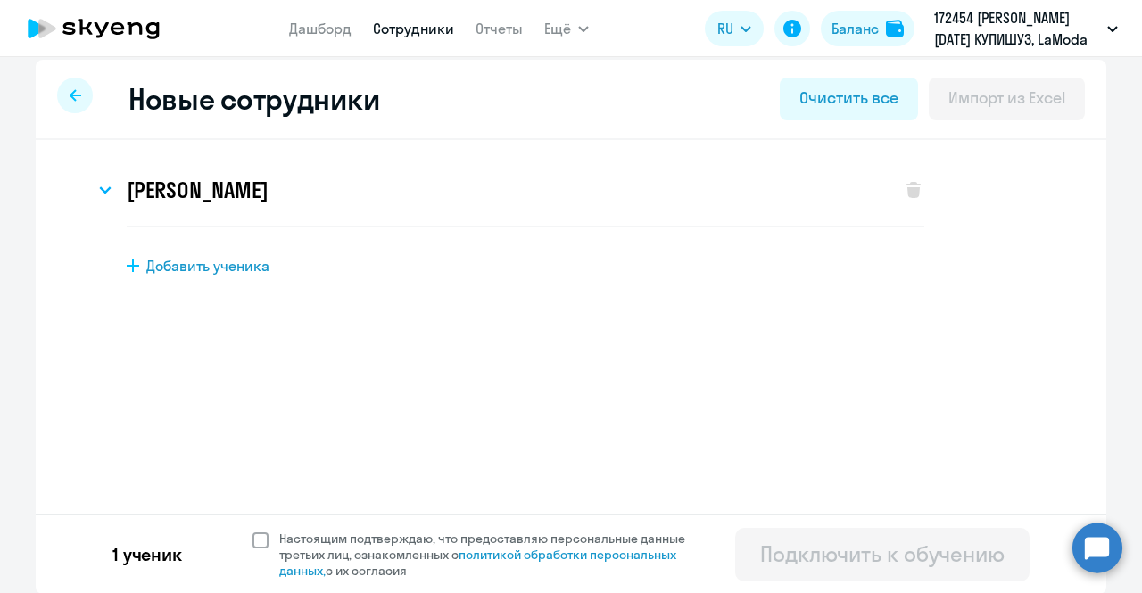
click at [254, 534] on span at bounding box center [260, 541] width 16 height 16
click at [252, 531] on input "Настоящим подтверждаю, что предоставляю персональные данные третьих лиц, ознако…" at bounding box center [252, 530] width 1 height 1
checkbox input "true"
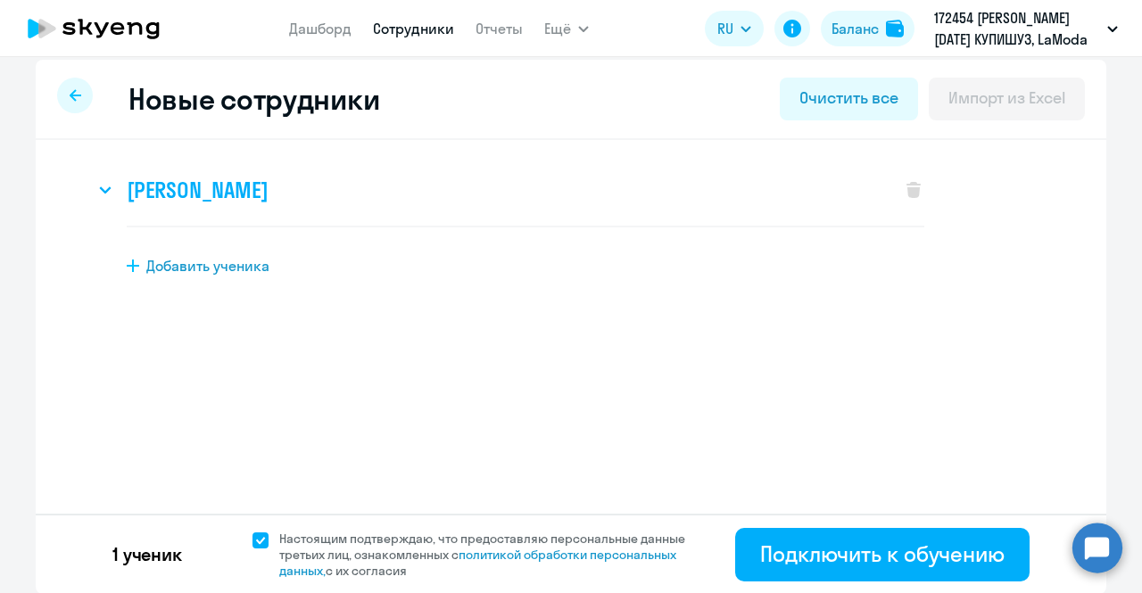
click at [464, 206] on div "Екатерина Дмитриевна Корниенко" at bounding box center [489, 189] width 789 height 71
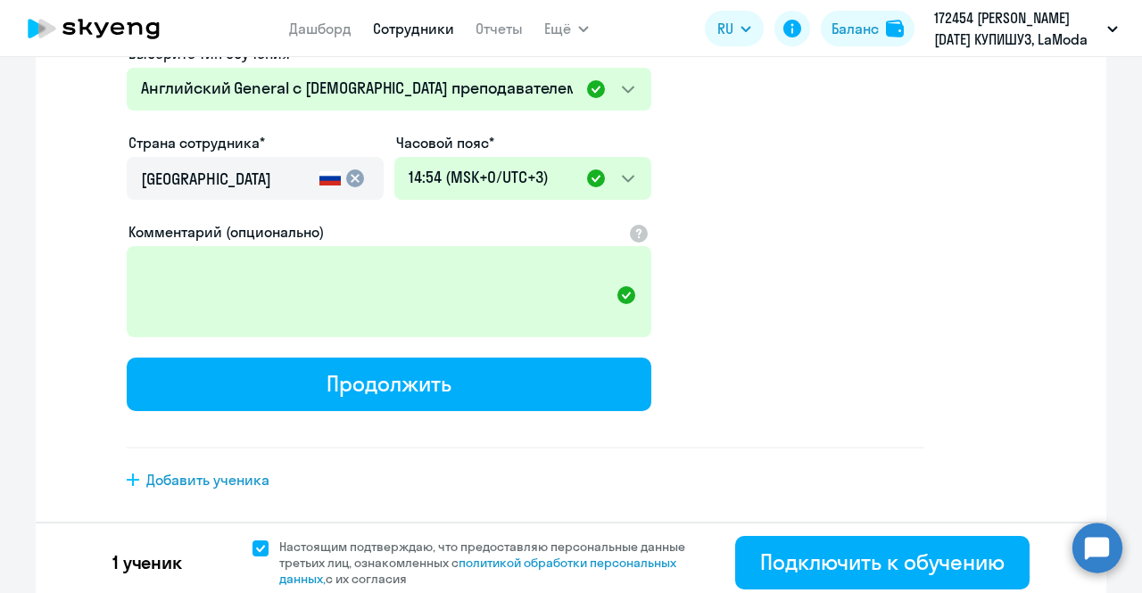
scroll to position [478, 0]
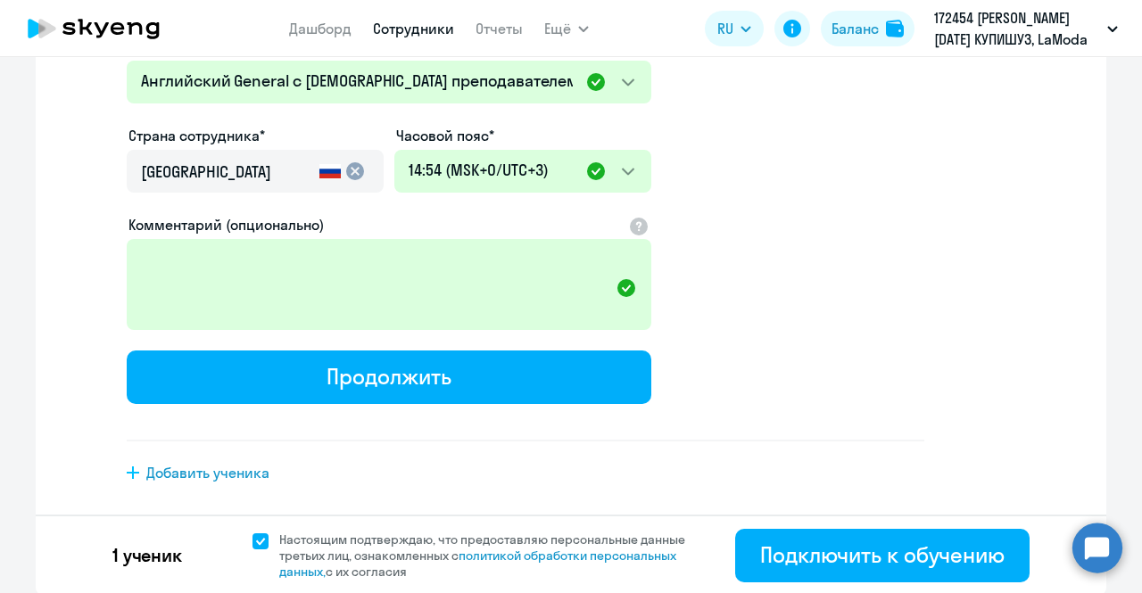
click at [244, 477] on span "Добавить ученика" at bounding box center [207, 473] width 123 height 20
select select "english_adult_not_native_speaker"
select select "3"
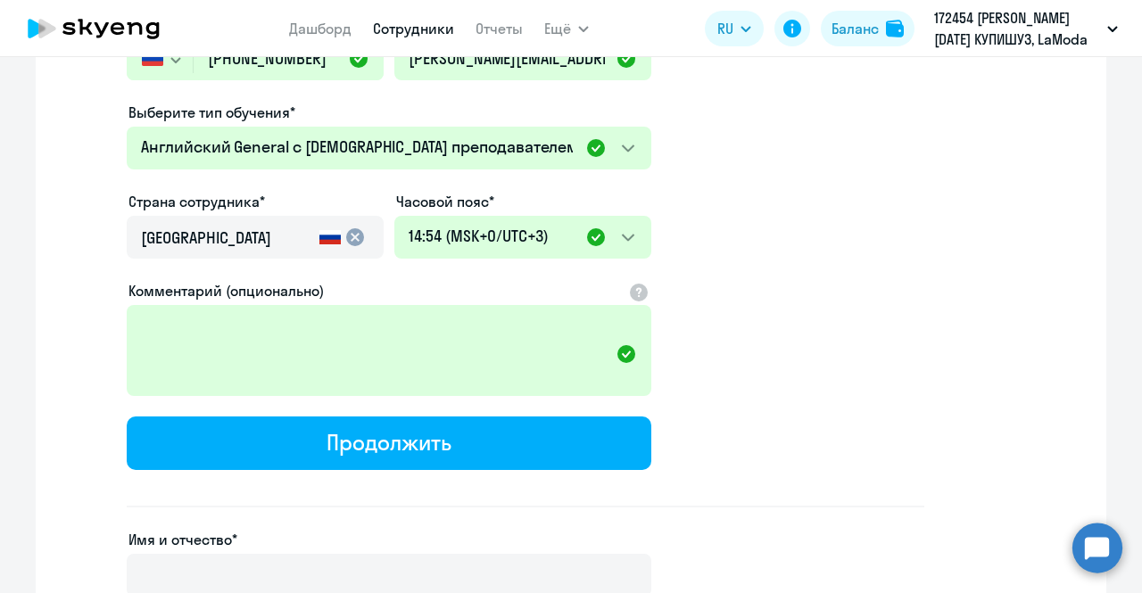
scroll to position [490, 0]
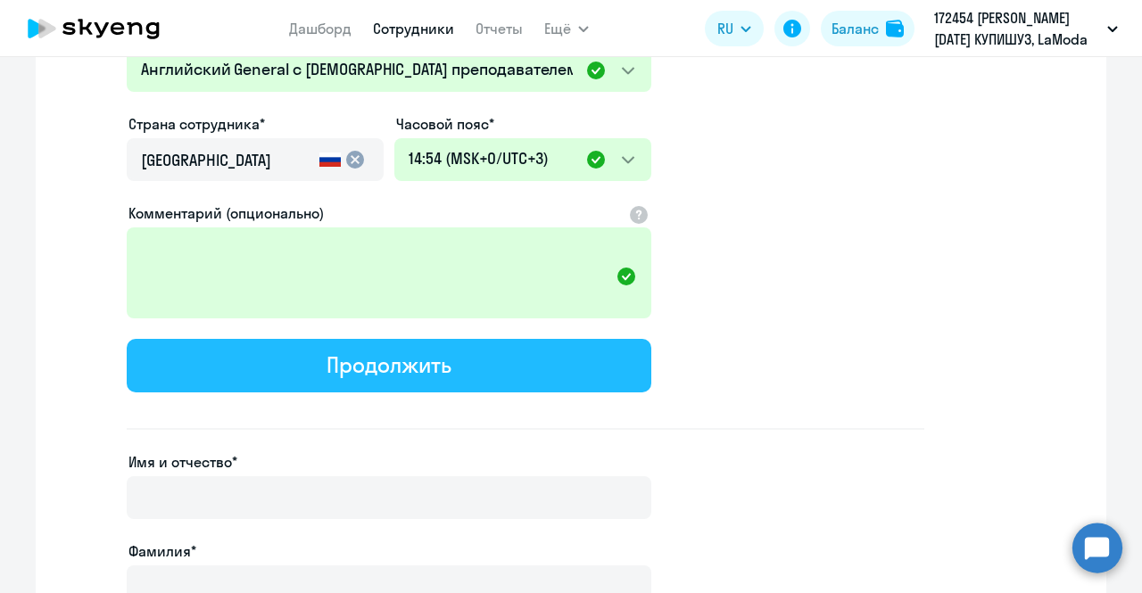
click at [343, 361] on div "Продолжить" at bounding box center [389, 365] width 124 height 29
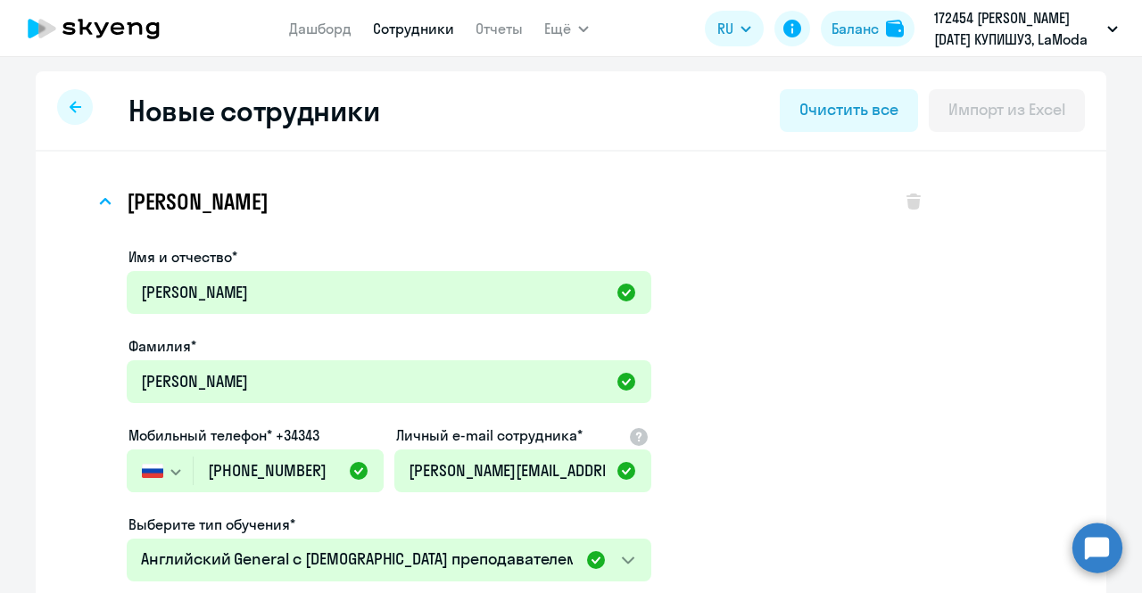
select select "english_adult_not_native_speaker"
select select "3"
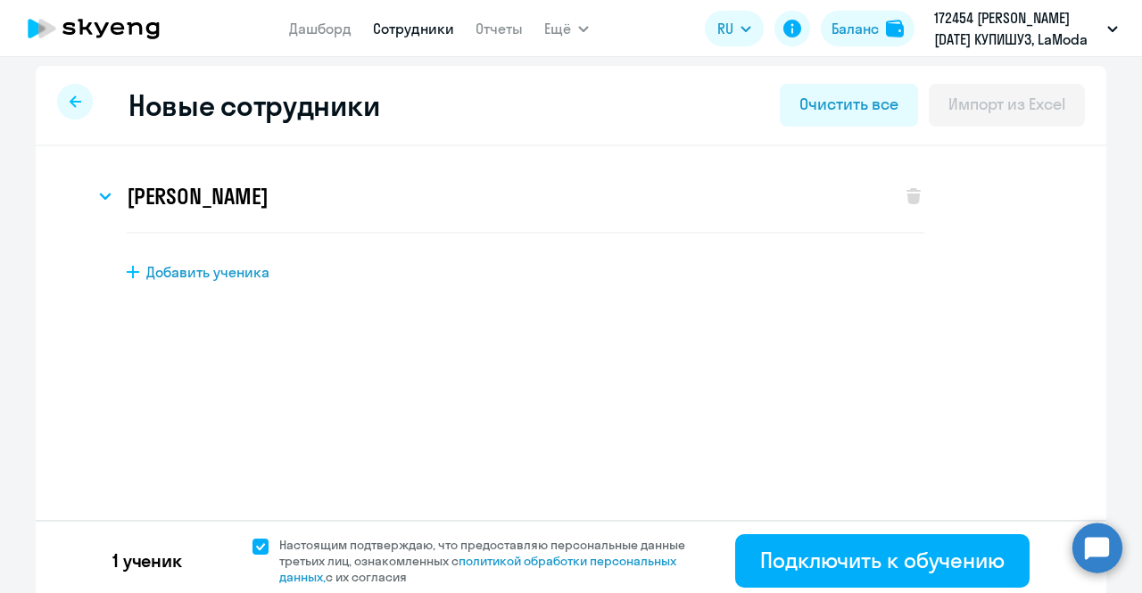
scroll to position [12, 0]
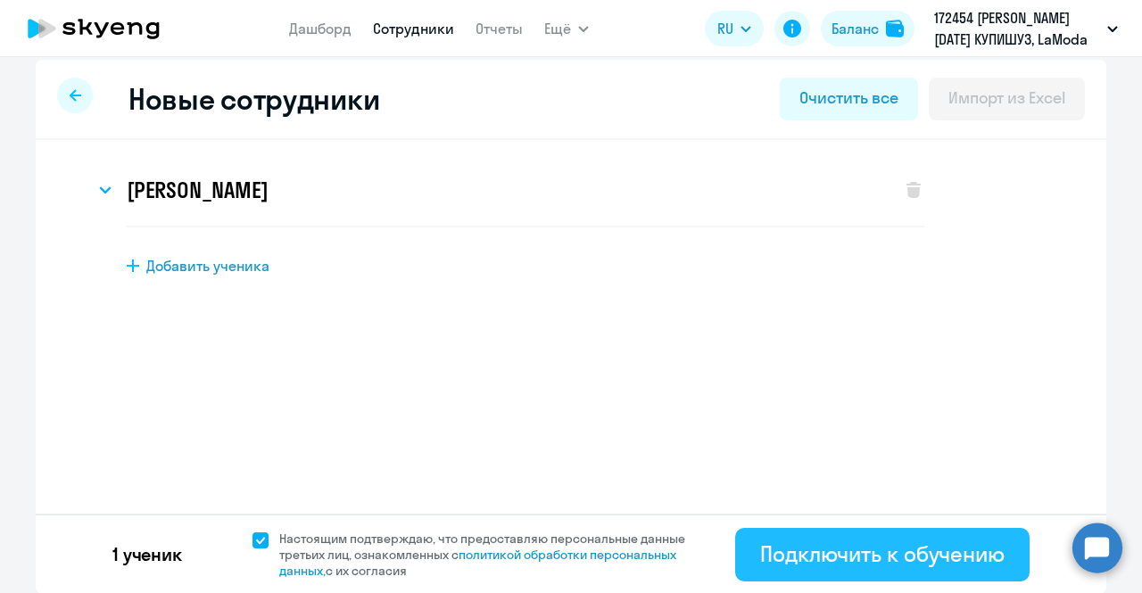
click at [778, 565] on div "Подключить к обучению" at bounding box center [882, 554] width 244 height 29
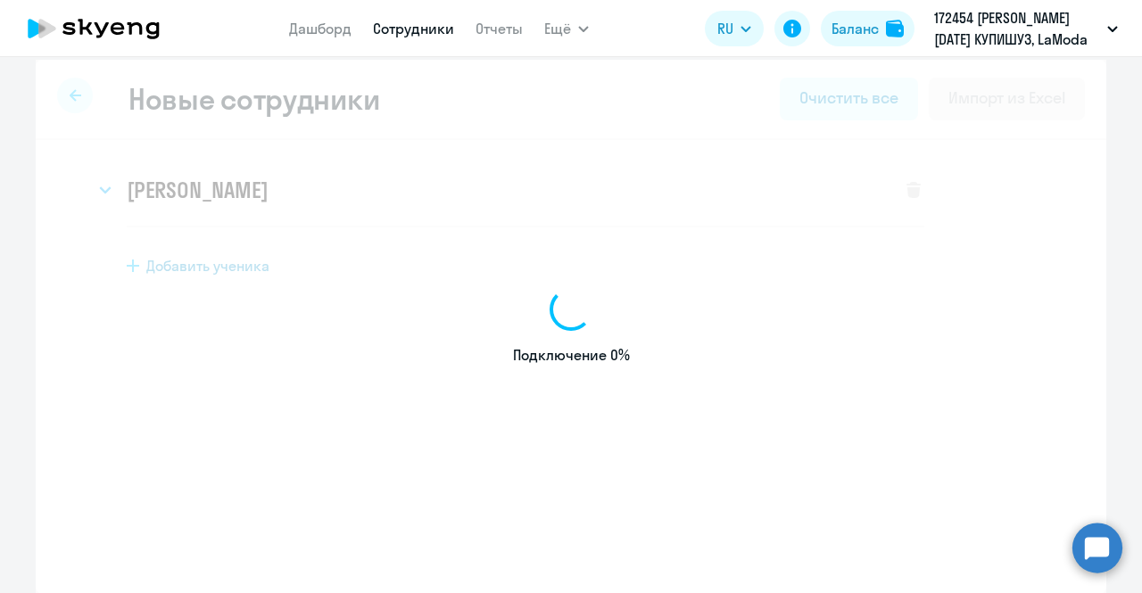
select select "english_adult_not_native_speaker"
select select "3"
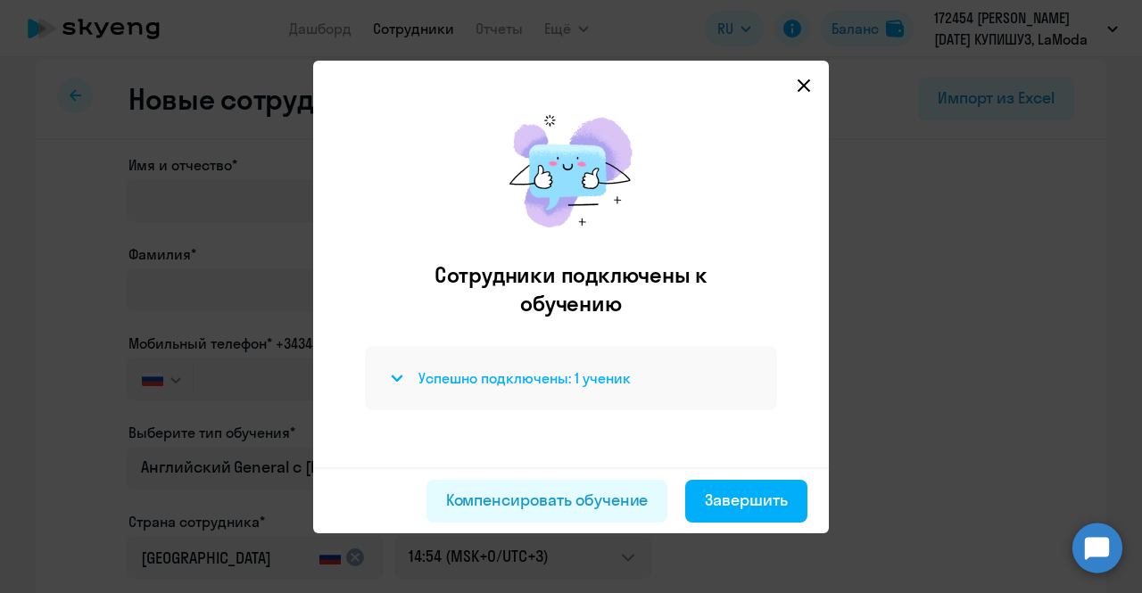
click at [407, 374] on svg-icon at bounding box center [396, 378] width 21 height 21
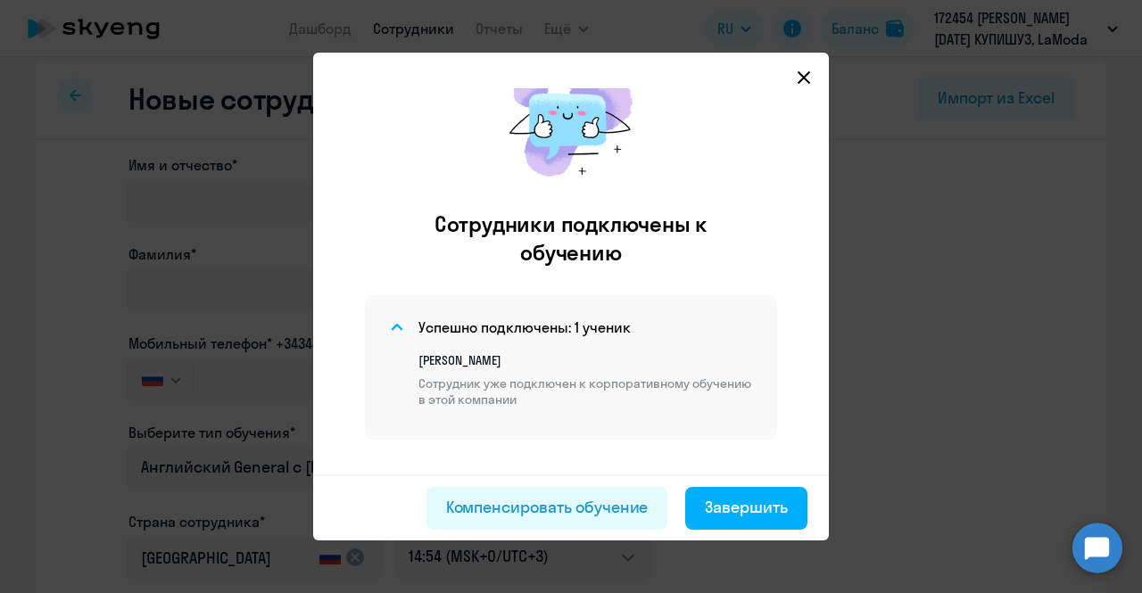
scroll to position [65, 0]
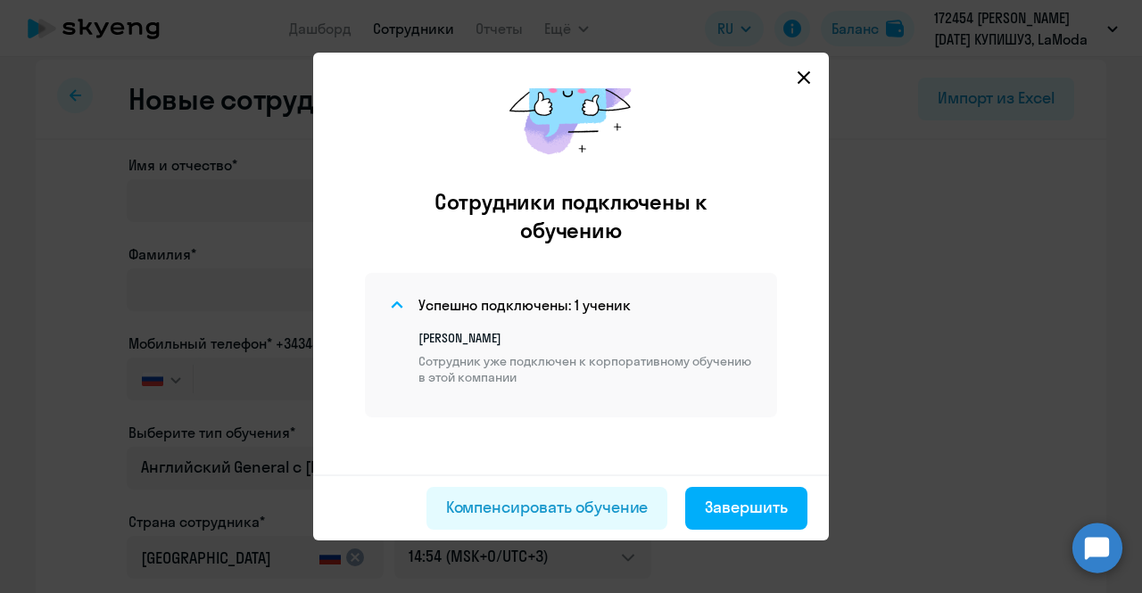
click at [600, 368] on p "Сотрудник уже подключен к корпоративному обучению в этой компании" at bounding box center [586, 369] width 337 height 32
click at [543, 343] on p "Екатерина Дмитриевна Корниенко" at bounding box center [586, 338] width 337 height 16
click at [394, 301] on svg-icon at bounding box center [396, 304] width 21 height 21
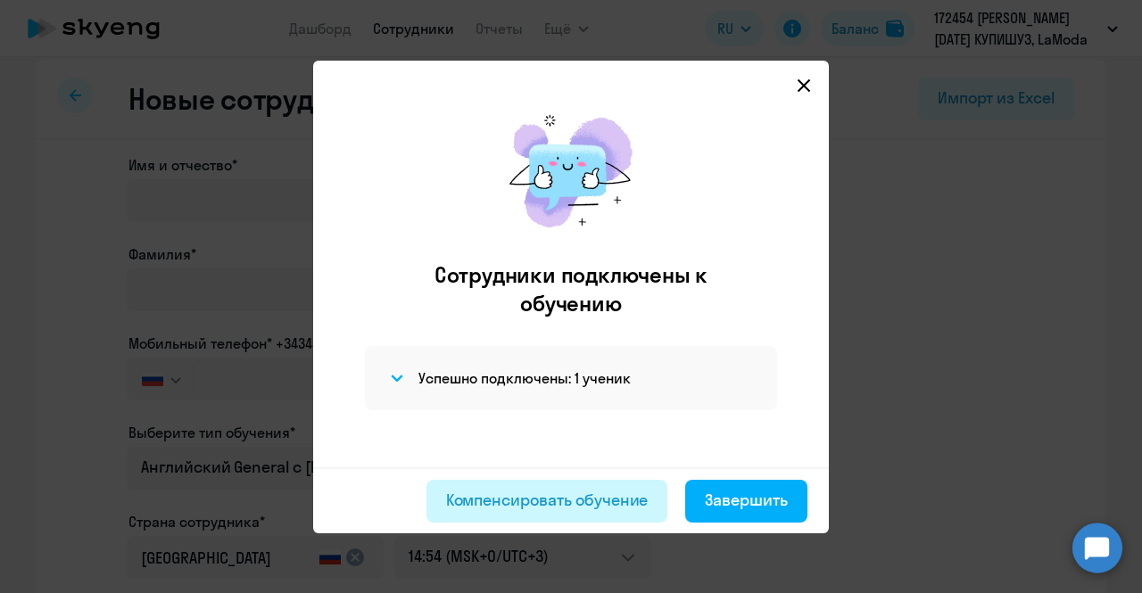
click at [542, 497] on div "Компенсировать обучение" at bounding box center [547, 500] width 203 height 23
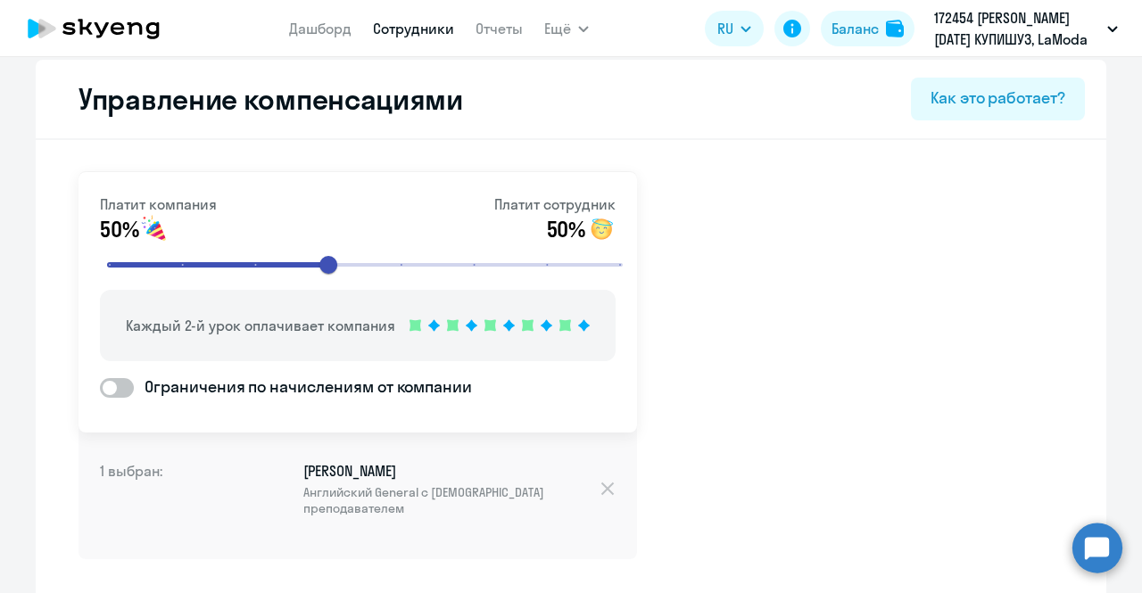
click at [378, 31] on link "Сотрудники" at bounding box center [413, 29] width 81 height 18
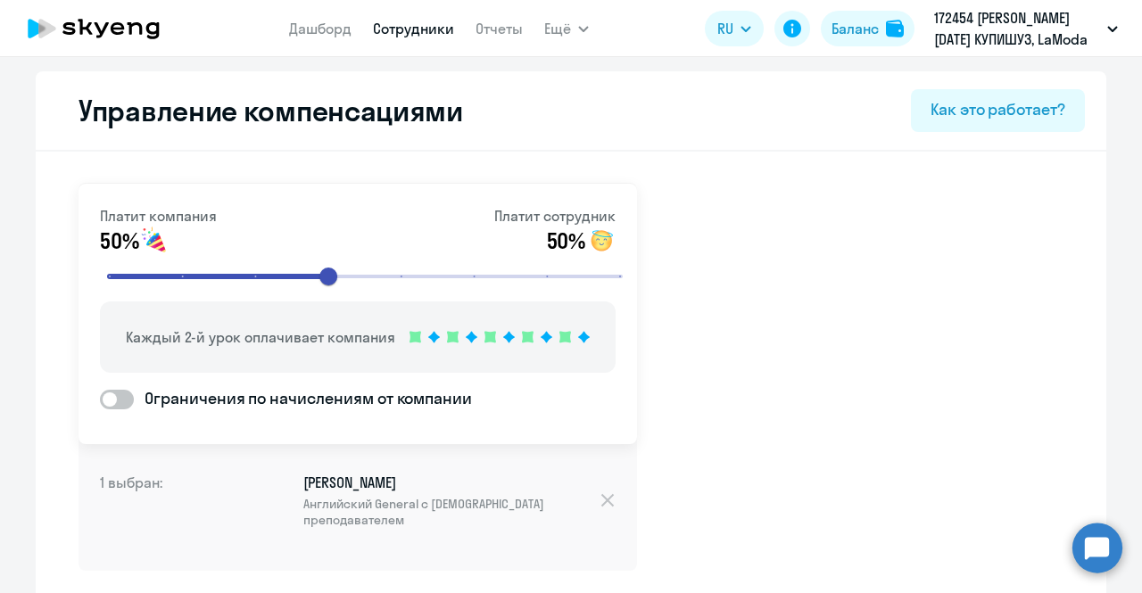
select select "30"
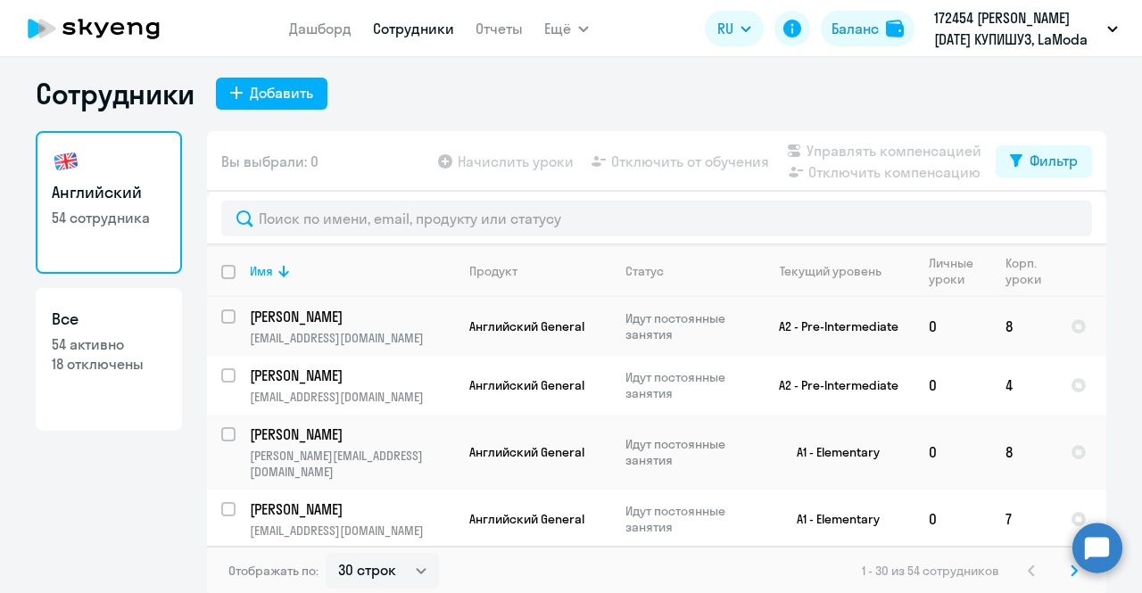
scroll to position [11, 0]
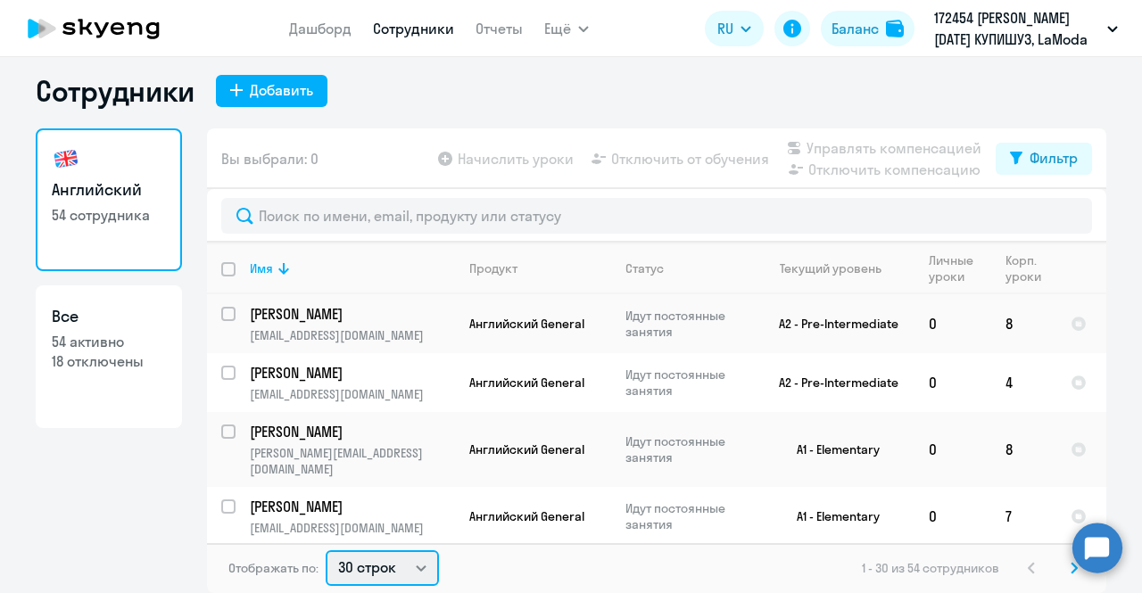
click at [360, 568] on select "30 строк 50 строк 100 строк" at bounding box center [382, 568] width 113 height 36
click at [357, 556] on select "30 строк 50 строк 100 строк" at bounding box center [382, 568] width 113 height 36
select select "50"
click at [326, 550] on select "30 строк 50 строк 100 строк" at bounding box center [382, 568] width 113 height 36
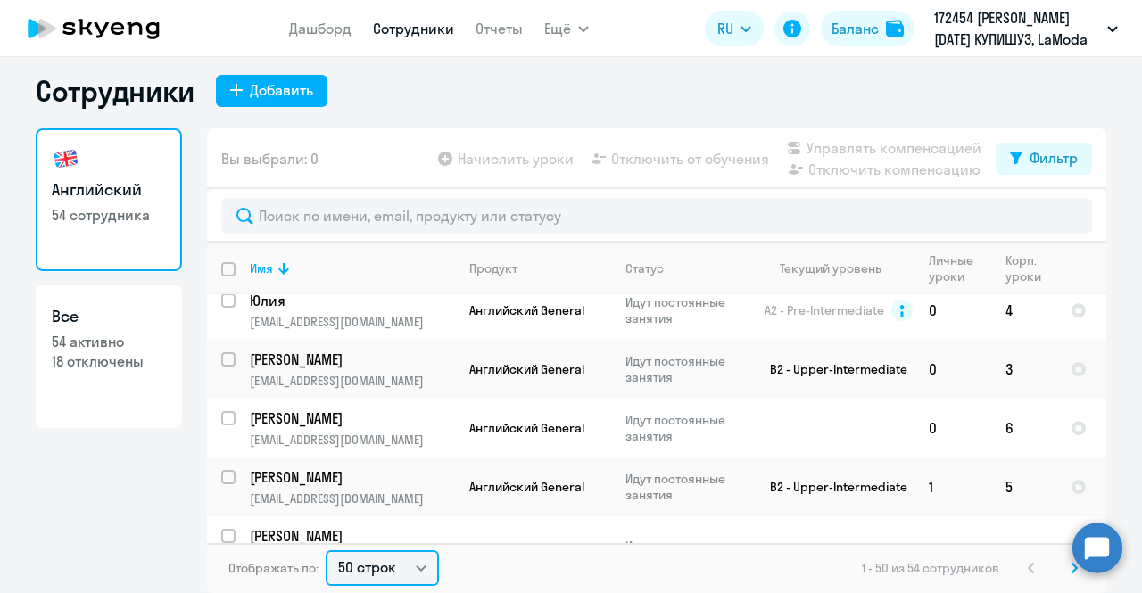
scroll to position [0, 0]
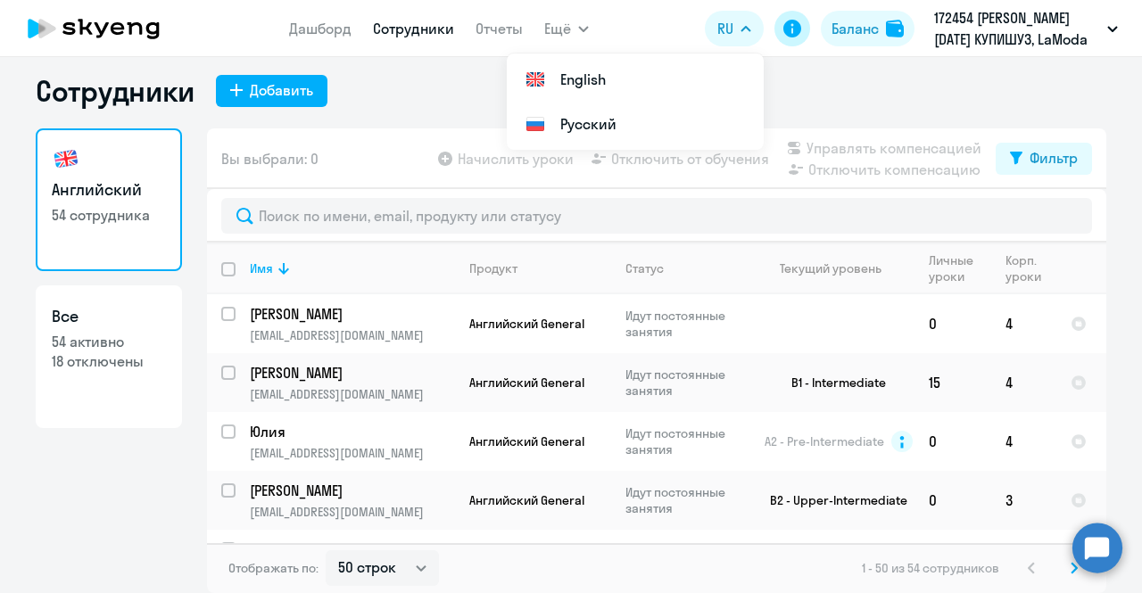
click at [783, 31] on icon at bounding box center [792, 29] width 18 height 18
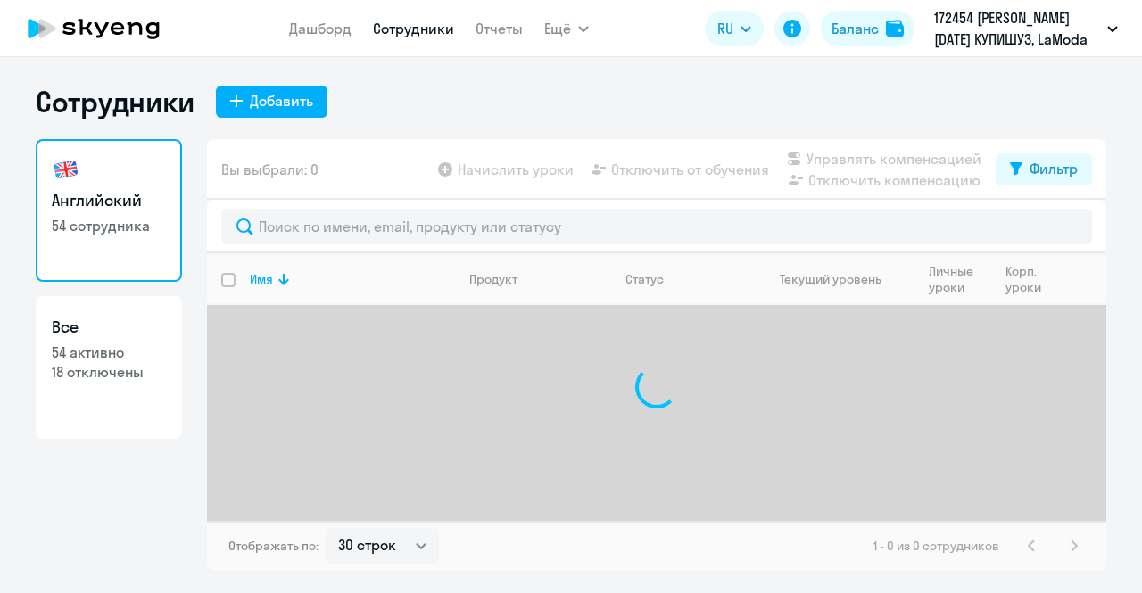
select select "30"
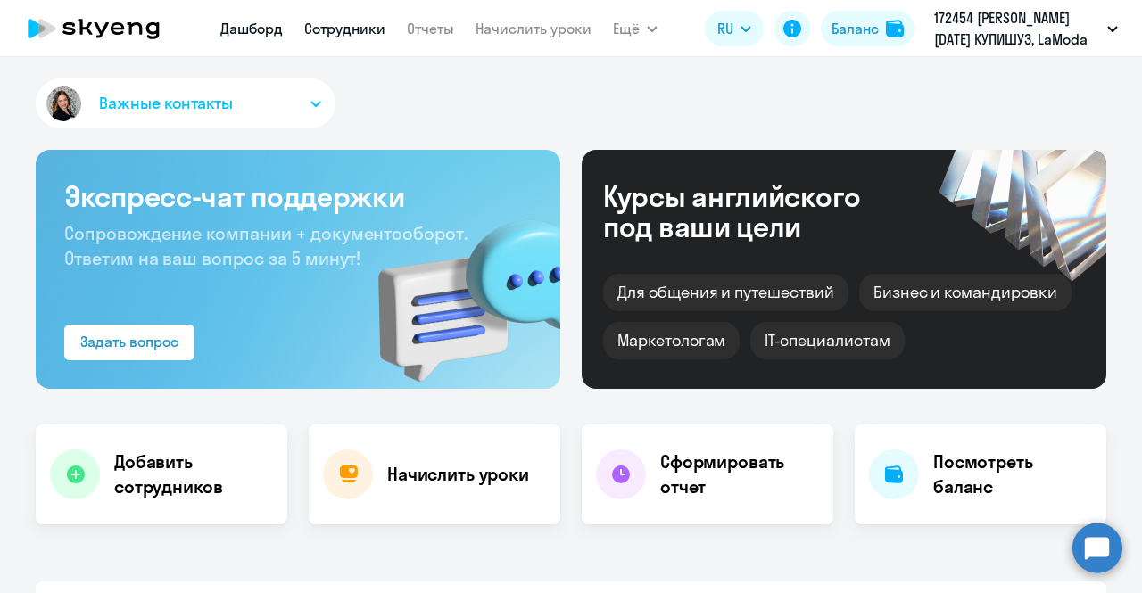
click at [360, 24] on link "Сотрудники" at bounding box center [344, 29] width 81 height 18
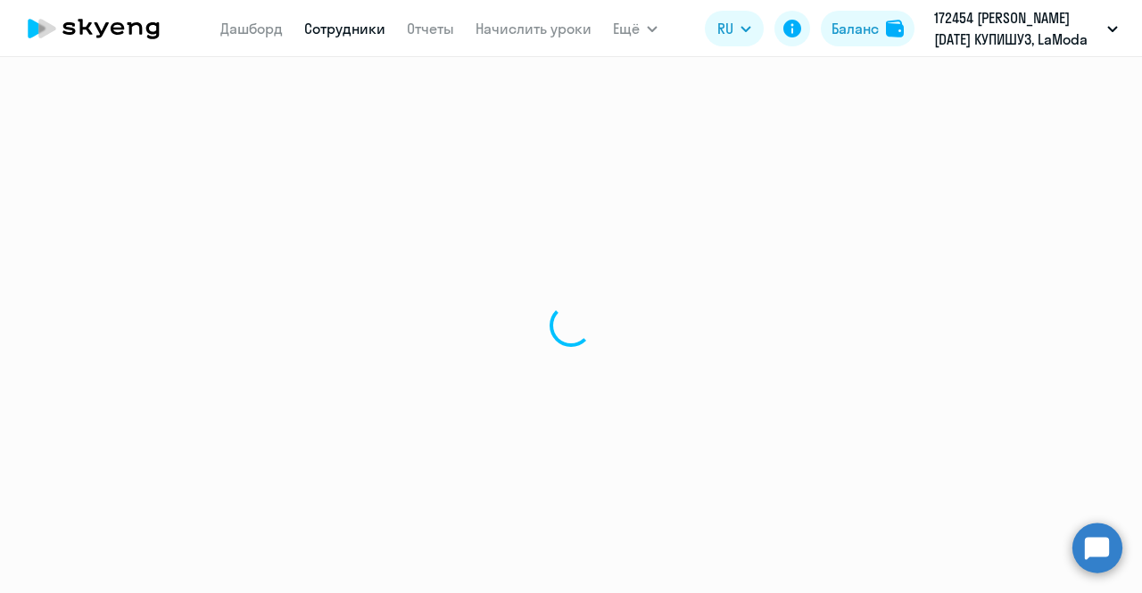
select select "30"
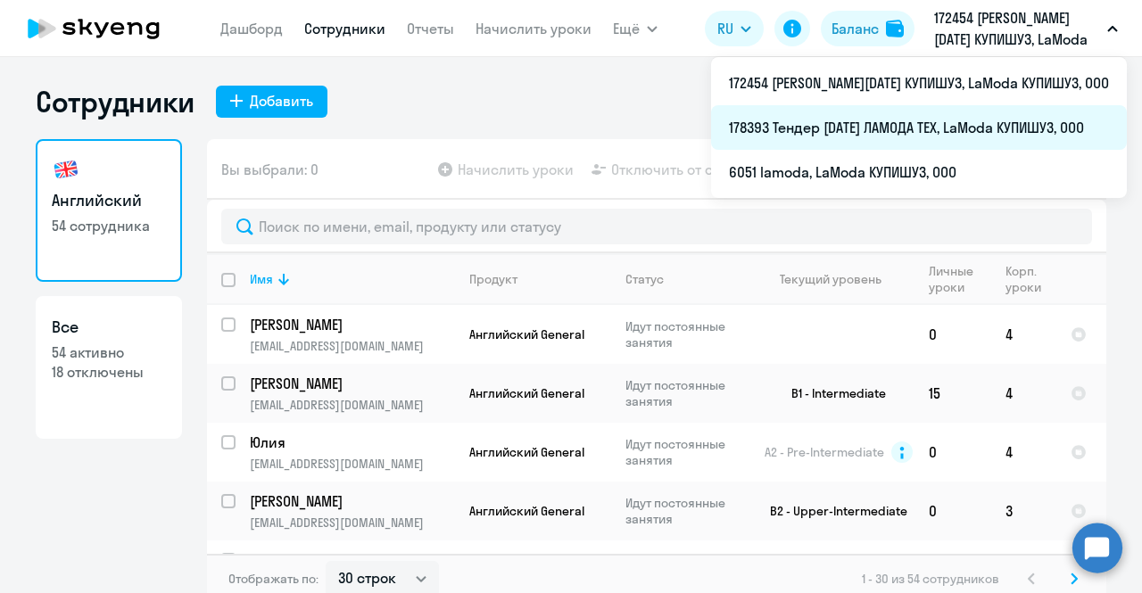
click at [858, 126] on li "178393 Тендер август 2023 ЛАМОДА ТЕХ, LaModa КУПИШУЗ, ООО" at bounding box center [919, 127] width 416 height 45
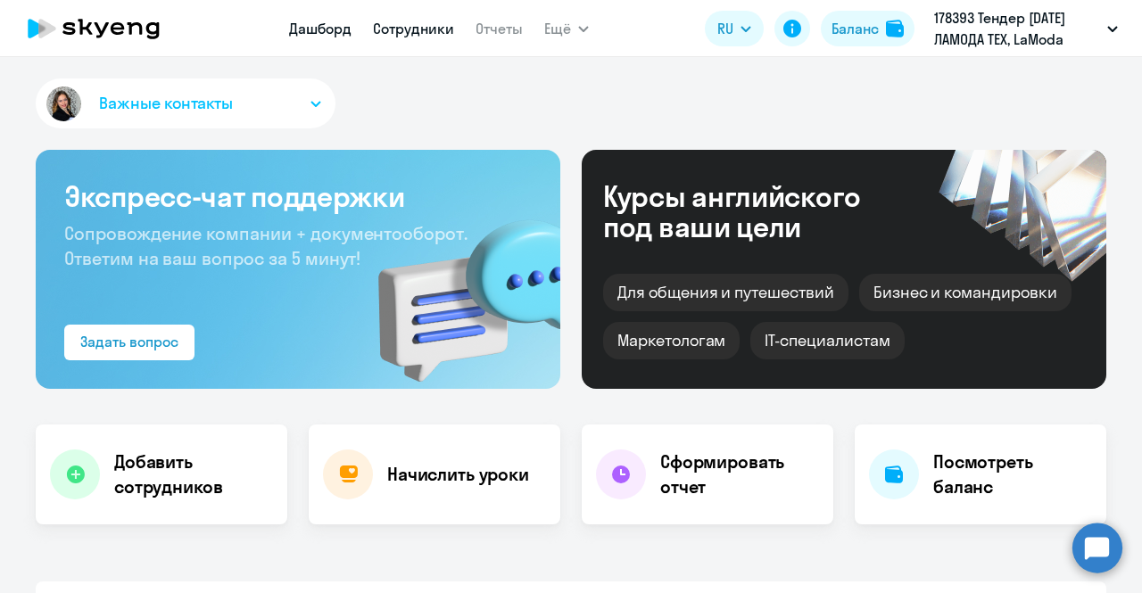
click at [420, 21] on link "Сотрудники" at bounding box center [413, 29] width 81 height 18
select select "30"
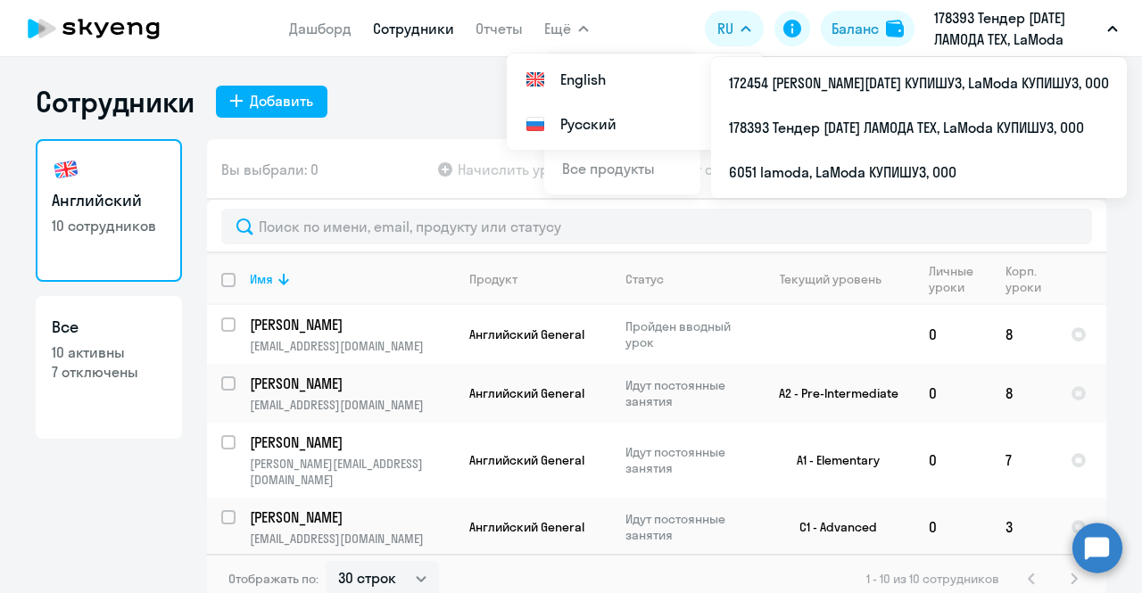
click at [960, 14] on p "178393 Тендер август 2023 ЛАМОДА ТЕХ, LaModa КУПИШУЗ, ООО" at bounding box center [1017, 28] width 166 height 43
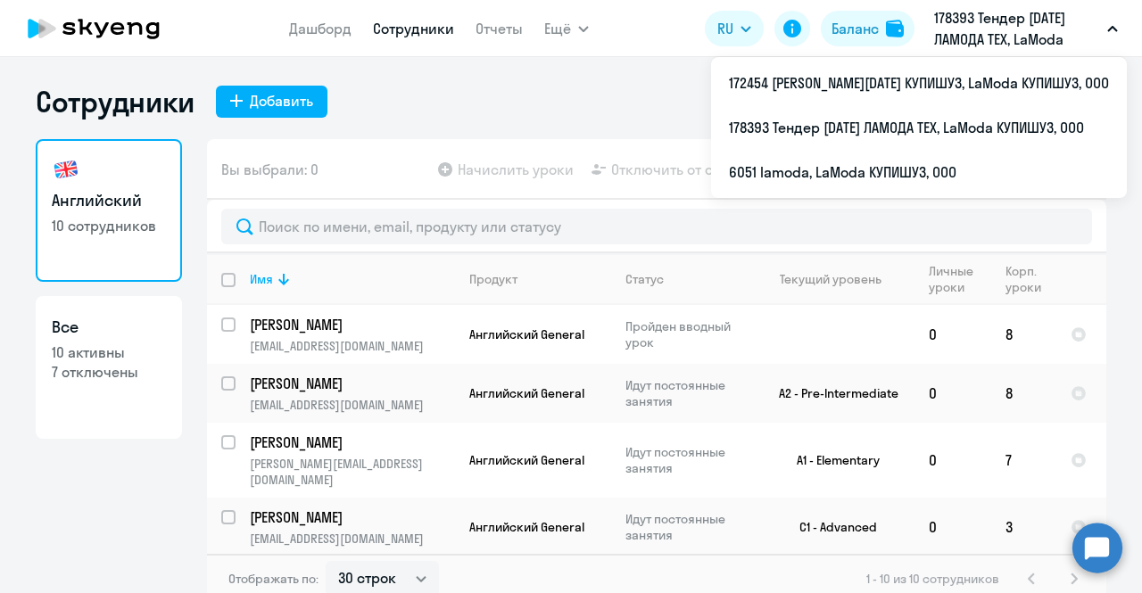
click at [962, 25] on p "178393 Тендер август 2023 ЛАМОДА ТЕХ, LaModa КУПИШУЗ, ООО" at bounding box center [1017, 28] width 166 height 43
click at [961, 33] on p "178393 Тендер август 2023 ЛАМОДА ТЕХ, LaModa КУПИШУЗ, ООО" at bounding box center [1017, 28] width 166 height 43
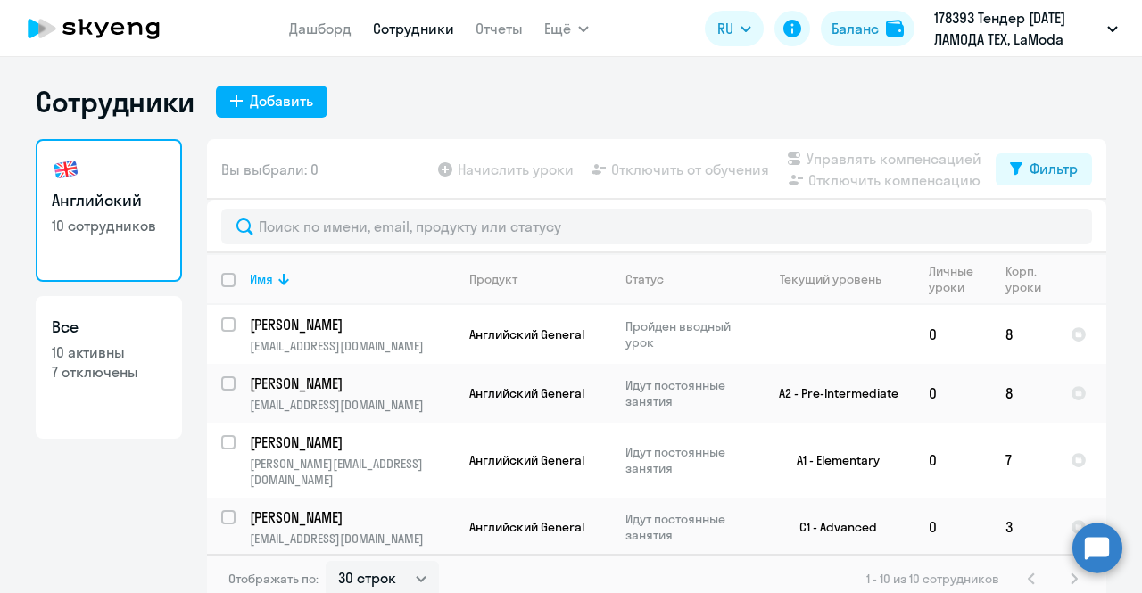
click at [965, 40] on p "178393 Тендер август 2023 ЛАМОДА ТЕХ, LaModa КУПИШУЗ, ООО" at bounding box center [1017, 28] width 166 height 43
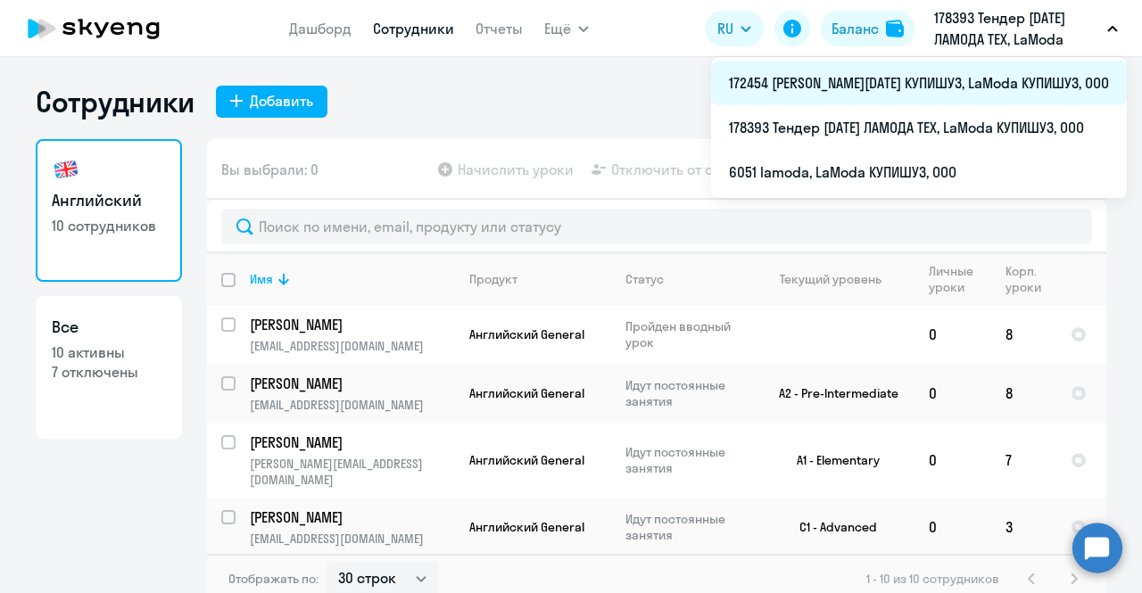
click at [946, 81] on li "172454 [PERSON_NAME][DATE] КУПИШУЗ, LaModa КУПИШУЗ, ООО" at bounding box center [919, 83] width 416 height 45
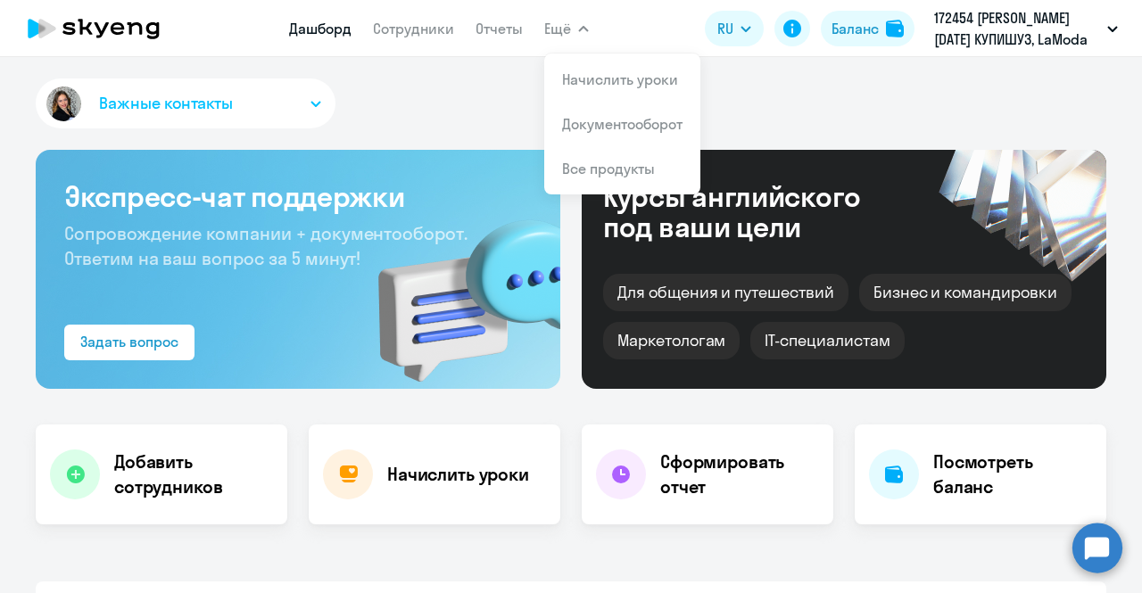
click at [408, 38] on app-menu-item-link "Сотрудники" at bounding box center [413, 29] width 81 height 22
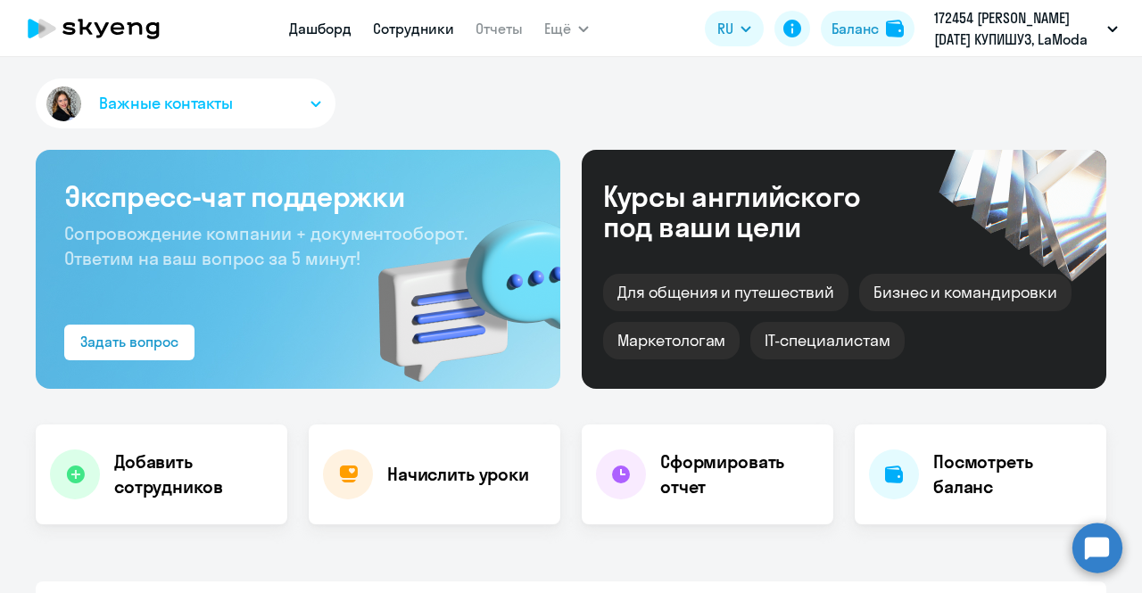
click at [411, 29] on link "Сотрудники" at bounding box center [413, 29] width 81 height 18
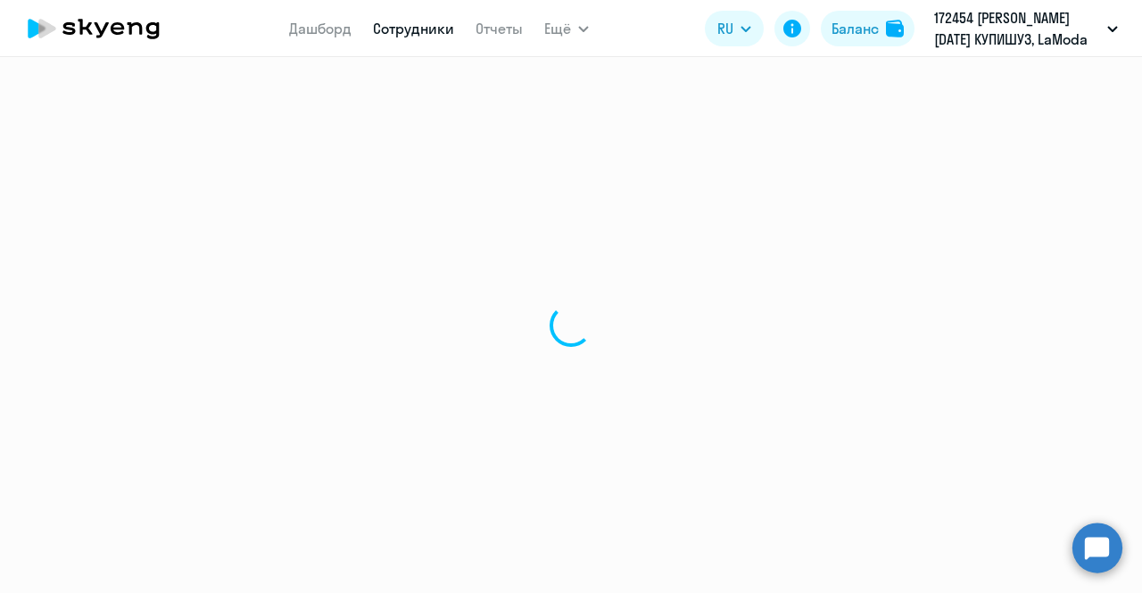
select select "30"
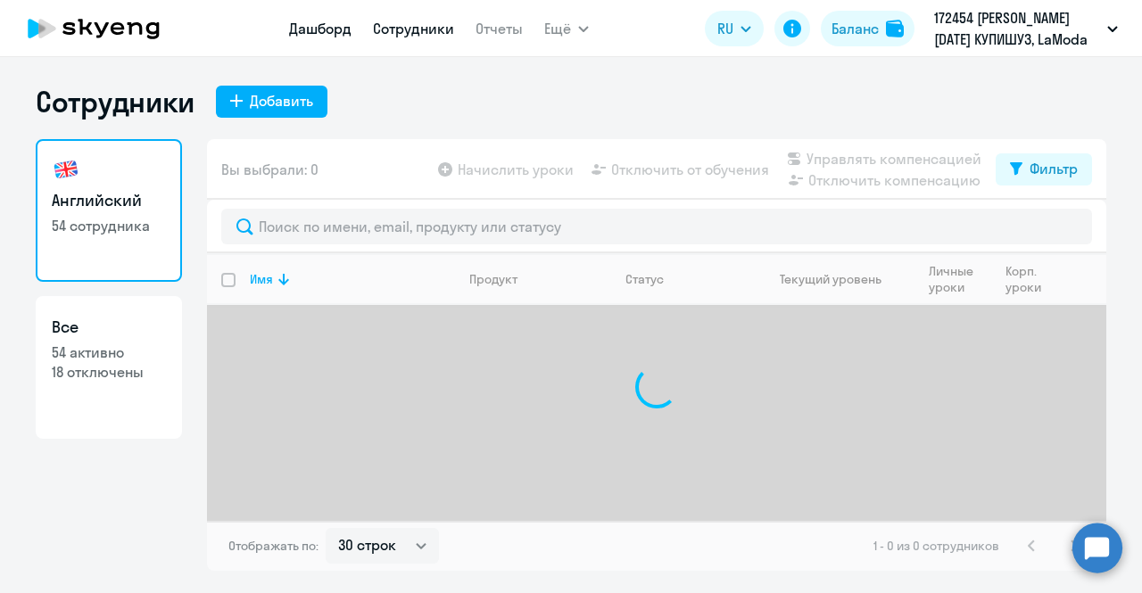
click at [321, 27] on link "Дашборд" at bounding box center [320, 29] width 62 height 18
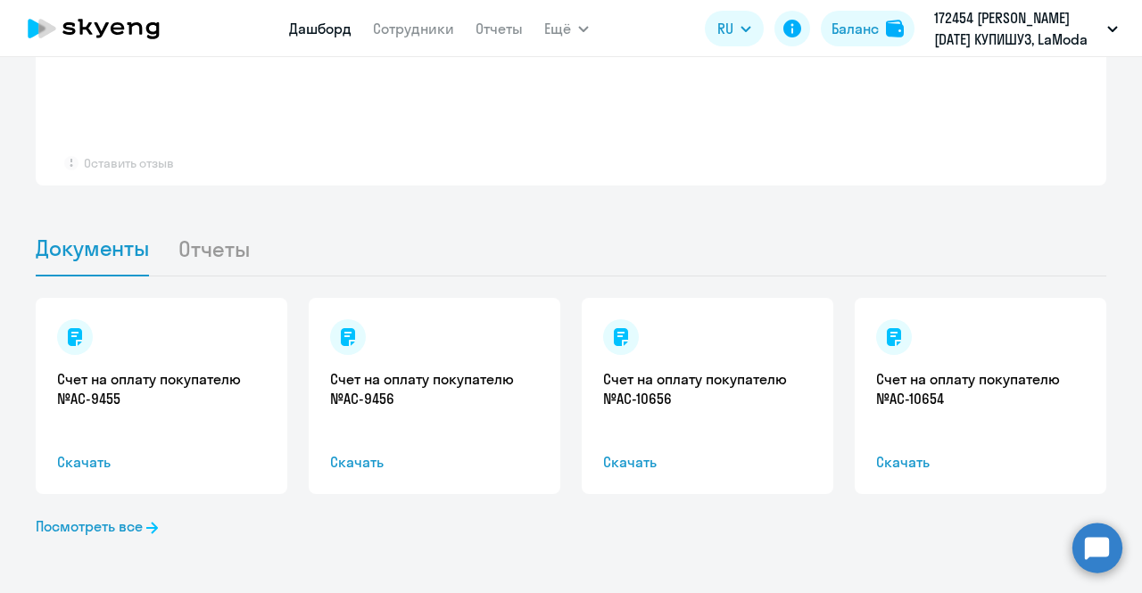
scroll to position [1485, 0]
click at [1076, 539] on circle at bounding box center [1097, 548] width 50 height 50
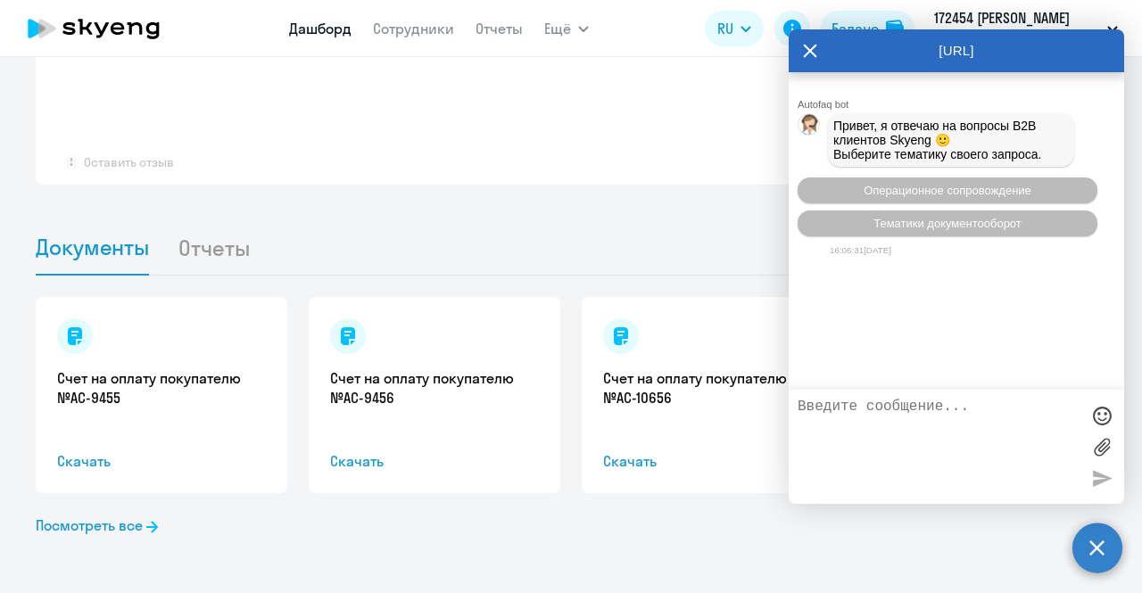
click at [904, 419] on textarea at bounding box center [939, 447] width 282 height 96
select select "30"
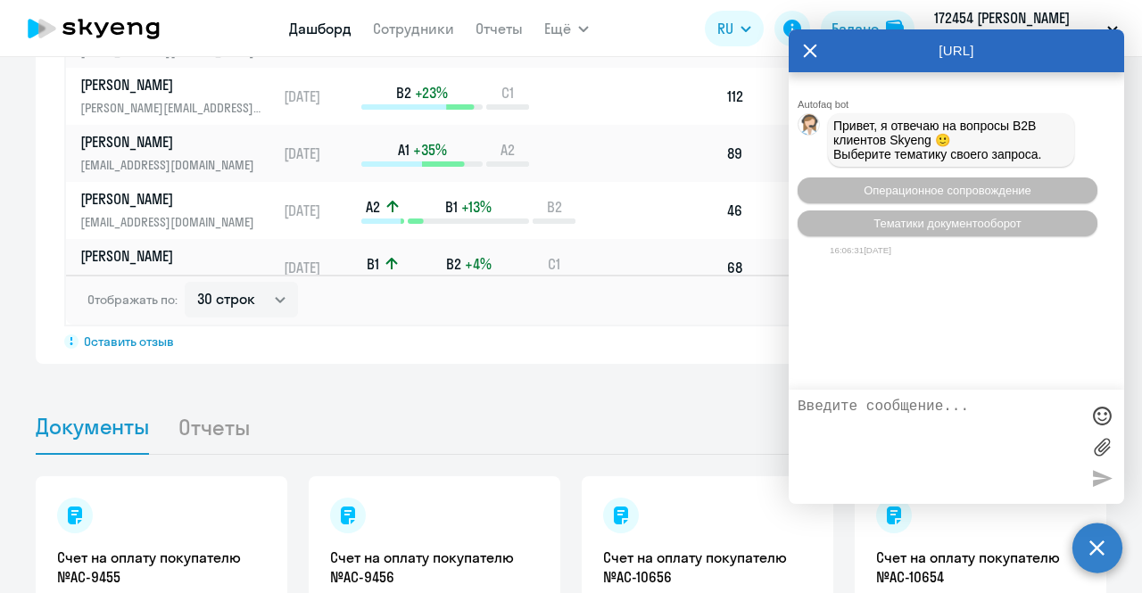
scroll to position [1663, 0]
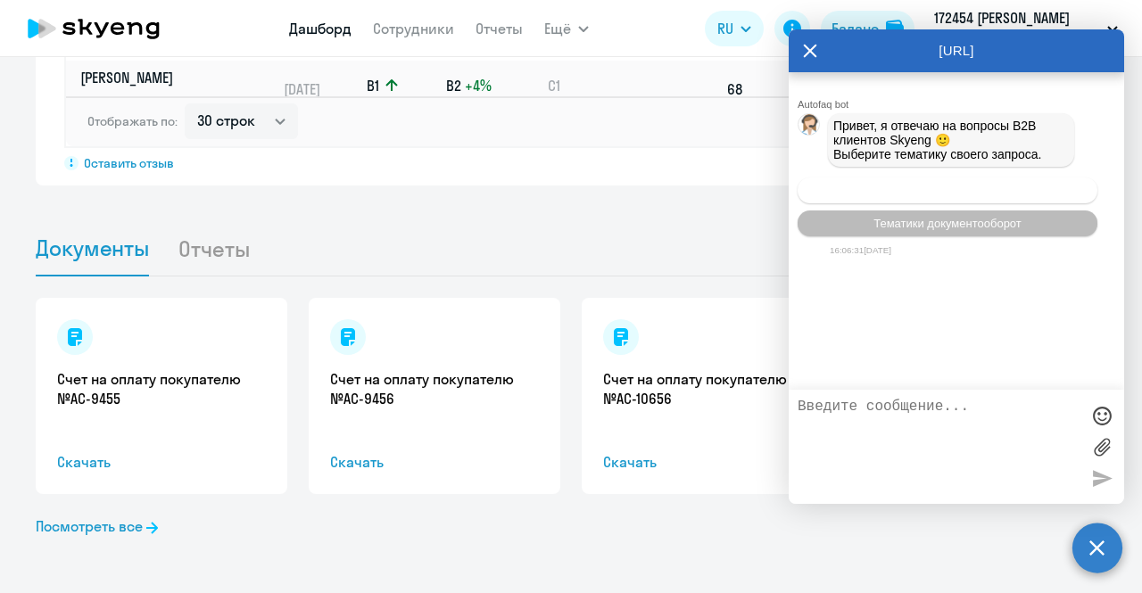
click at [977, 194] on span "Операционное сопровождение" at bounding box center [948, 190] width 168 height 13
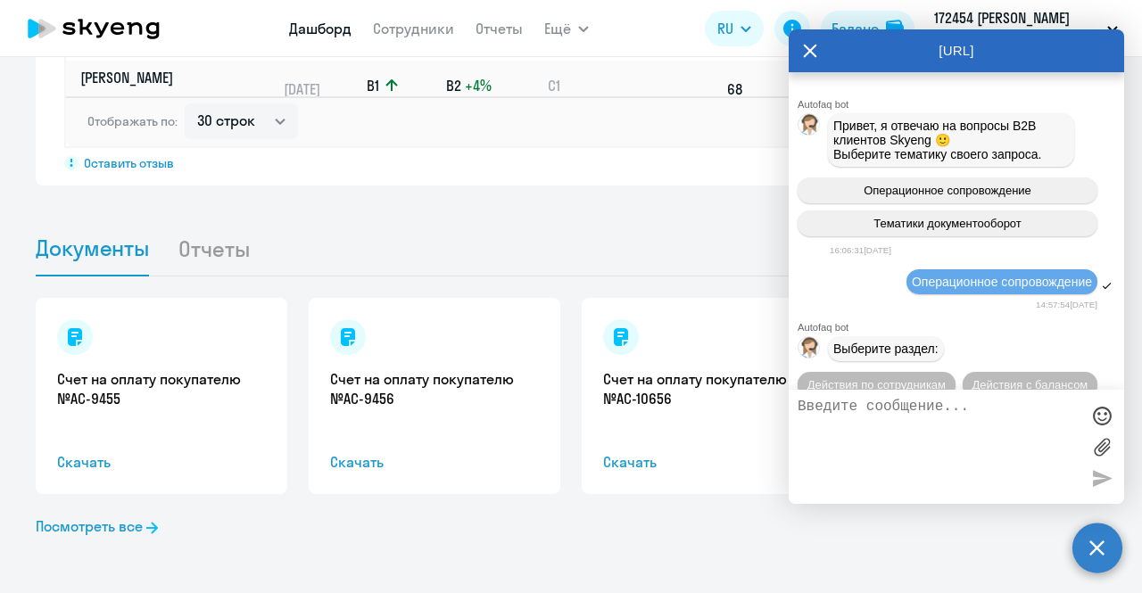
scroll to position [42, 0]
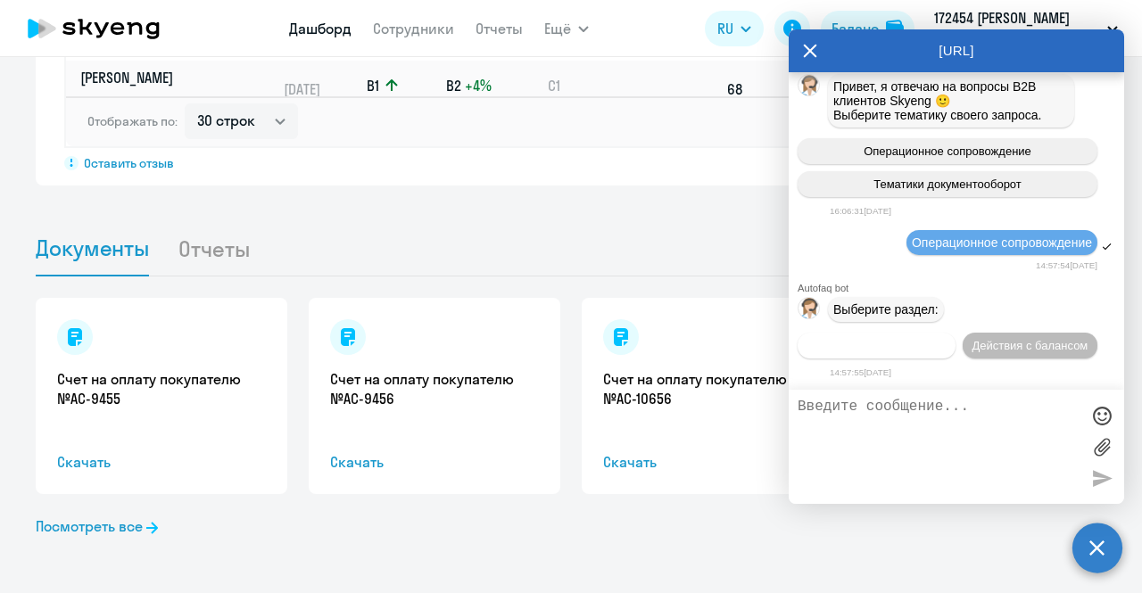
click at [905, 349] on span "Действия по сотрудникам" at bounding box center [876, 345] width 138 height 13
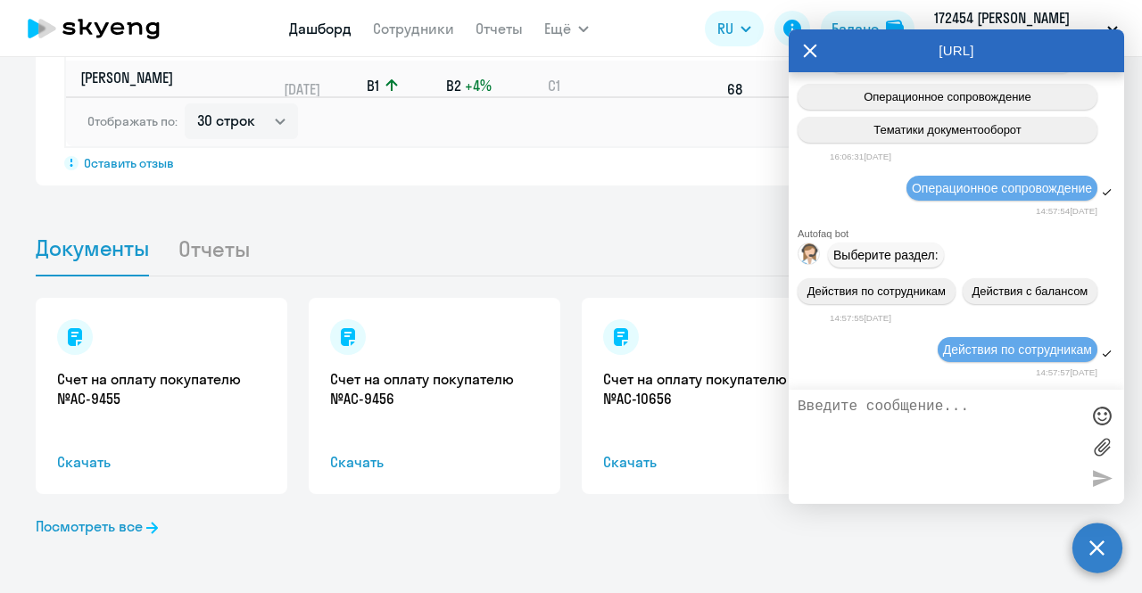
scroll to position [305, 0]
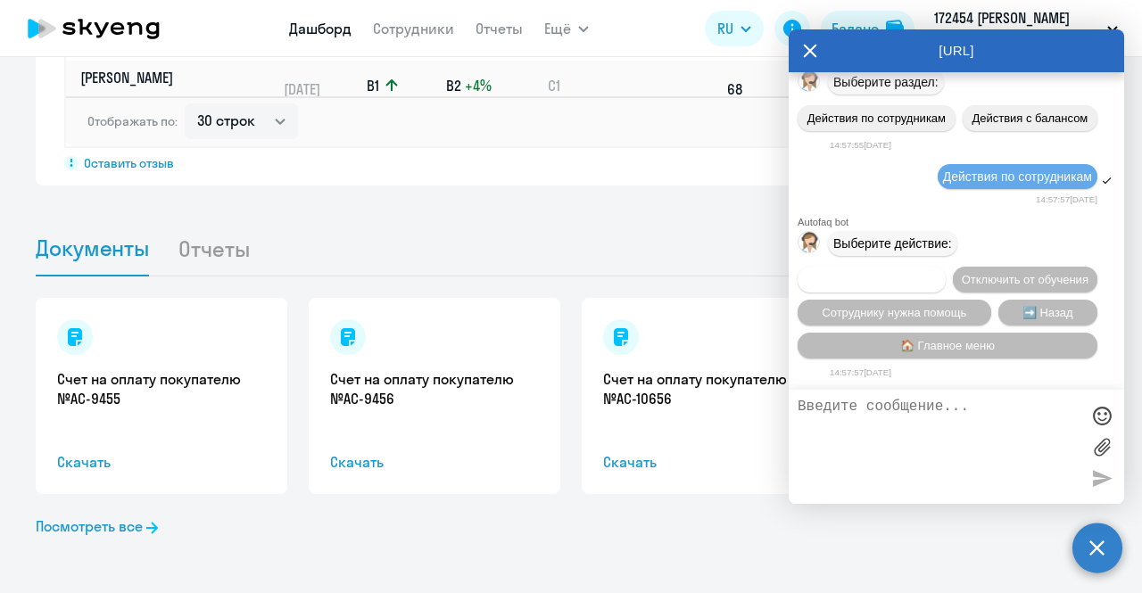
click at [937, 273] on span "Подключить к обучению" at bounding box center [872, 279] width 130 height 13
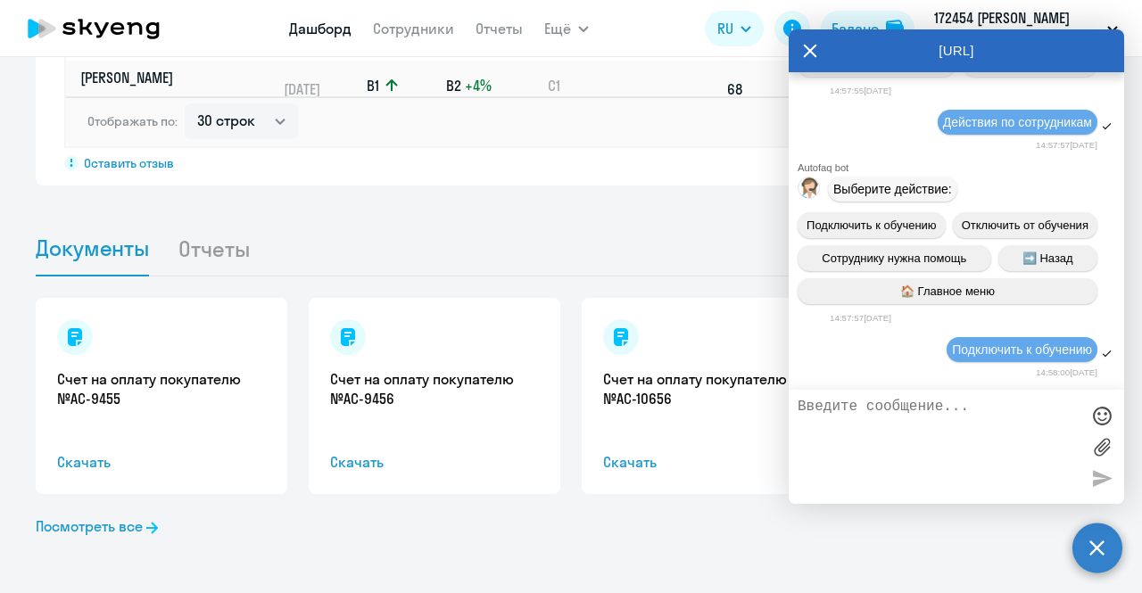
scroll to position [534, 0]
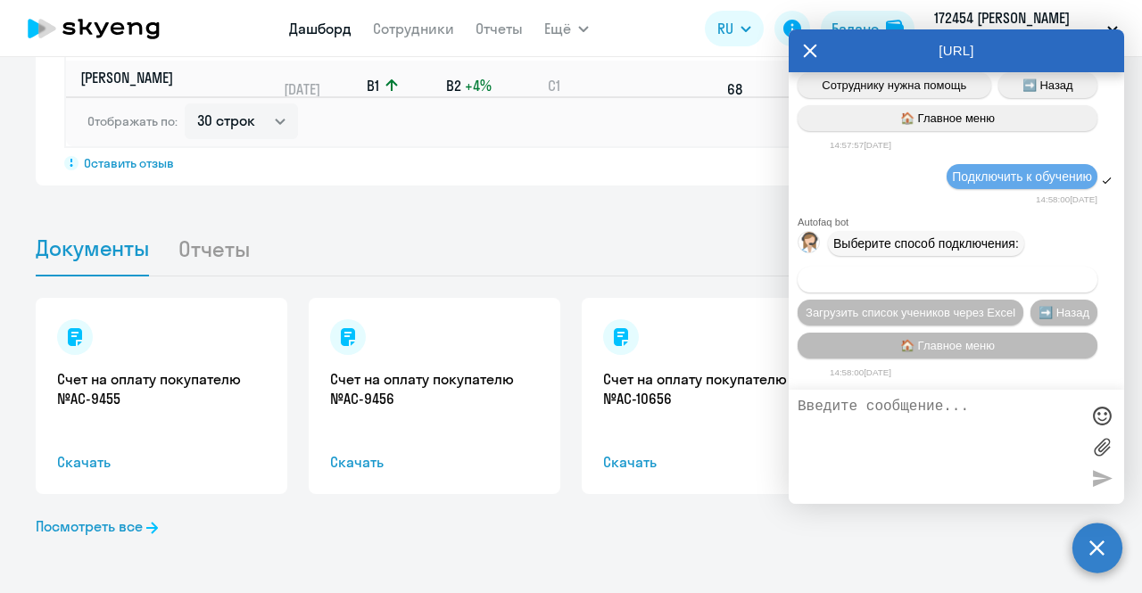
click at [912, 286] on button "Добавить учеников вручную" at bounding box center [948, 280] width 300 height 26
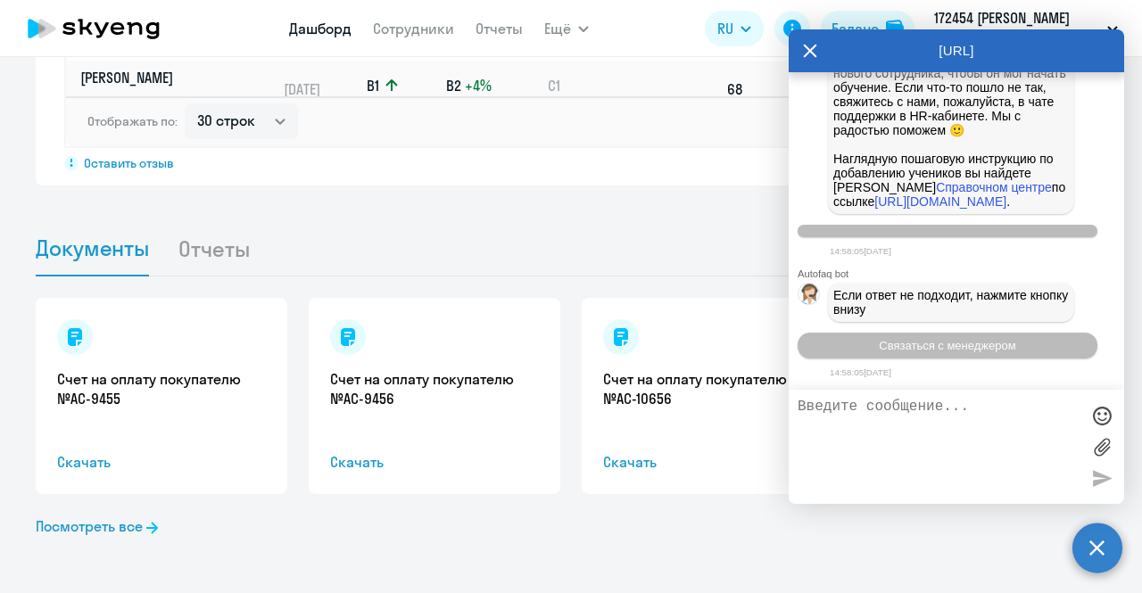
scroll to position [1419, 0]
click at [909, 400] on textarea at bounding box center [939, 447] width 282 height 96
type textarea "Е"
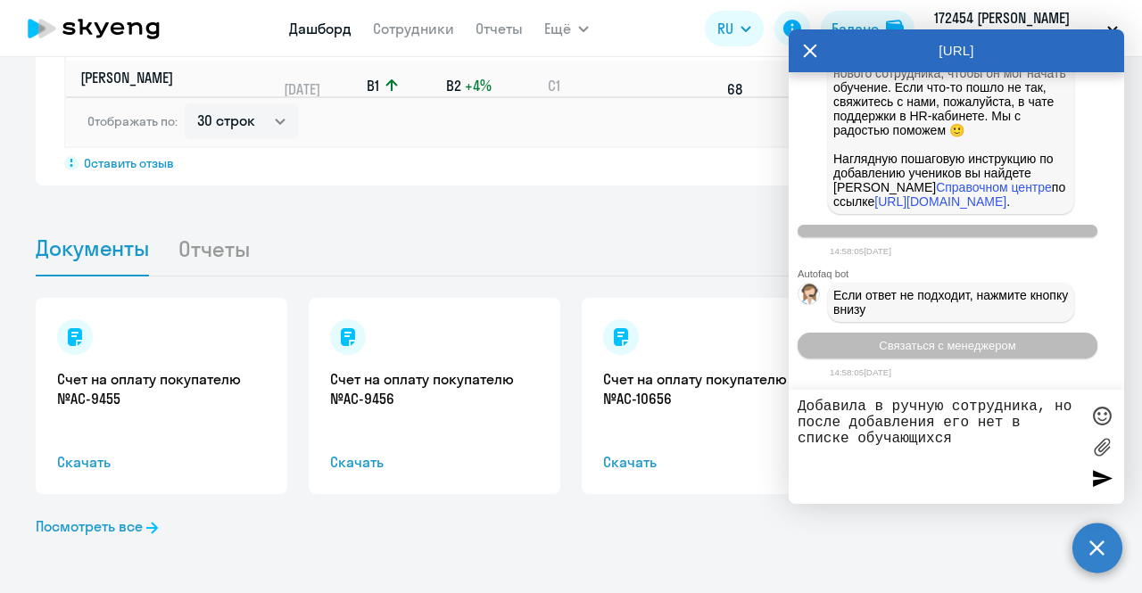
type textarea "Добавила в ручную сотрудника, но после добавления его нет в списке обучающихся"
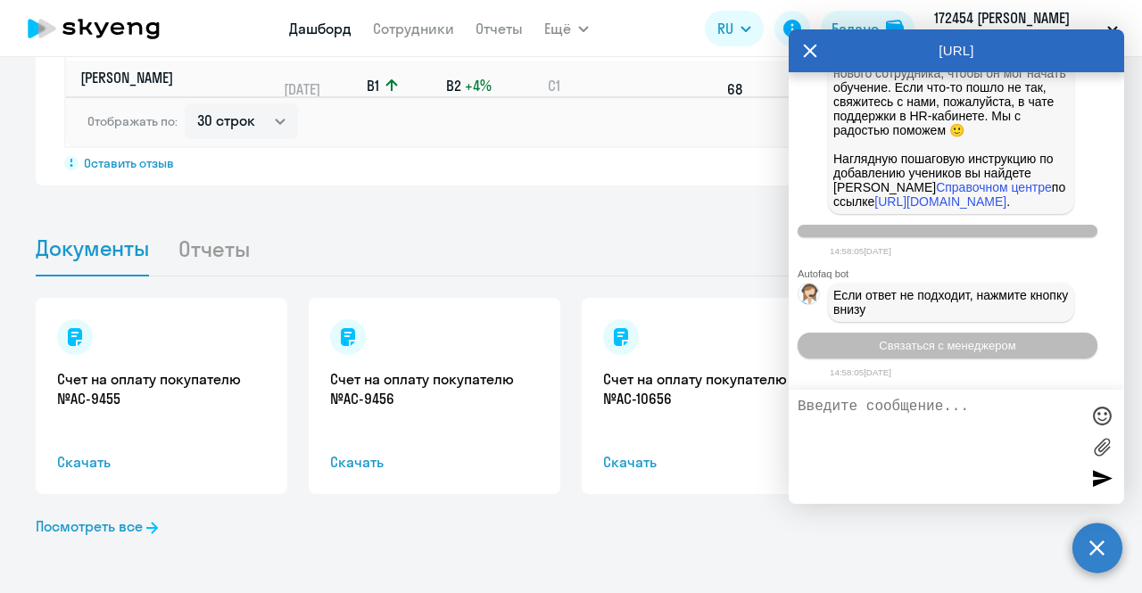
scroll to position [1501, 0]
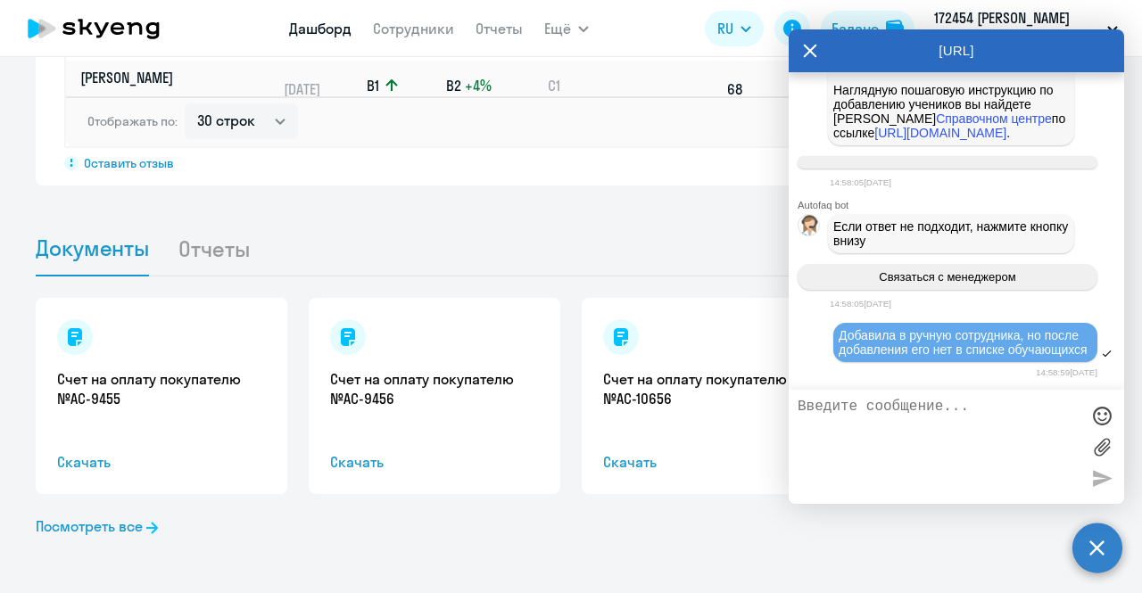
click at [980, 423] on textarea at bounding box center [939, 447] width 282 height 96
click at [1101, 353] on div at bounding box center [1107, 354] width 12 height 12
click at [990, 421] on textarea at bounding box center [939, 447] width 282 height 96
click at [810, 50] on icon at bounding box center [810, 50] width 13 height 13
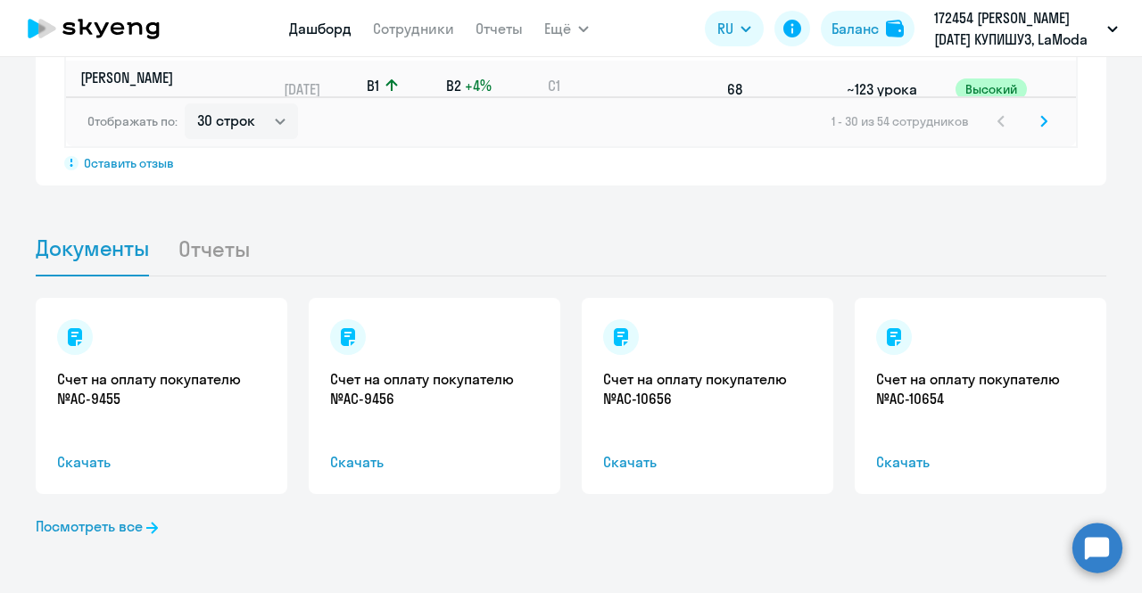
click at [1096, 549] on circle at bounding box center [1097, 548] width 50 height 50
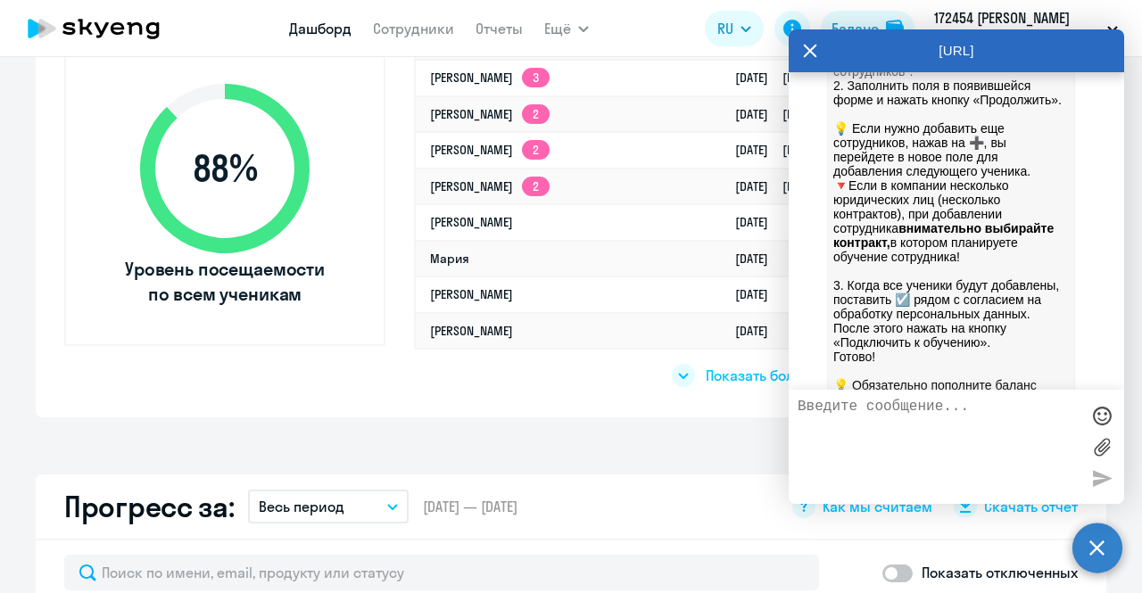
scroll to position [592, 0]
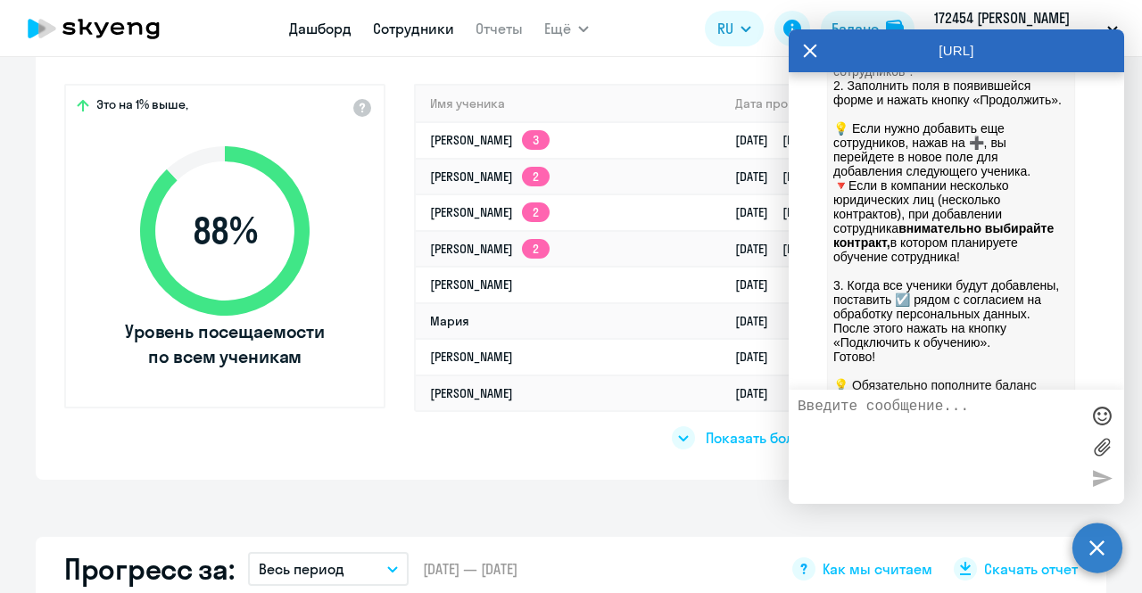
click at [415, 28] on link "Сотрудники" at bounding box center [413, 29] width 81 height 18
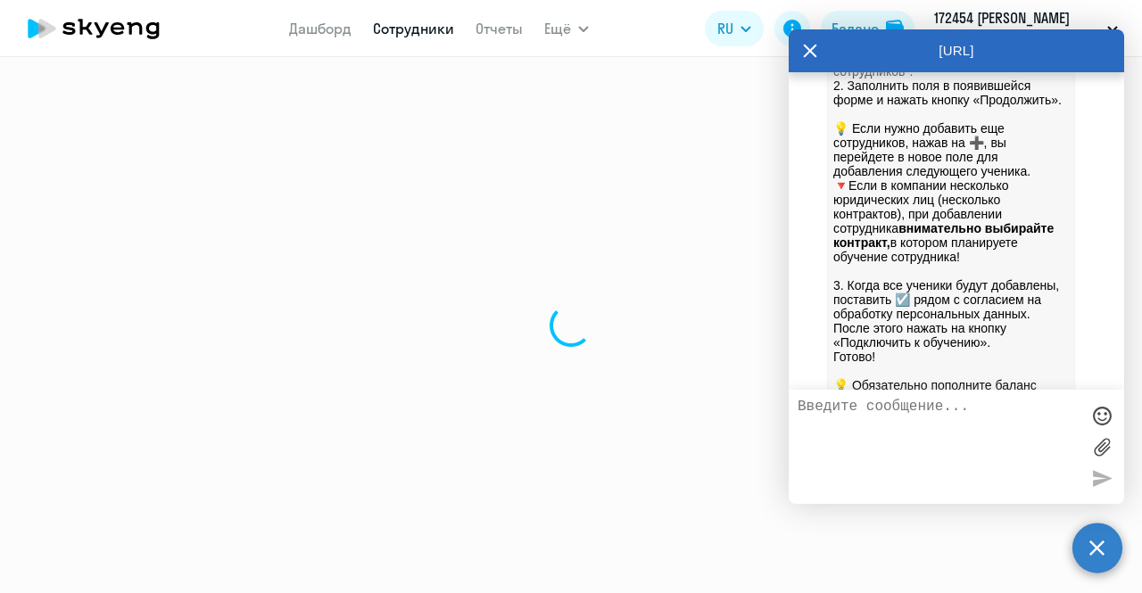
select select "30"
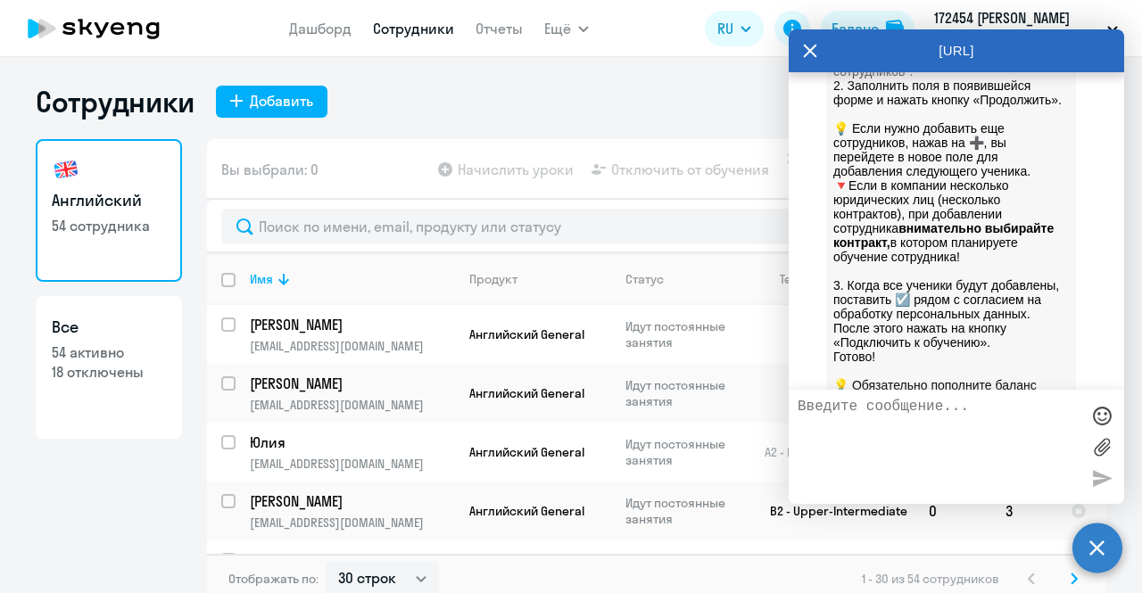
click at [492, 101] on div "Сотрудники Добавить" at bounding box center [571, 102] width 1071 height 36
click at [808, 43] on icon at bounding box center [810, 50] width 14 height 43
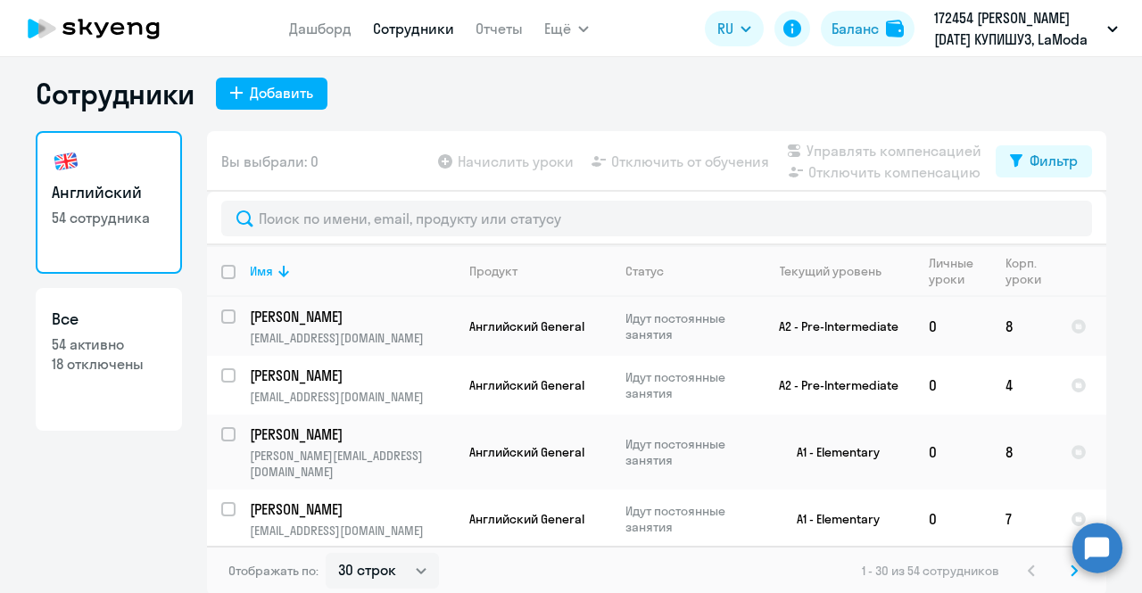
scroll to position [11, 0]
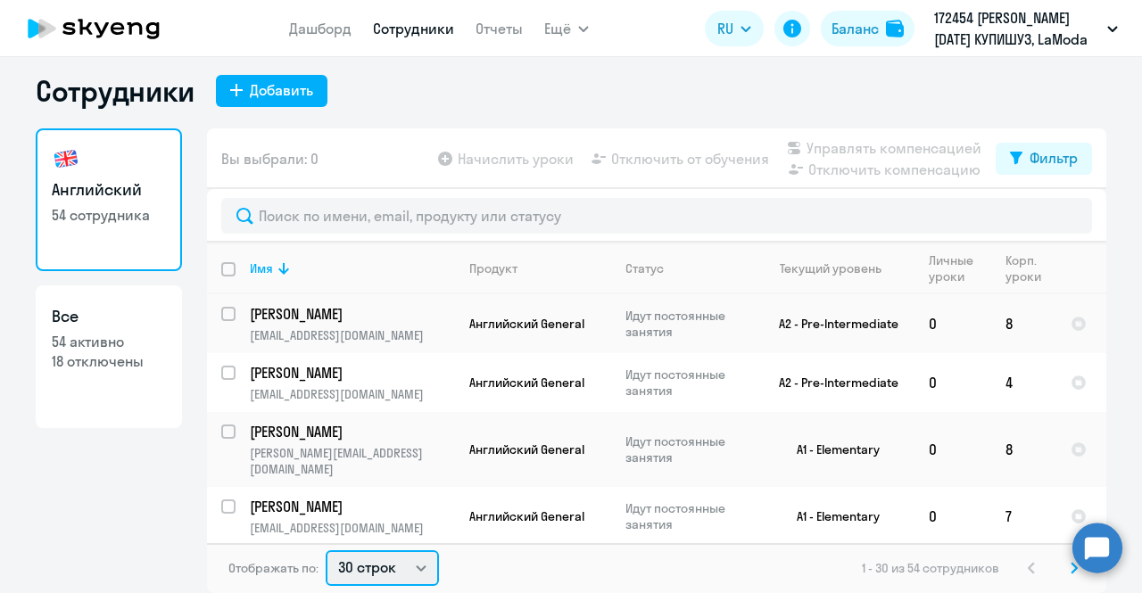
click at [366, 565] on select "30 строк 50 строк 100 строк" at bounding box center [382, 568] width 113 height 36
select select "50"
click at [326, 550] on select "30 строк 50 строк 100 строк" at bounding box center [382, 568] width 113 height 36
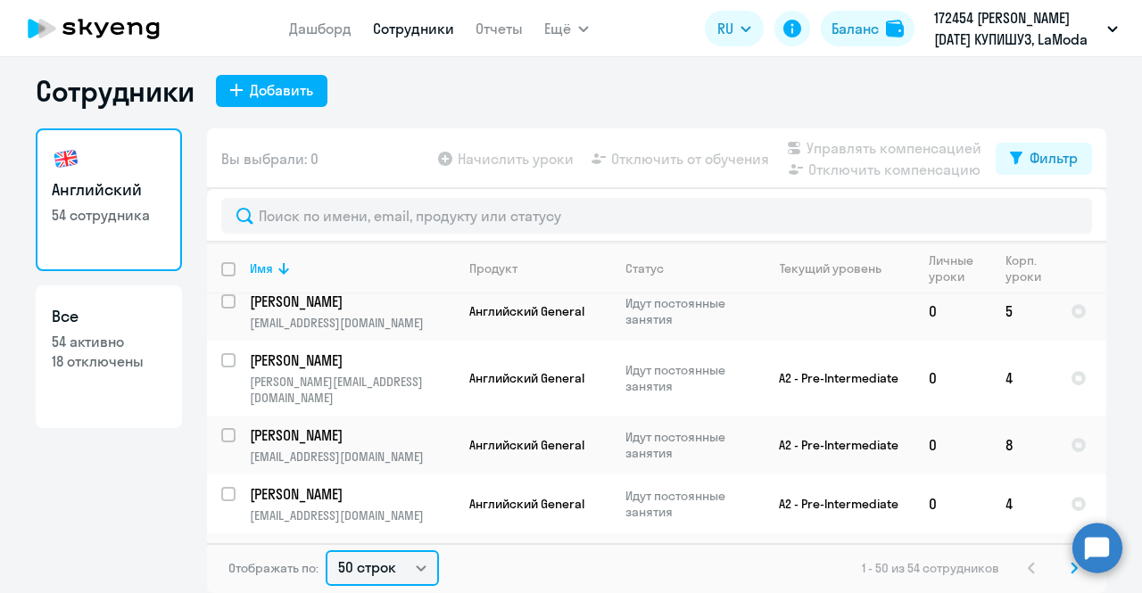
scroll to position [1338, 0]
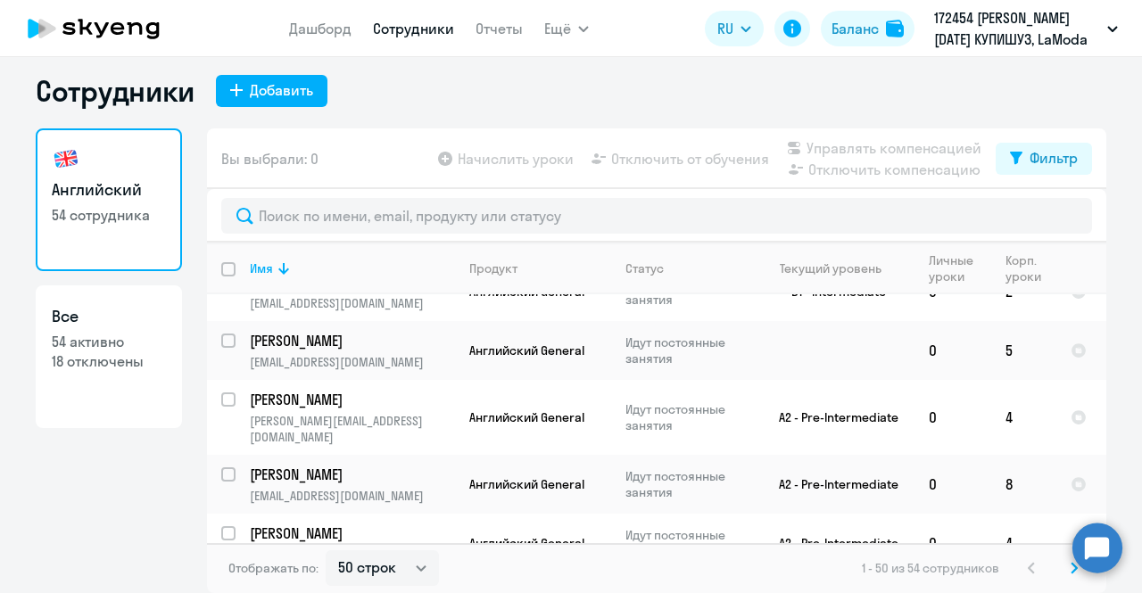
click at [1105, 544] on circle at bounding box center [1097, 548] width 50 height 50
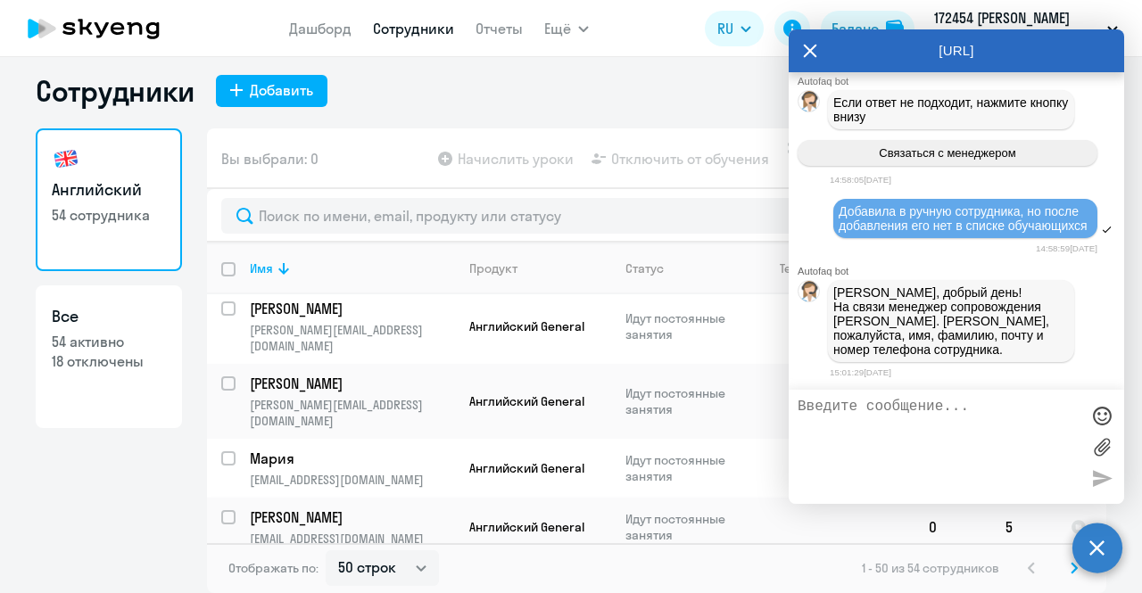
scroll to position [1160, 0]
click at [899, 409] on textarea at bounding box center [939, 447] width 282 height 96
paste textarea "[PERSON_NAME] [PERSON_NAME][EMAIL_ADDRESS][DOMAIN_NAME] 89856399404"
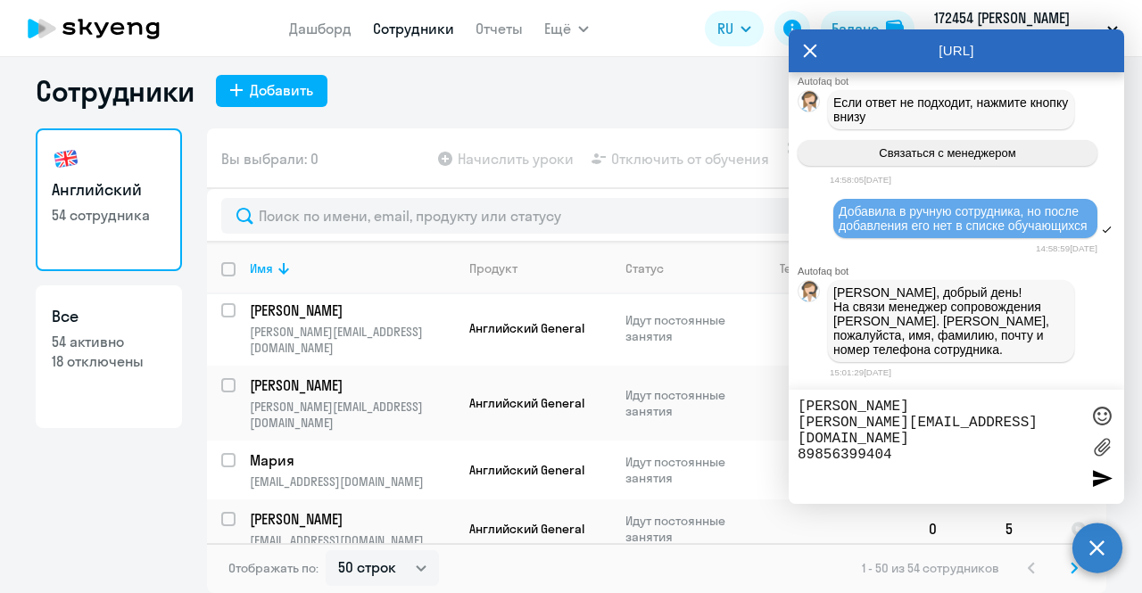
click at [807, 437] on textarea "[PERSON_NAME] [PERSON_NAME][EMAIL_ADDRESS][DOMAIN_NAME] 89856399404" at bounding box center [939, 447] width 282 height 96
type textarea "[PERSON_NAME] [PERSON_NAME][EMAIL_ADDRESS][DOMAIN_NAME] [PHONE_NUMBER]"
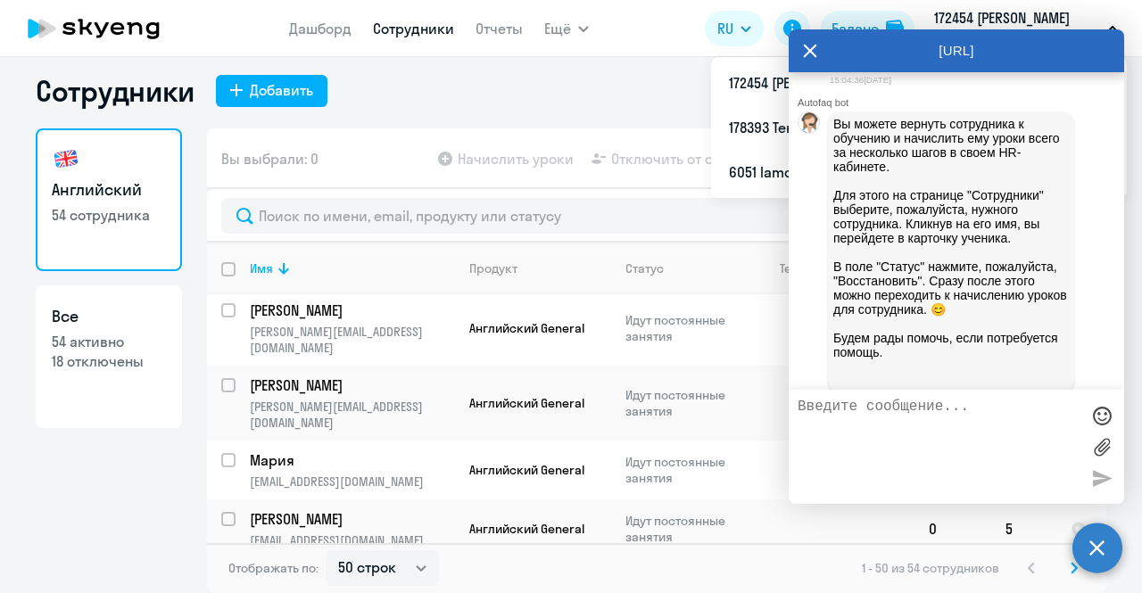
scroll to position [1983, 0]
drag, startPoint x: 995, startPoint y: 172, endPoint x: 830, endPoint y: 172, distance: 165.0
click at [830, 70] on div "По номеру телефона подтянулся личный профиль с почтой [EMAIL_ADDRESS][DOMAIN_NA…" at bounding box center [951, 37] width 246 height 68
copy p "[EMAIL_ADDRESS][DOMAIN_NAME] ."
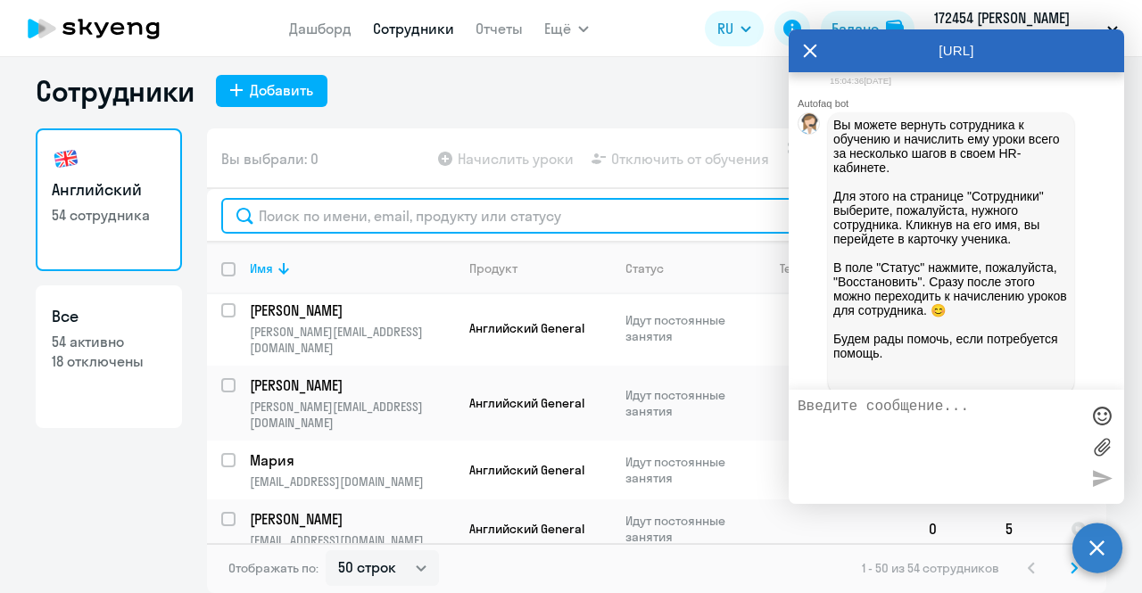
click at [334, 212] on input "text" at bounding box center [656, 216] width 871 height 36
paste input "[EMAIL_ADDRESS][DOMAIN_NAME]."
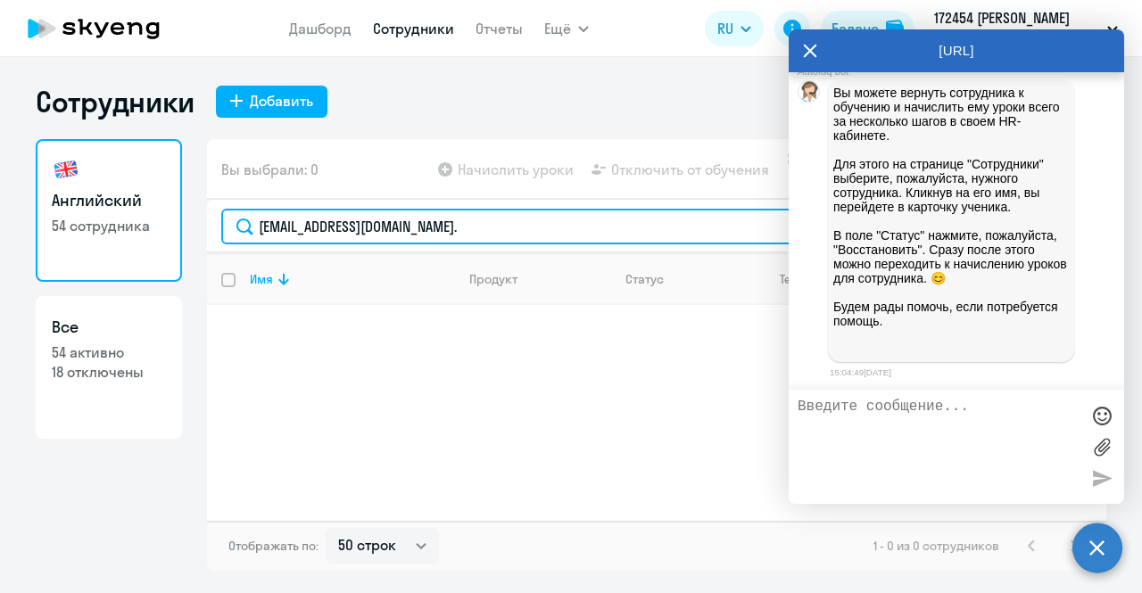
scroll to position [2065, 0]
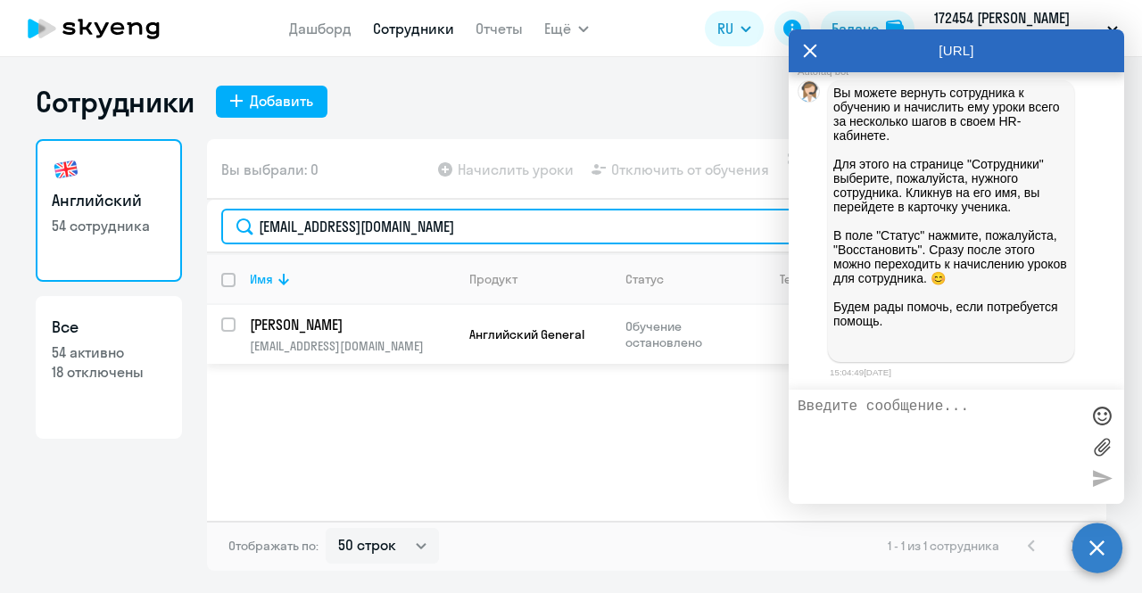
type input "[EMAIL_ADDRESS][DOMAIN_NAME]"
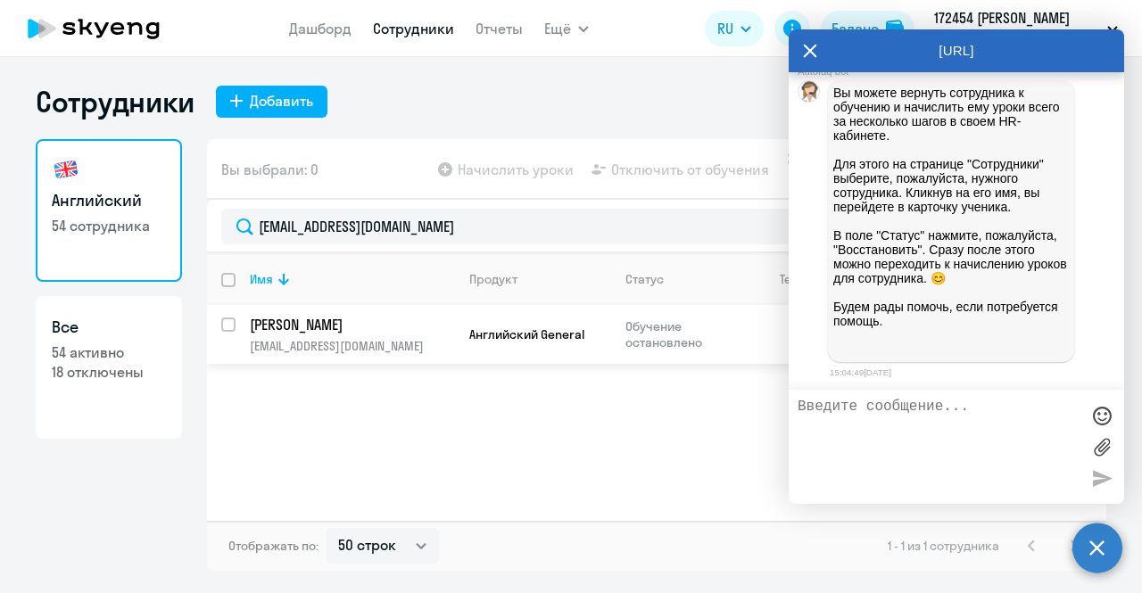
click at [565, 324] on td "Английский General" at bounding box center [533, 334] width 156 height 59
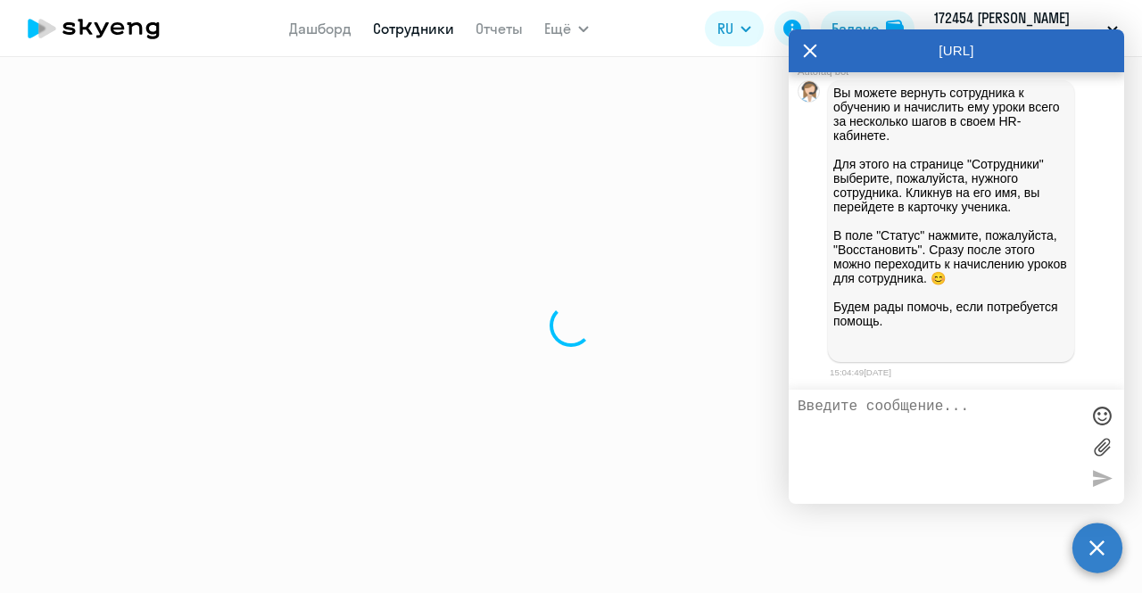
select select "english"
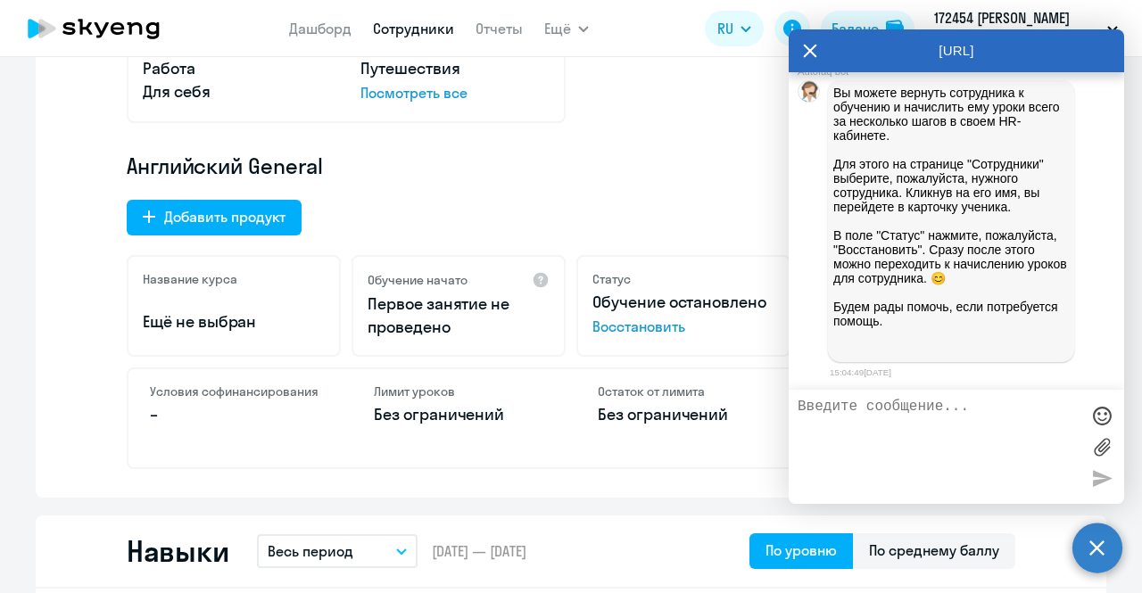
scroll to position [520, 0]
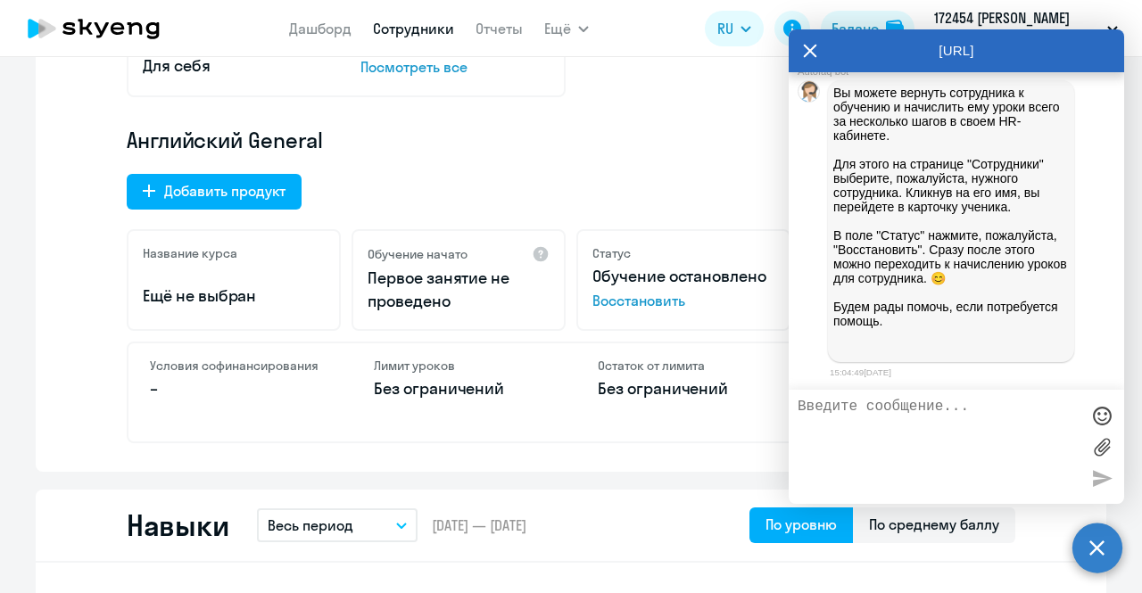
click at [637, 295] on span "Восстановить" at bounding box center [683, 300] width 182 height 21
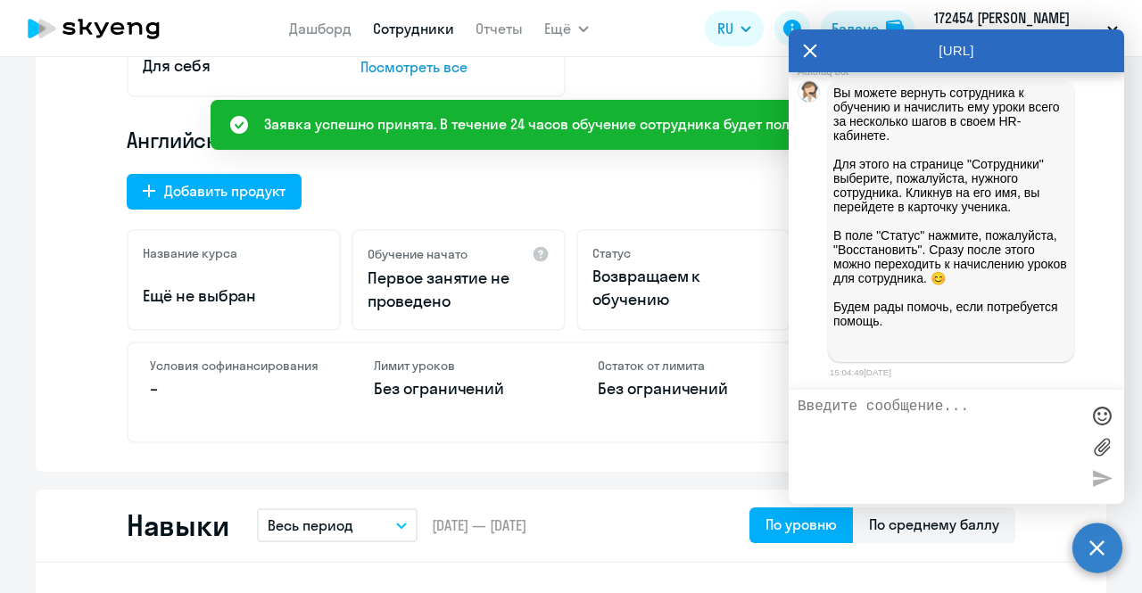
scroll to position [2161, 0]
click at [875, 432] on textarea at bounding box center [939, 447] width 282 height 96
type textarea "X"
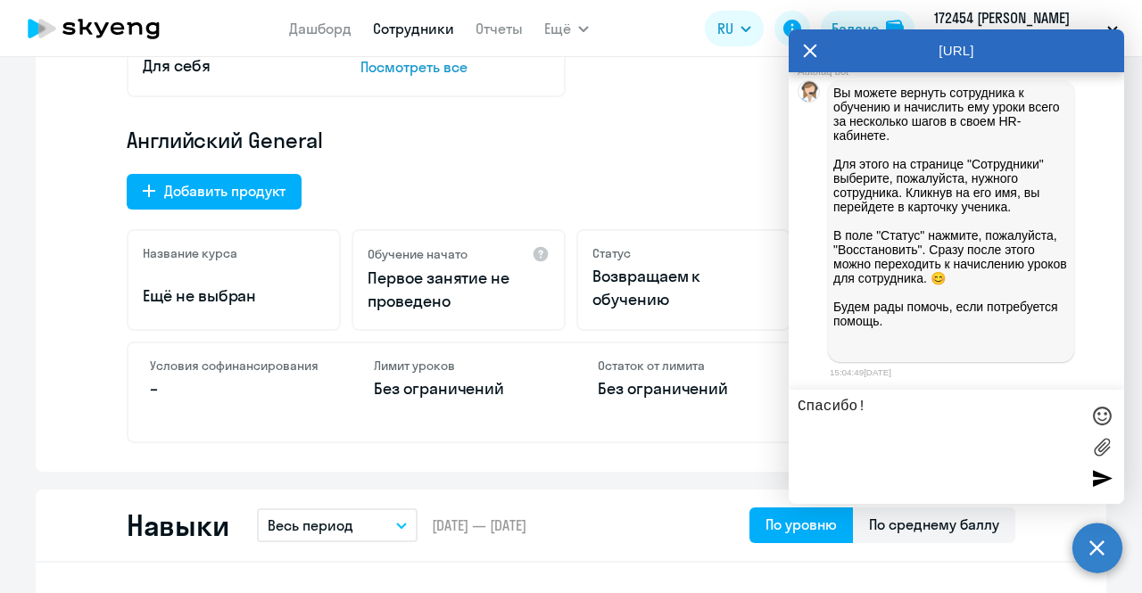
type textarea "Спасибо!"
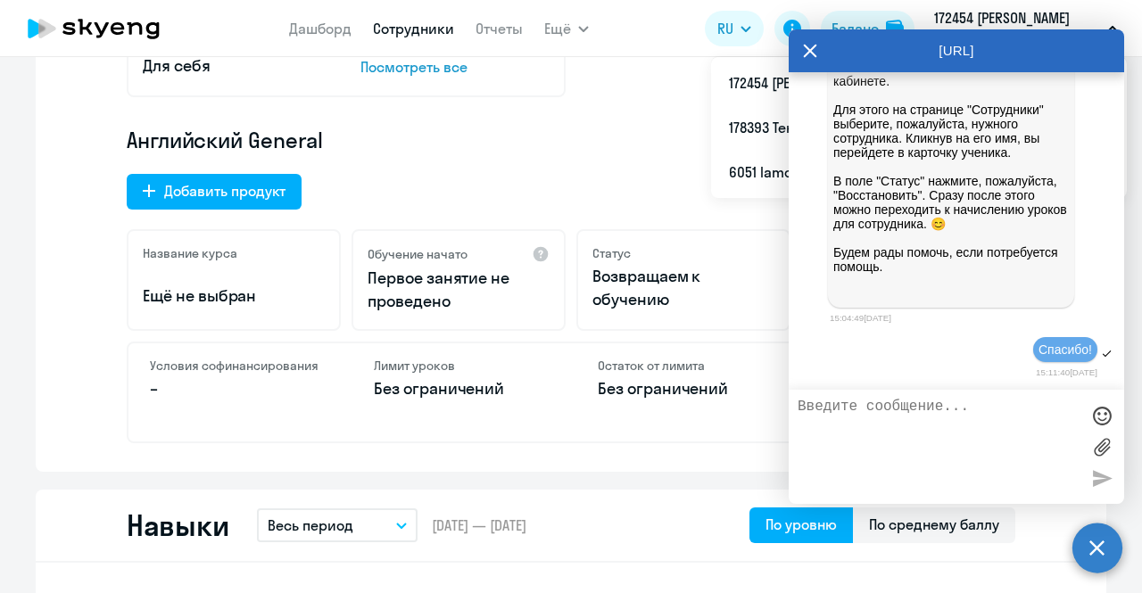
click at [814, 60] on icon at bounding box center [810, 50] width 14 height 43
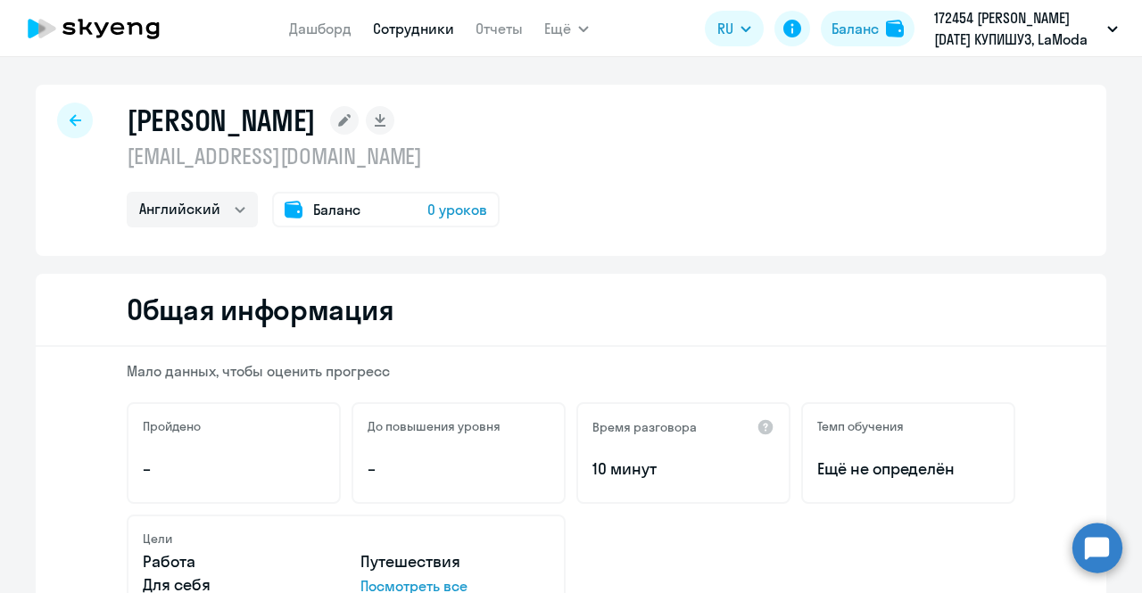
scroll to position [0, 0]
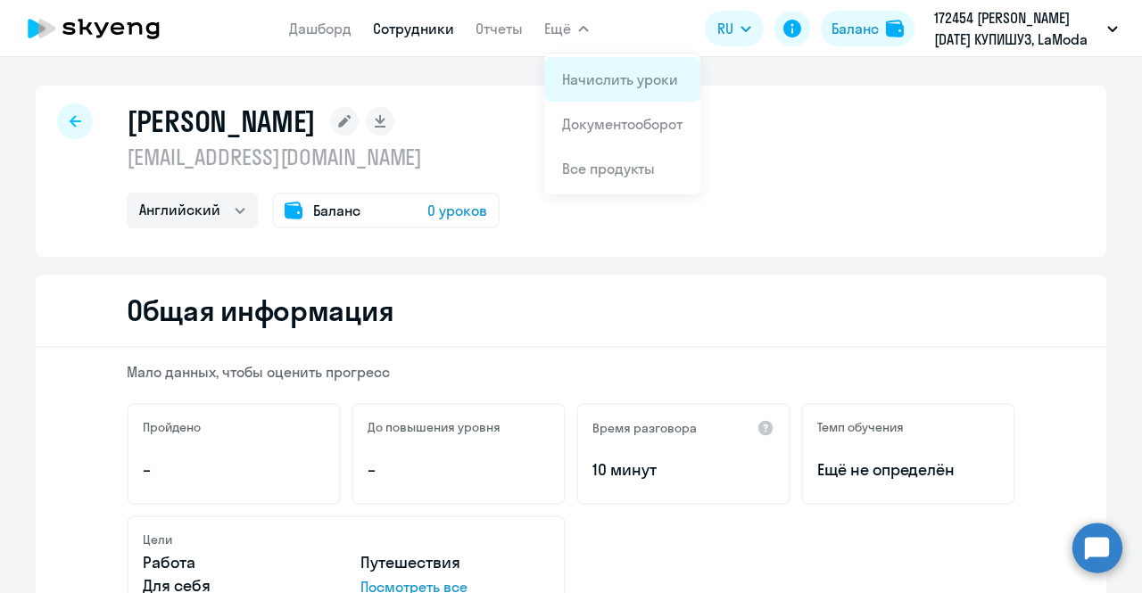
click at [578, 76] on link "Начислить уроки" at bounding box center [620, 79] width 116 height 18
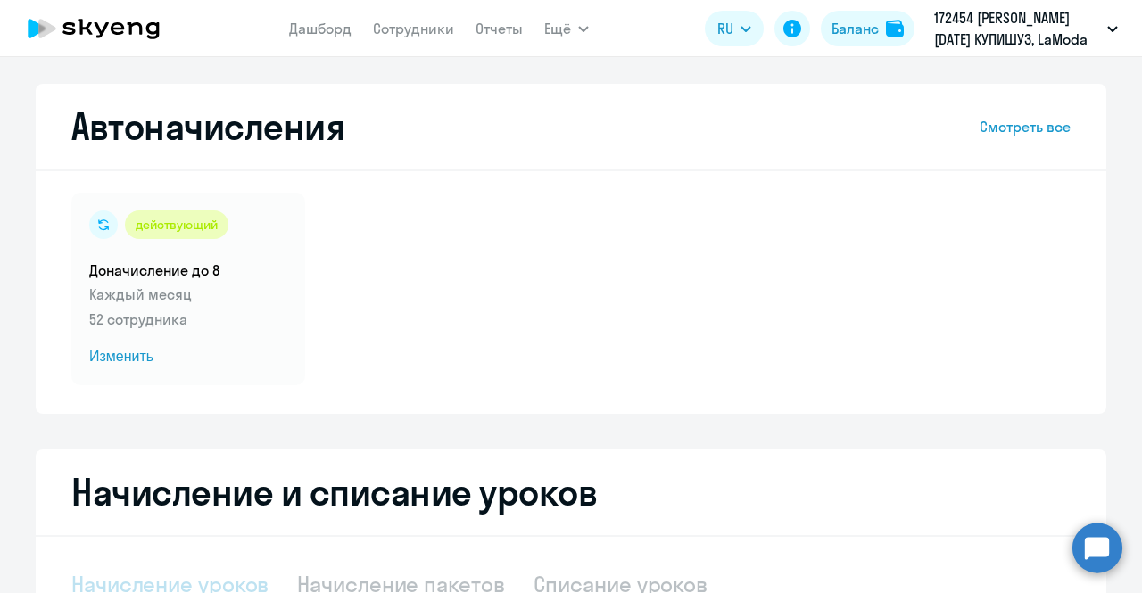
select select "10"
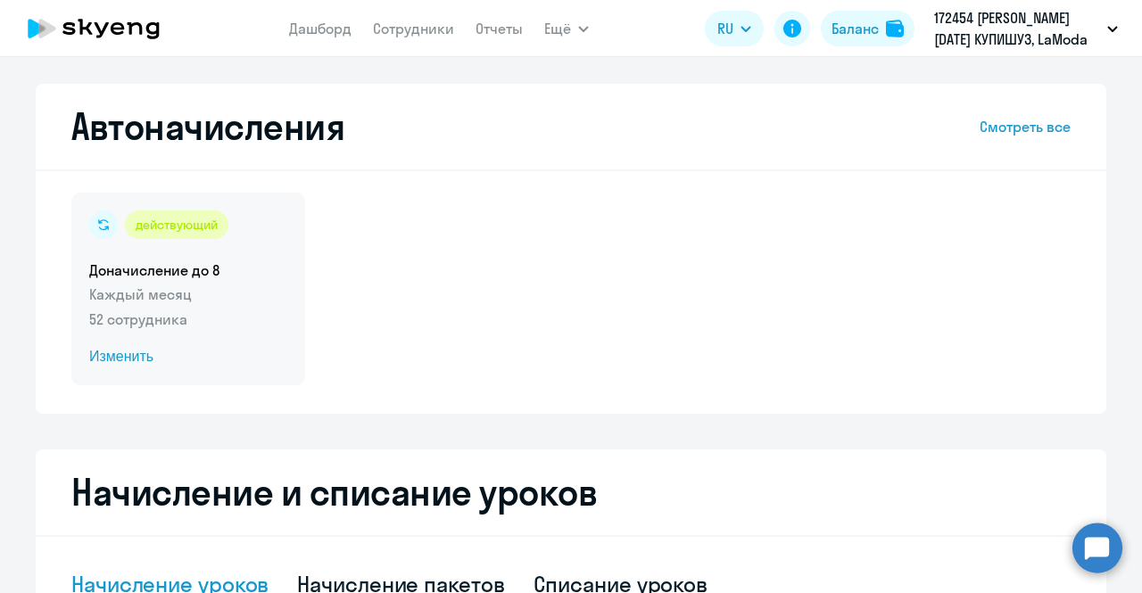
click at [122, 359] on span "Изменить" at bounding box center [188, 356] width 198 height 21
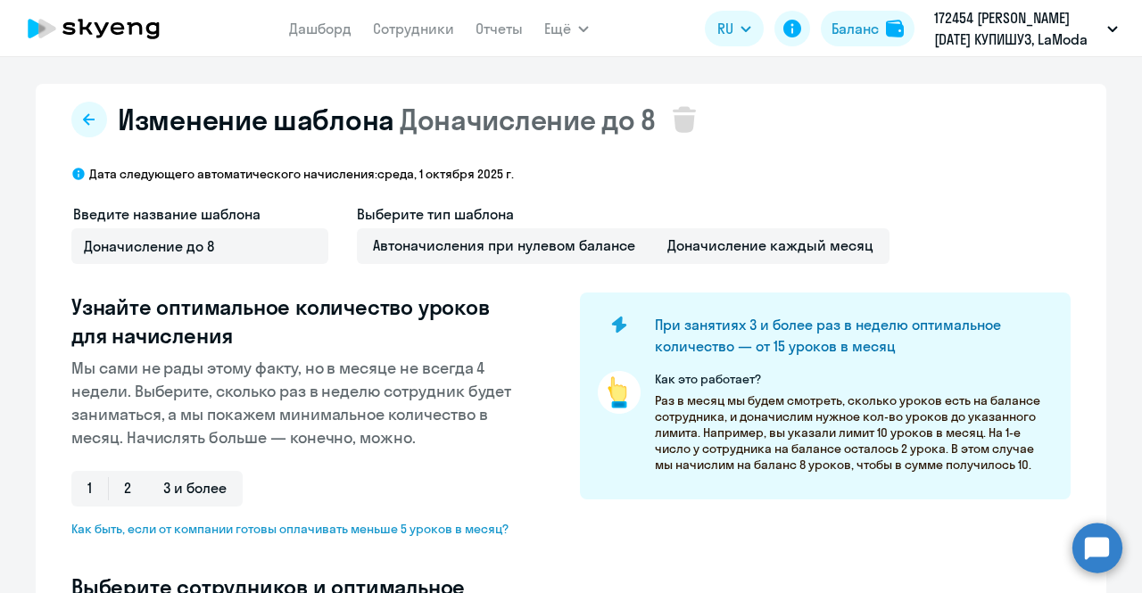
select select "10"
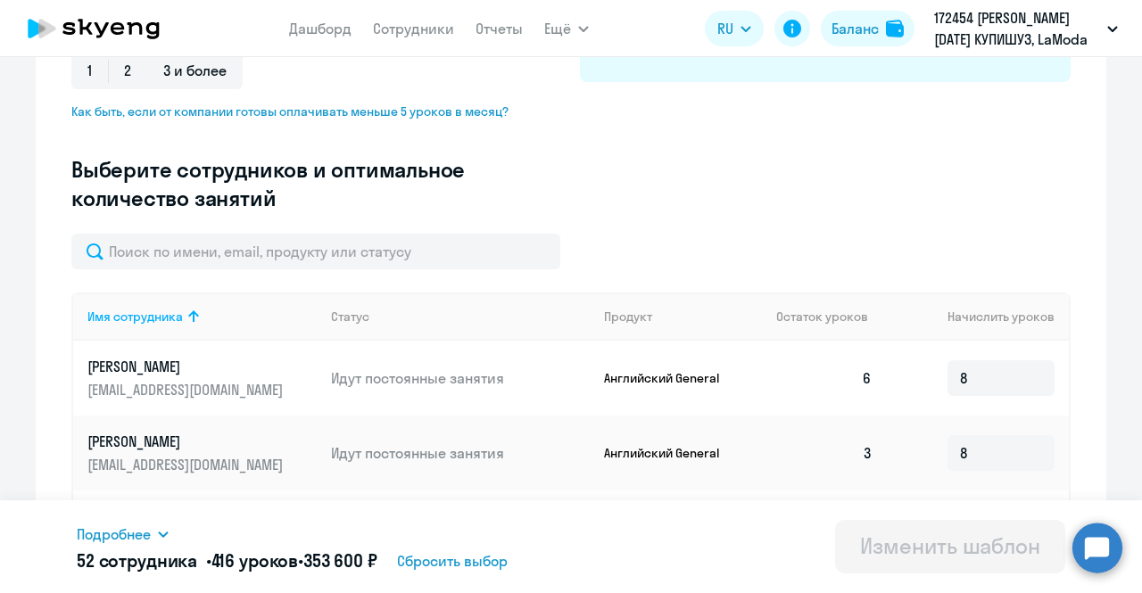
scroll to position [418, 0]
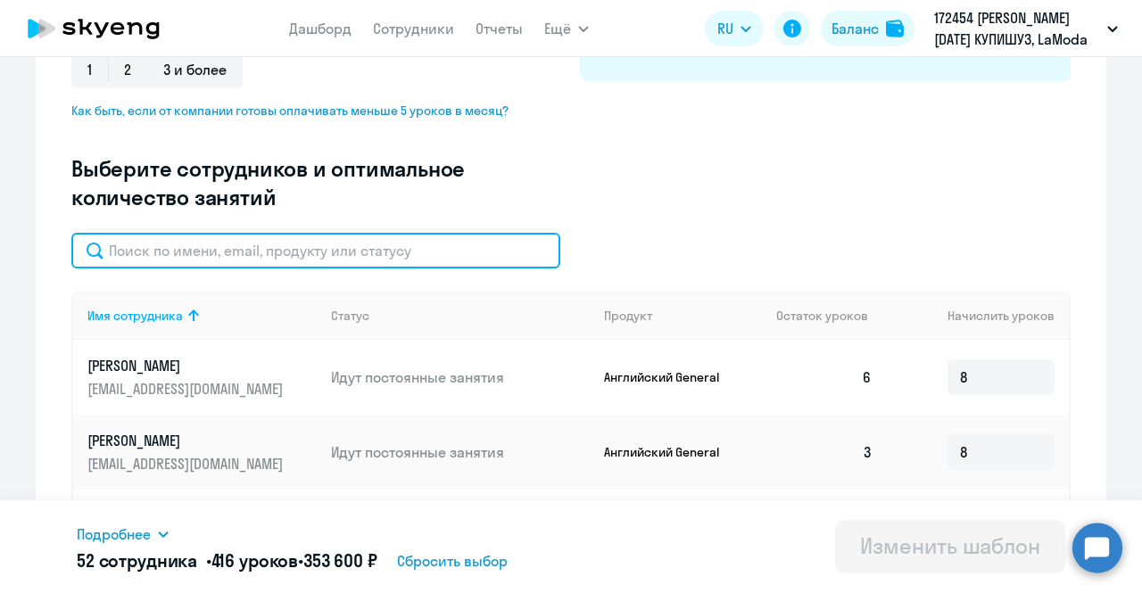
click at [347, 244] on input "text" at bounding box center [315, 251] width 489 height 36
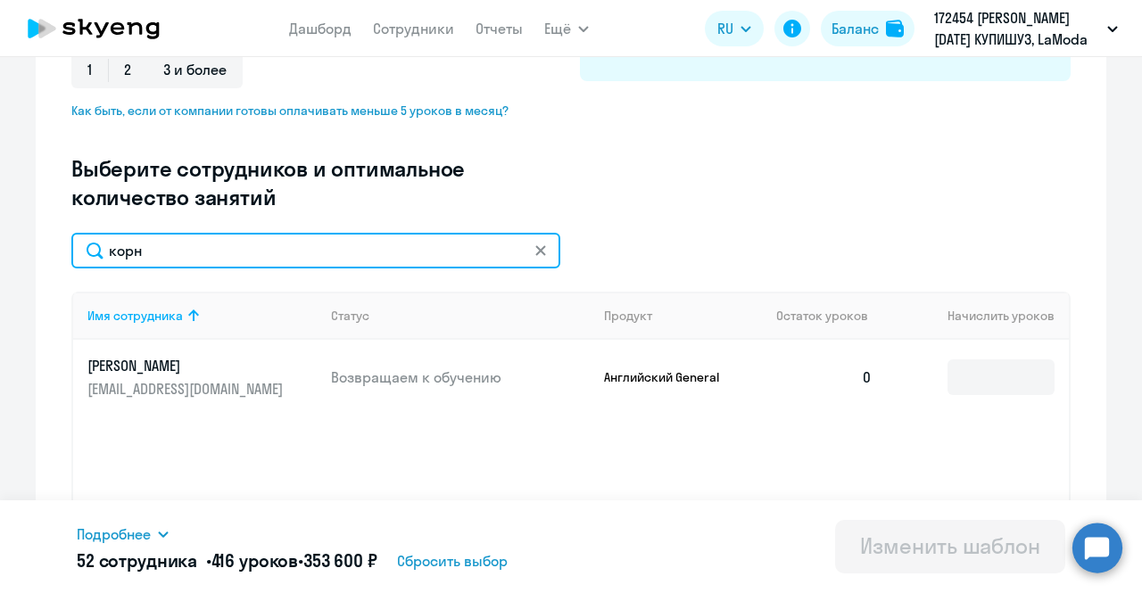
type input "корн"
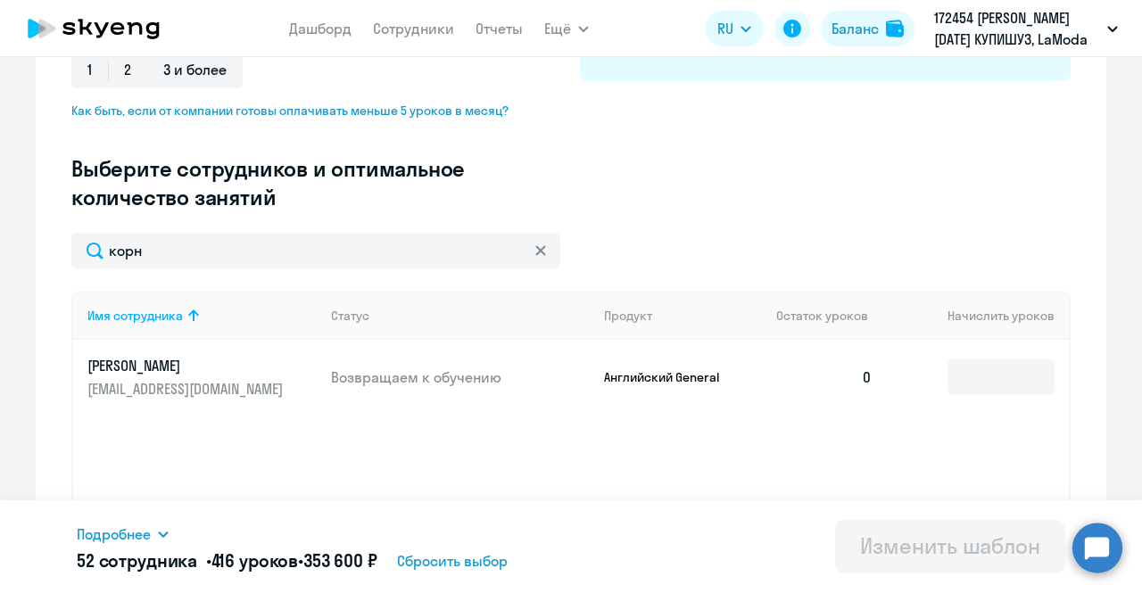
click at [246, 365] on p "[PERSON_NAME]" at bounding box center [187, 366] width 200 height 20
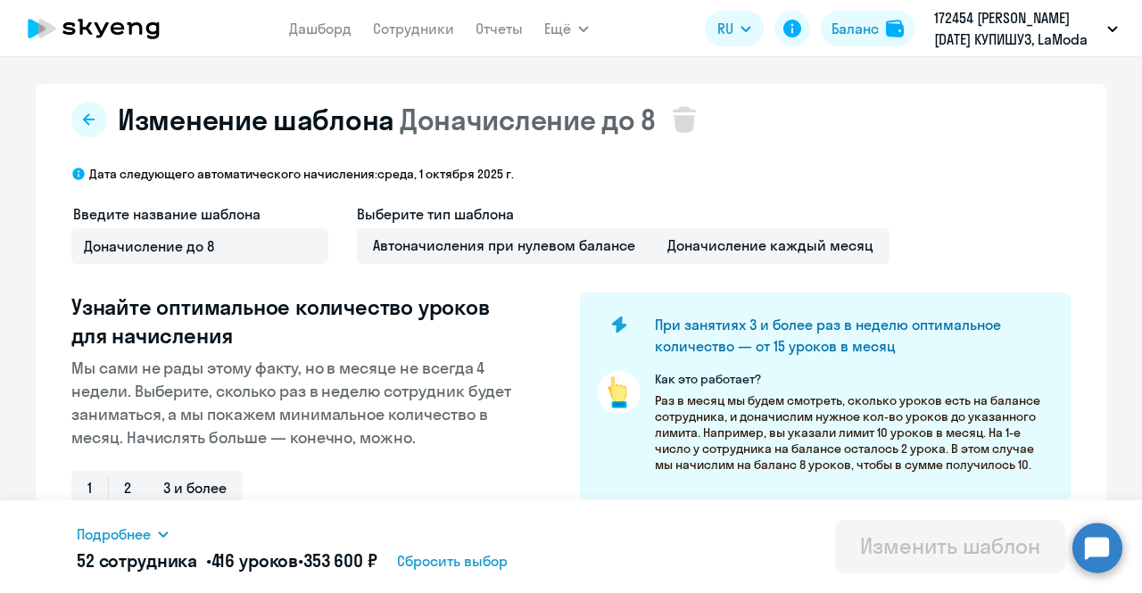
select select "english"
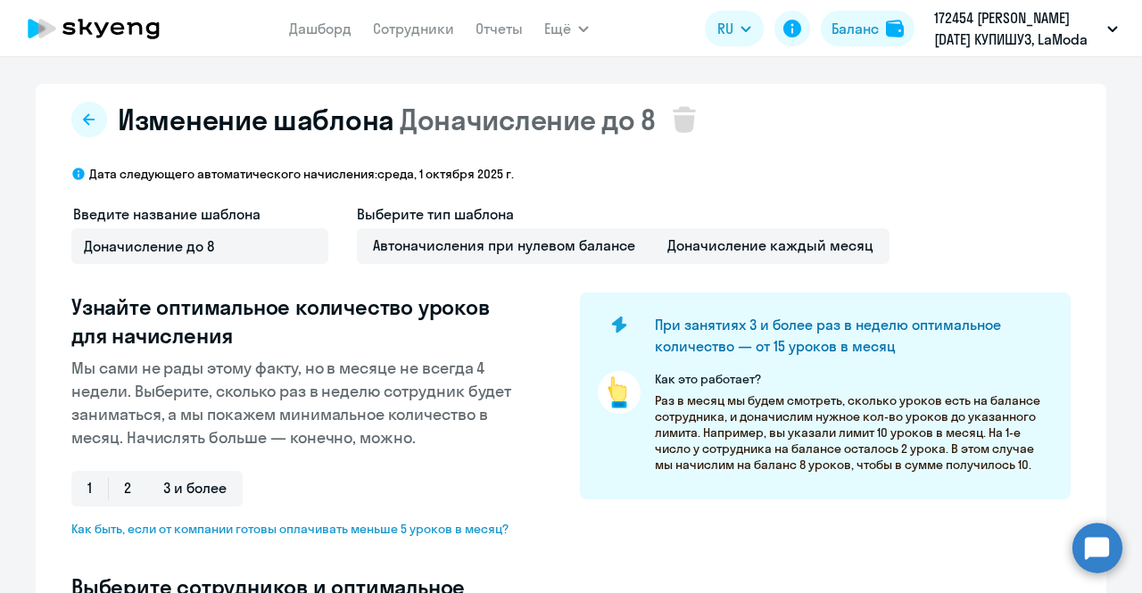
select select "10"
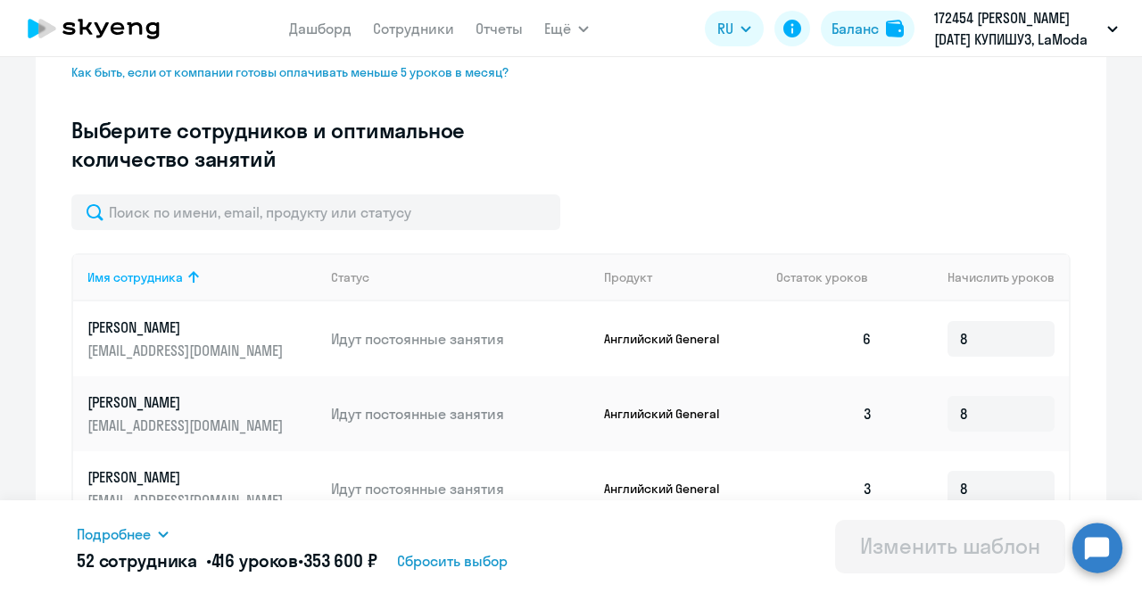
scroll to position [466, 0]
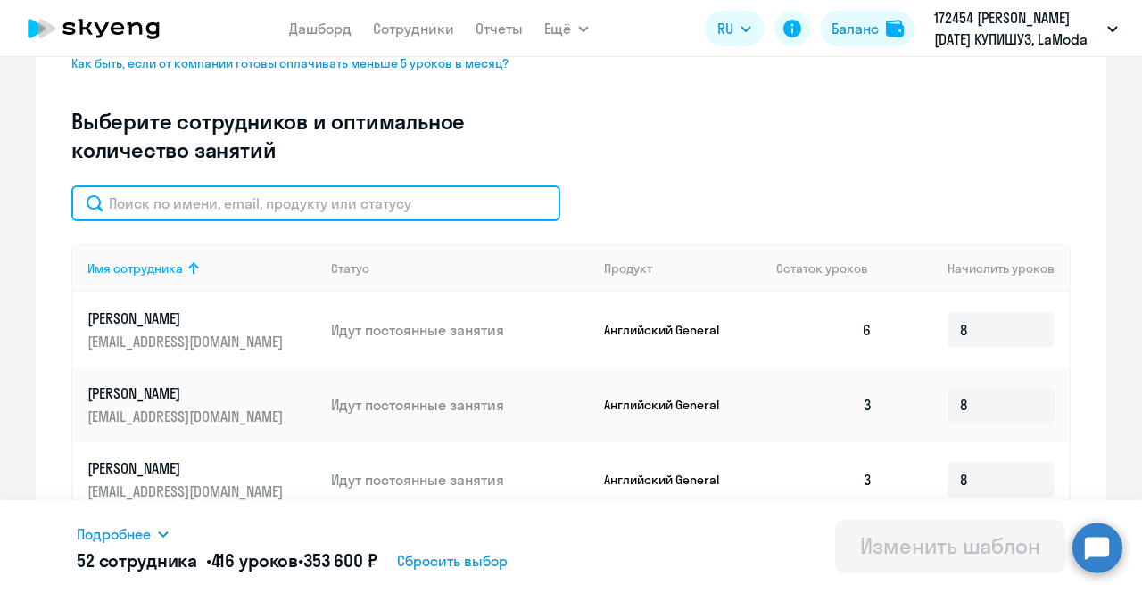
click at [304, 199] on input "text" at bounding box center [315, 204] width 489 height 36
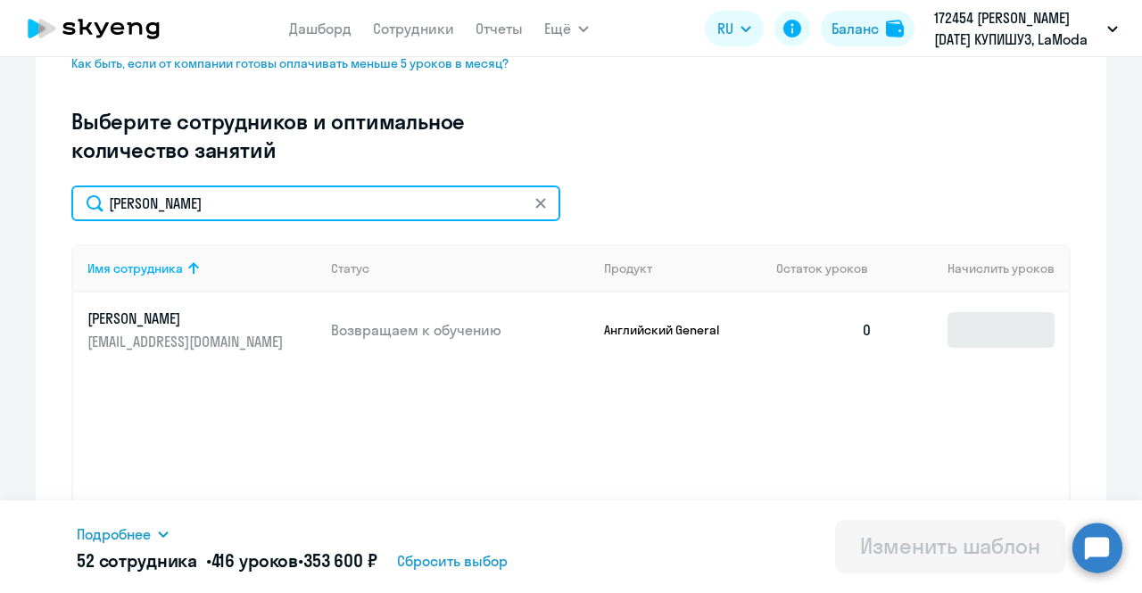
type input "[PERSON_NAME]"
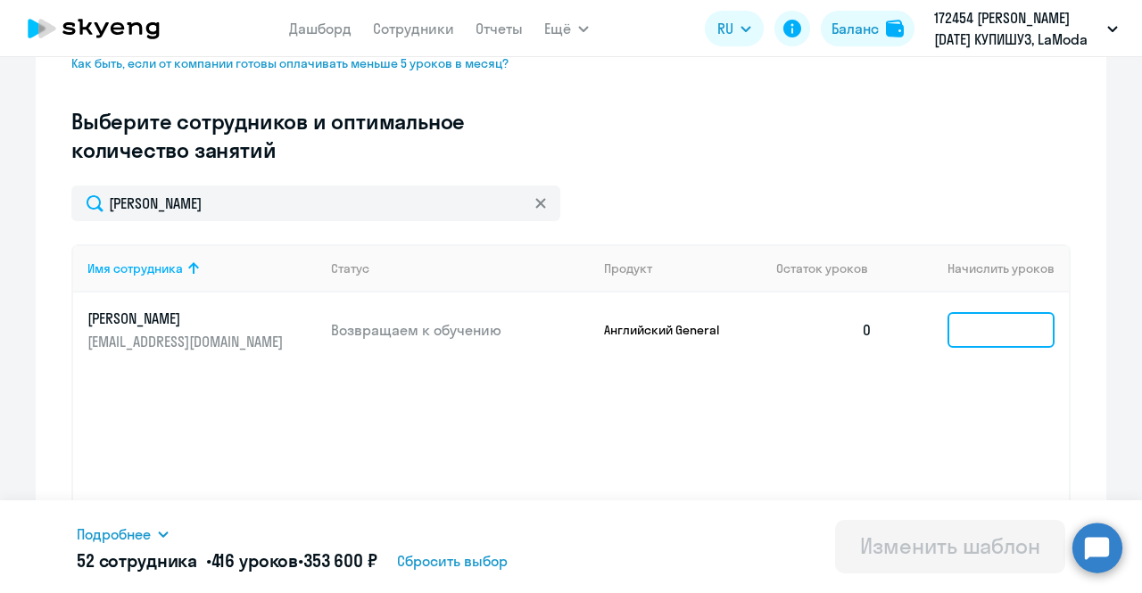
click at [996, 320] on input at bounding box center [1000, 330] width 107 height 36
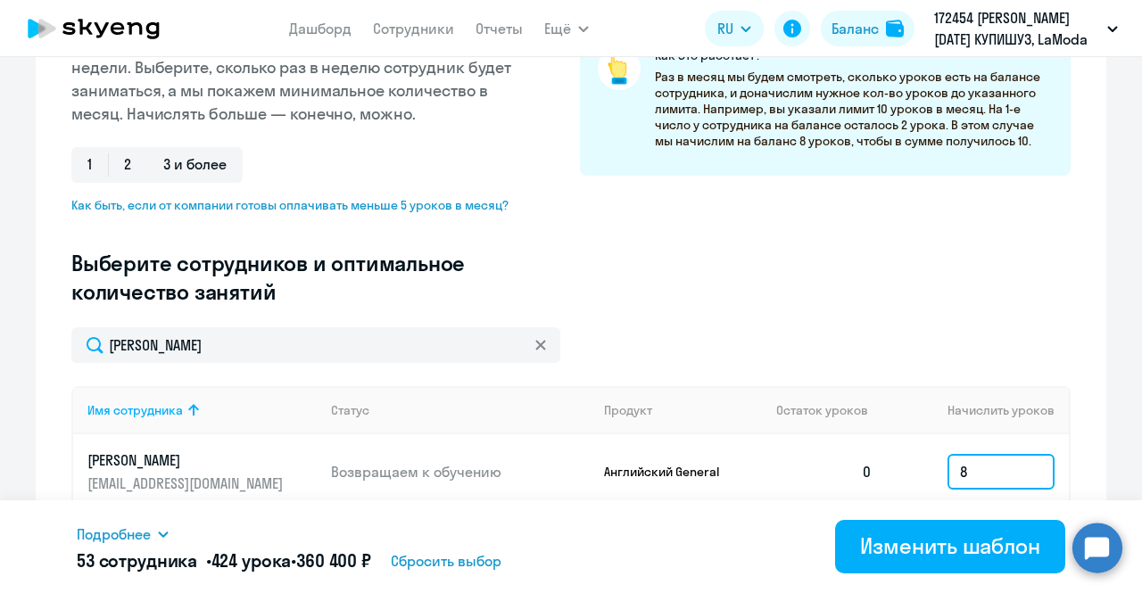
scroll to position [372, 0]
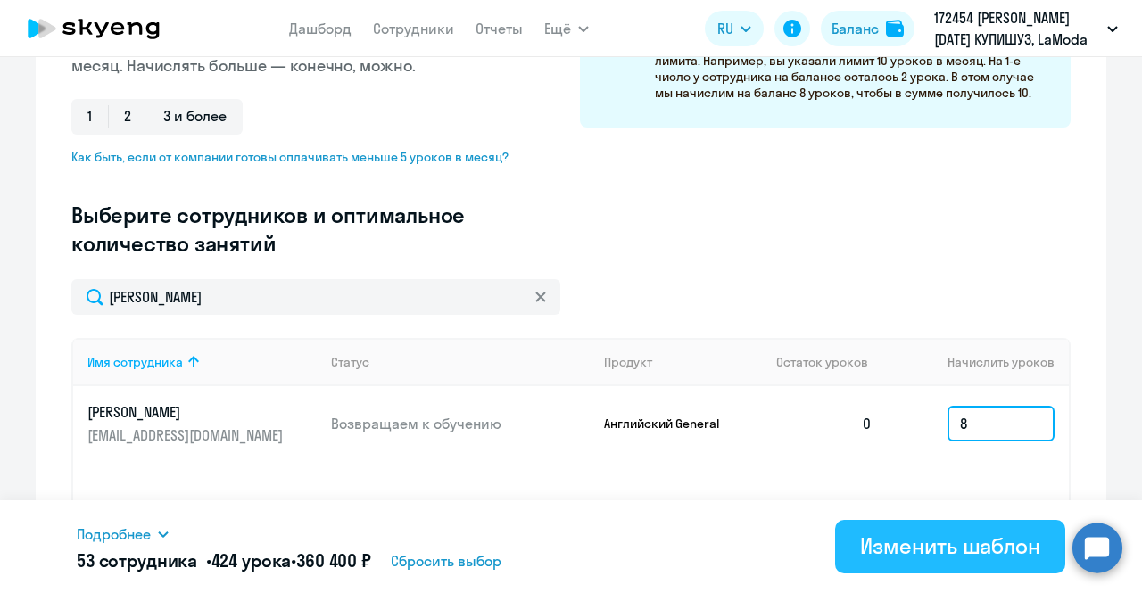
type input "8"
click at [931, 534] on div "Изменить шаблон" at bounding box center [950, 546] width 180 height 29
